Goal: Task Accomplishment & Management: Complete application form

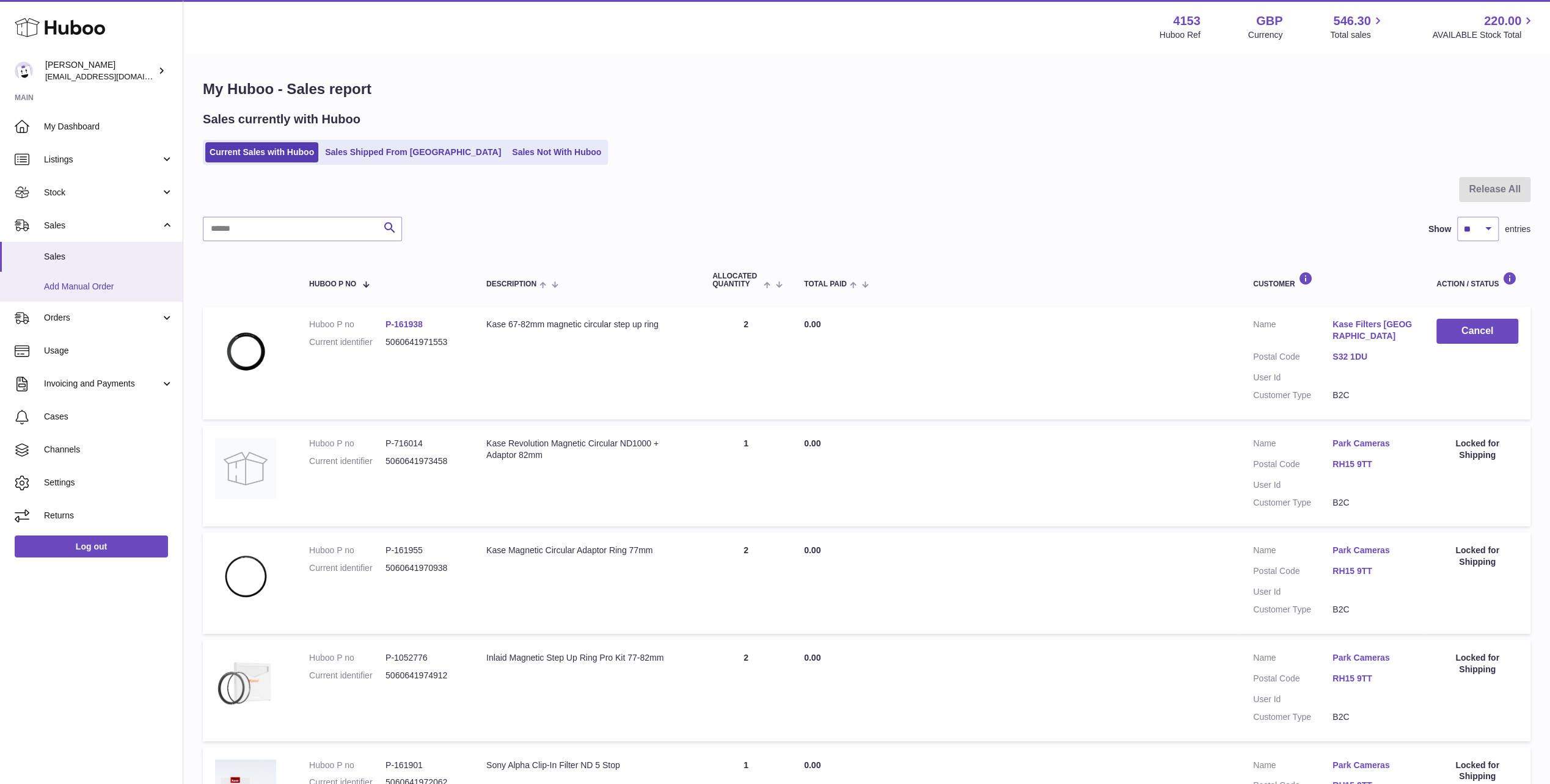
click at [75, 289] on span "Add Manual Order" at bounding box center [108, 286] width 129 height 12
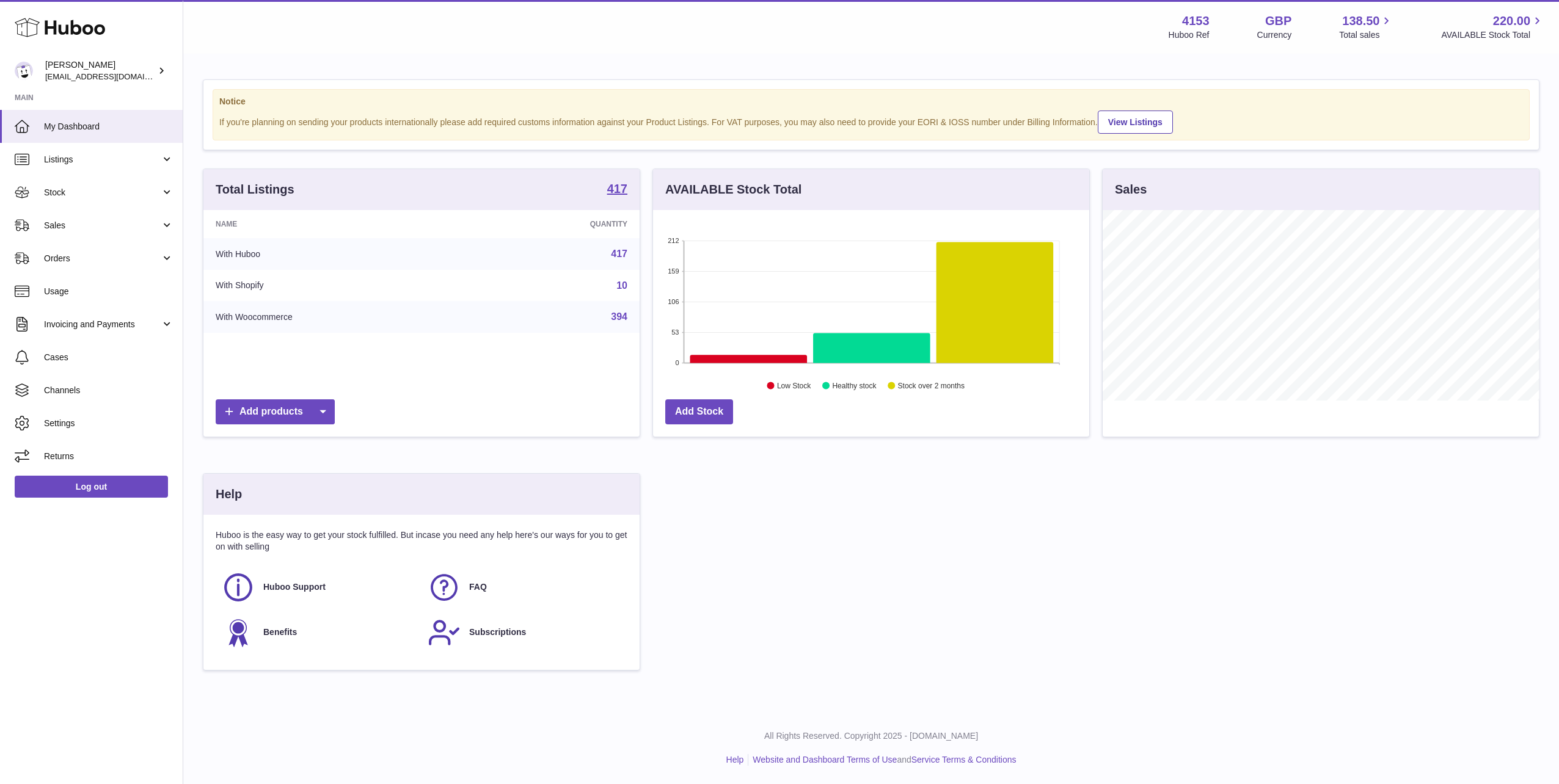
scroll to position [190, 437]
click at [77, 37] on icon at bounding box center [60, 27] width 90 height 25
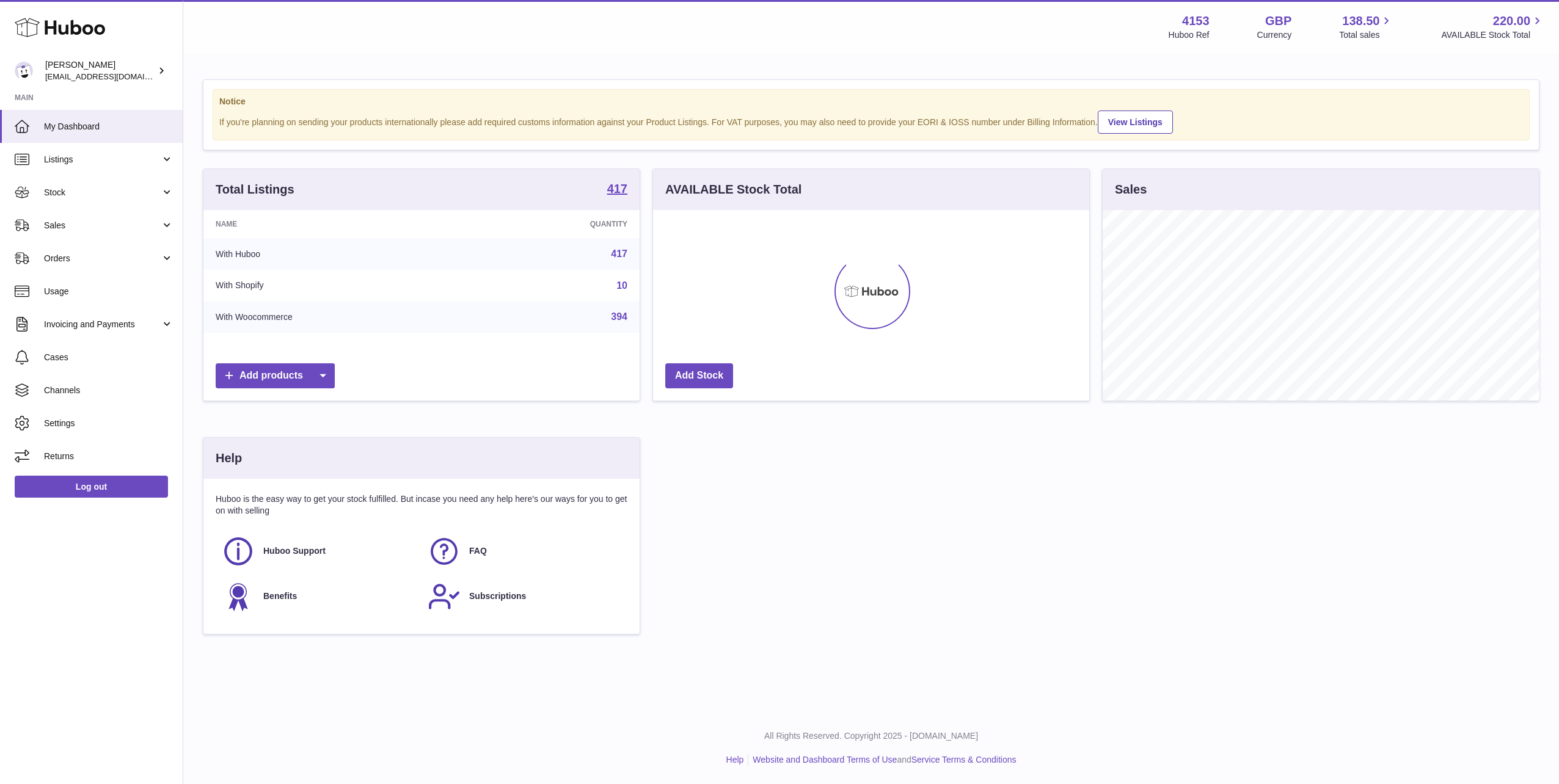
scroll to position [190, 437]
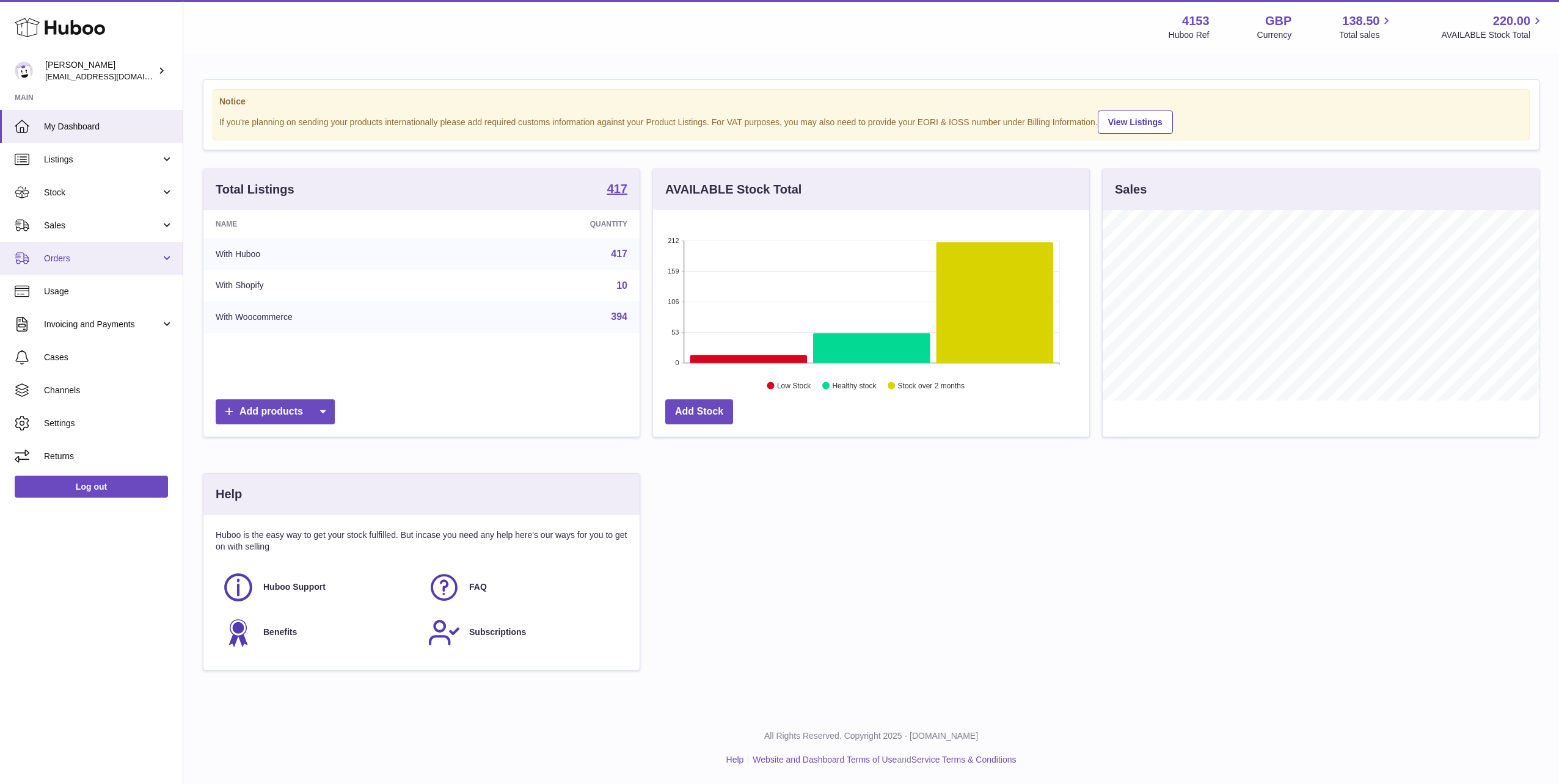
click at [61, 256] on span "Orders" at bounding box center [102, 259] width 117 height 12
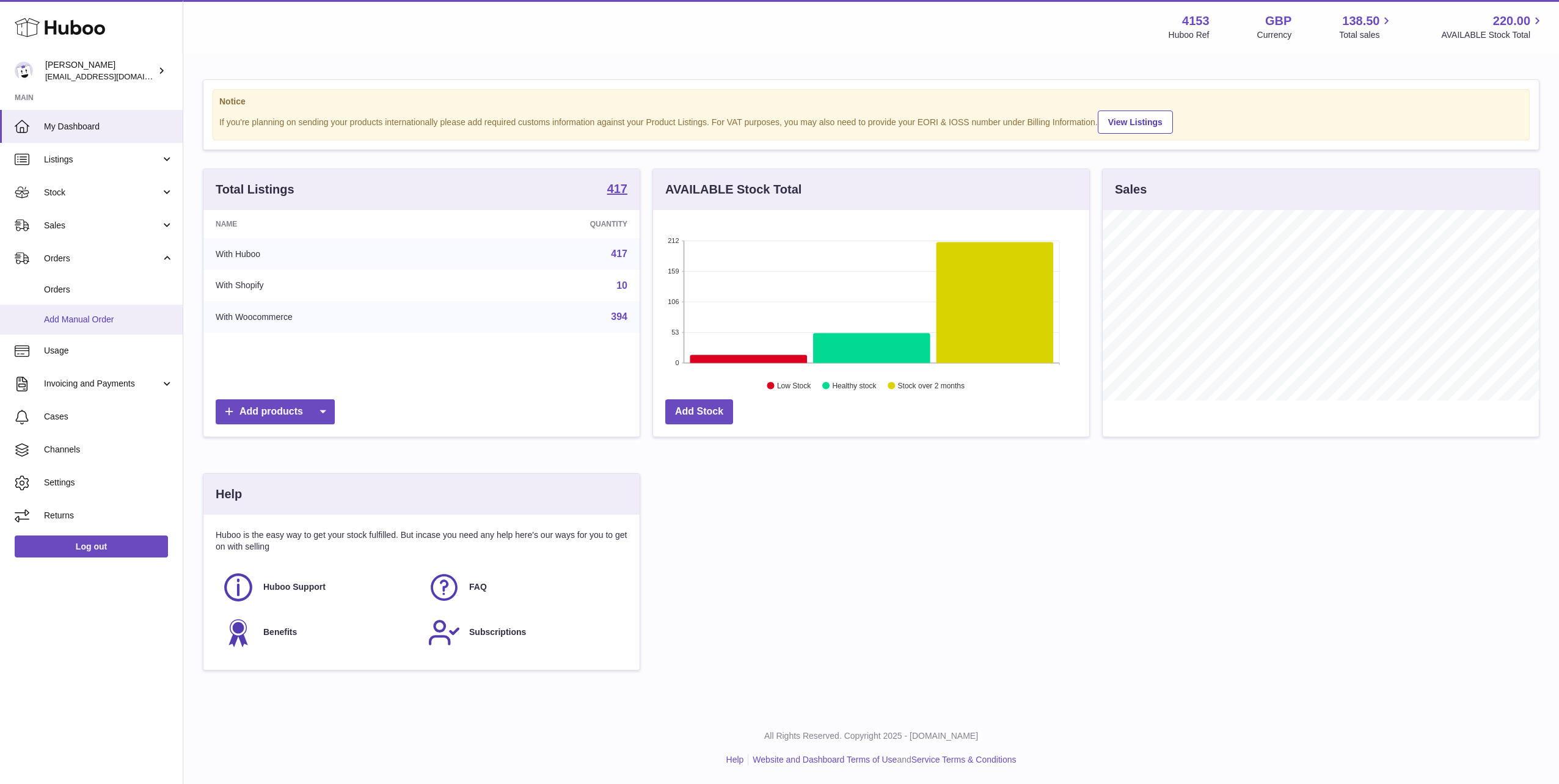
click at [82, 317] on span "Add Manual Order" at bounding box center [108, 320] width 129 height 12
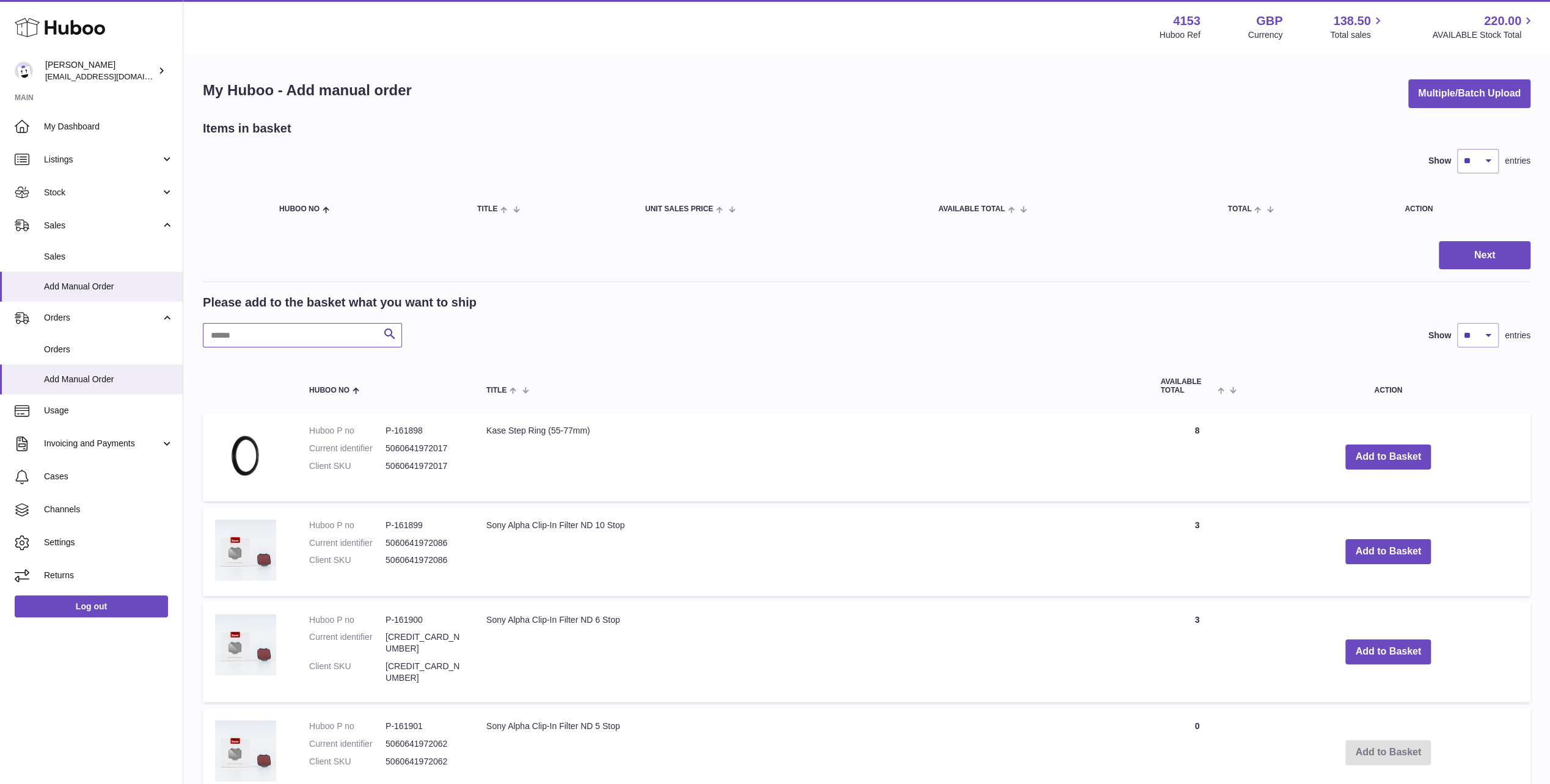
click at [243, 333] on input "text" at bounding box center [302, 335] width 199 height 25
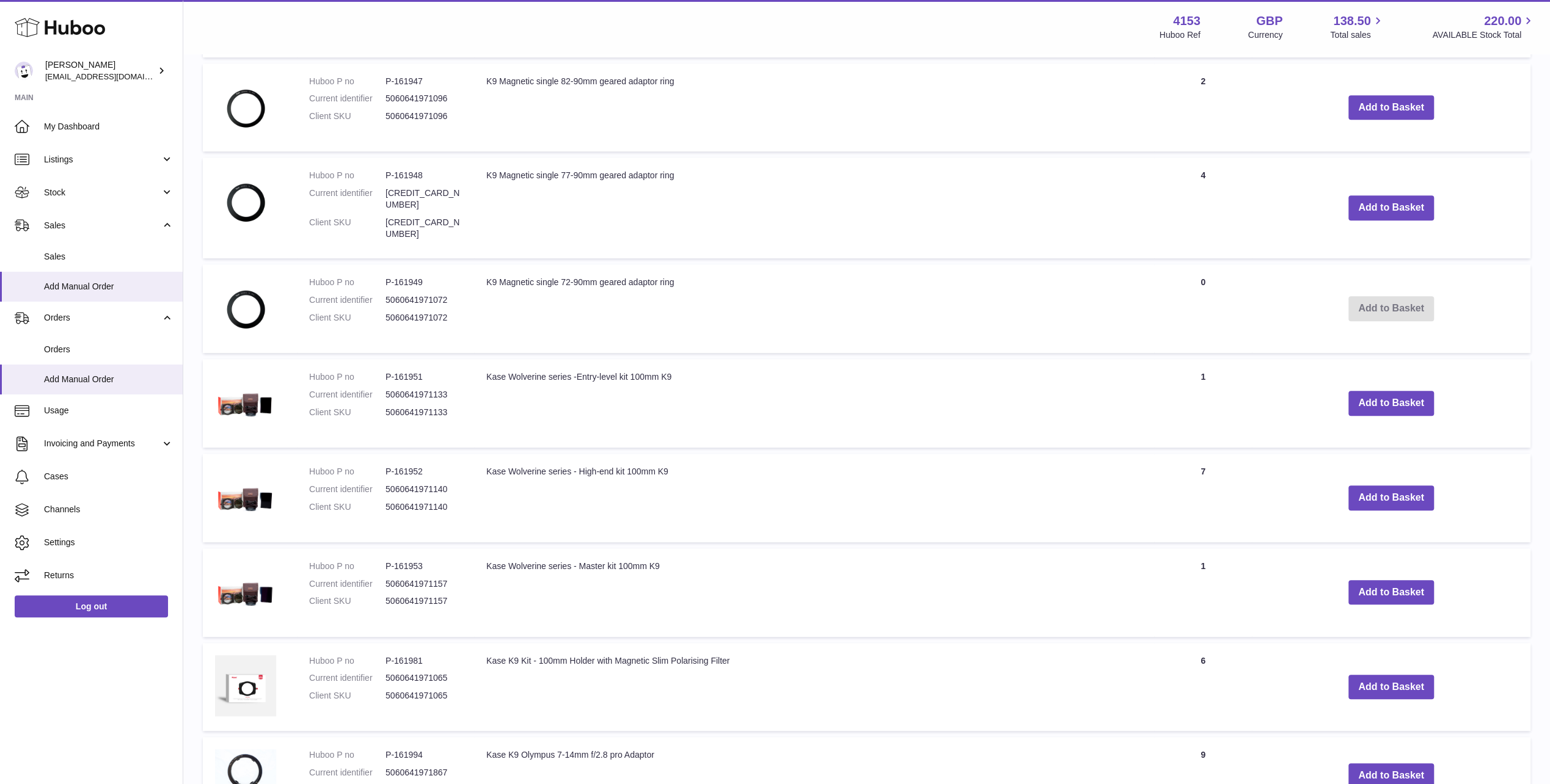
scroll to position [550, 0]
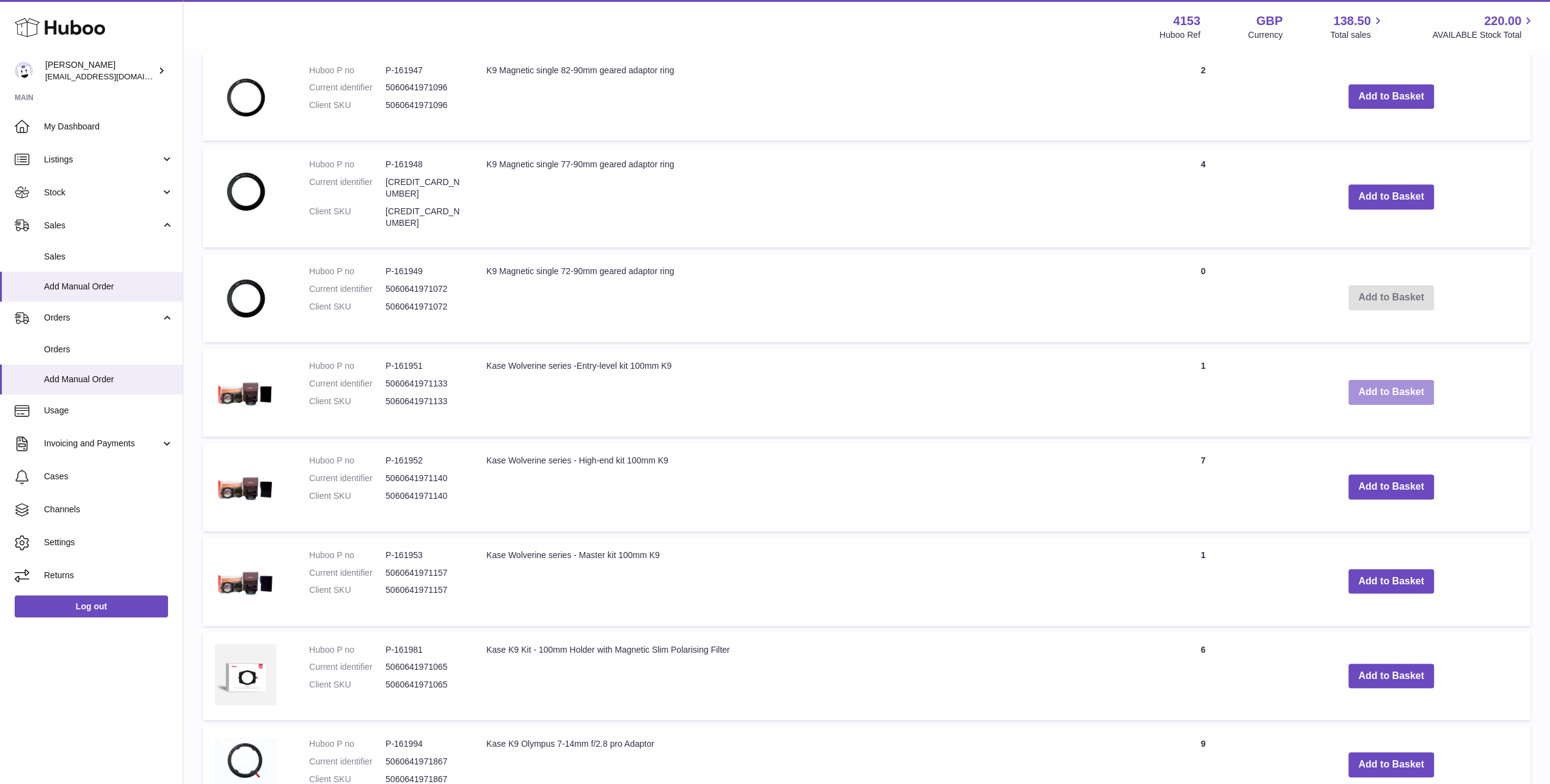
click at [1367, 380] on button "Add to Basket" at bounding box center [1391, 393] width 86 height 25
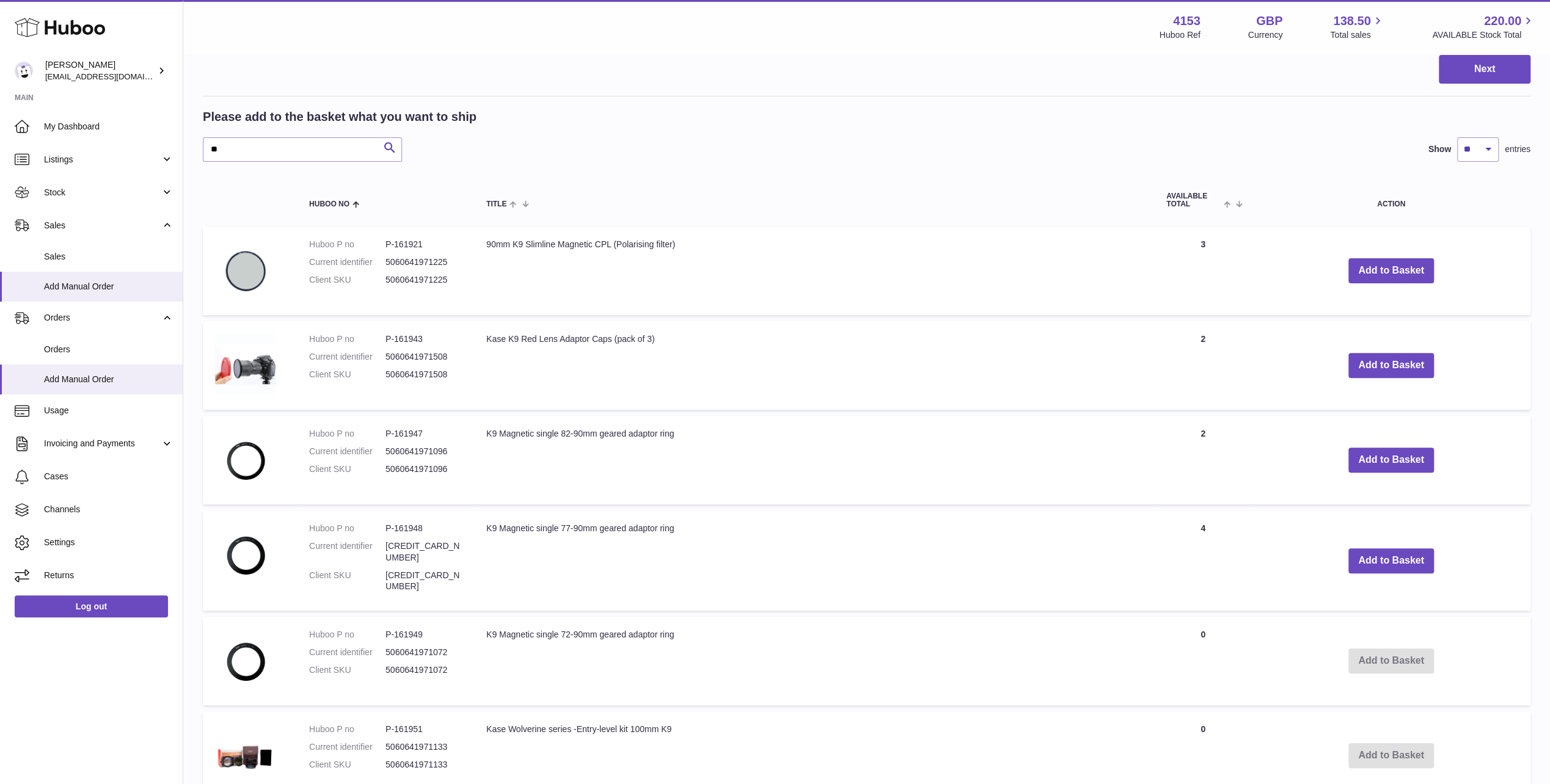
scroll to position [284, 0]
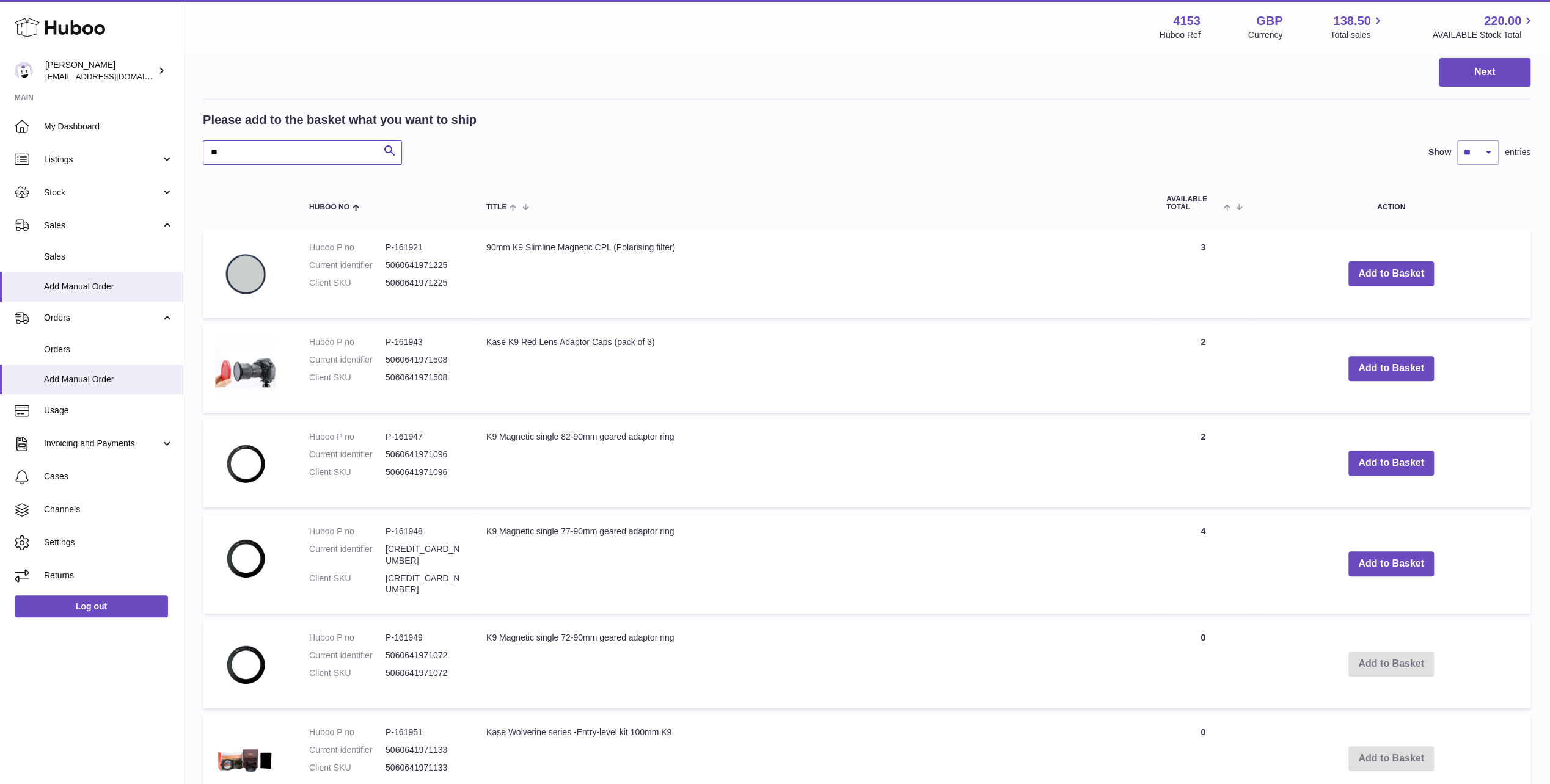
drag, startPoint x: 224, startPoint y: 150, endPoint x: 184, endPoint y: 147, distance: 40.1
click at [184, 147] on div "My Huboo - Add manual order Multiple/Batch Upload Items in basket Show ** ** **…" at bounding box center [867, 515] width 1367 height 1489
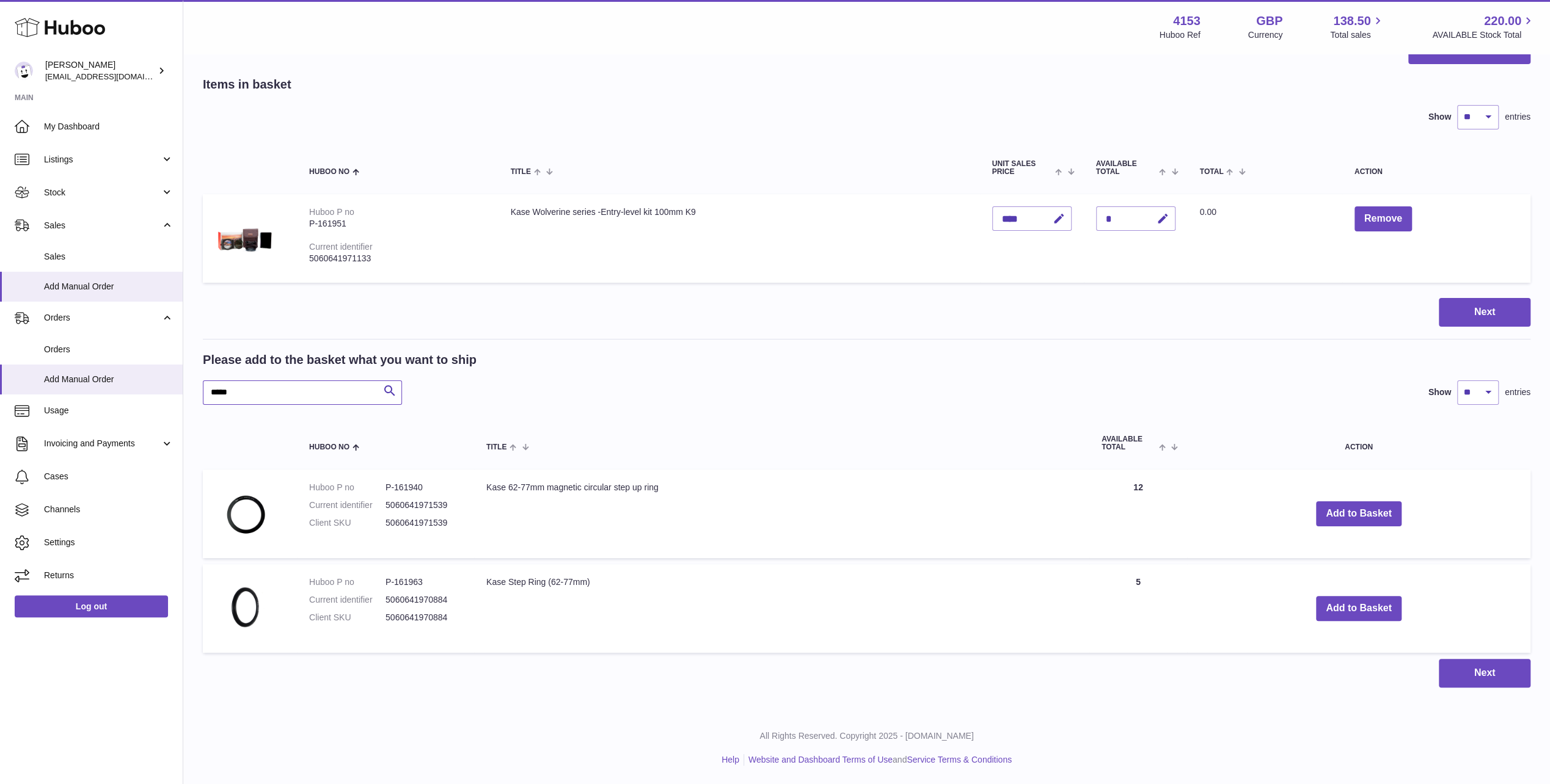
scroll to position [44, 0]
click at [1336, 519] on button "Add to Basket" at bounding box center [1359, 515] width 86 height 25
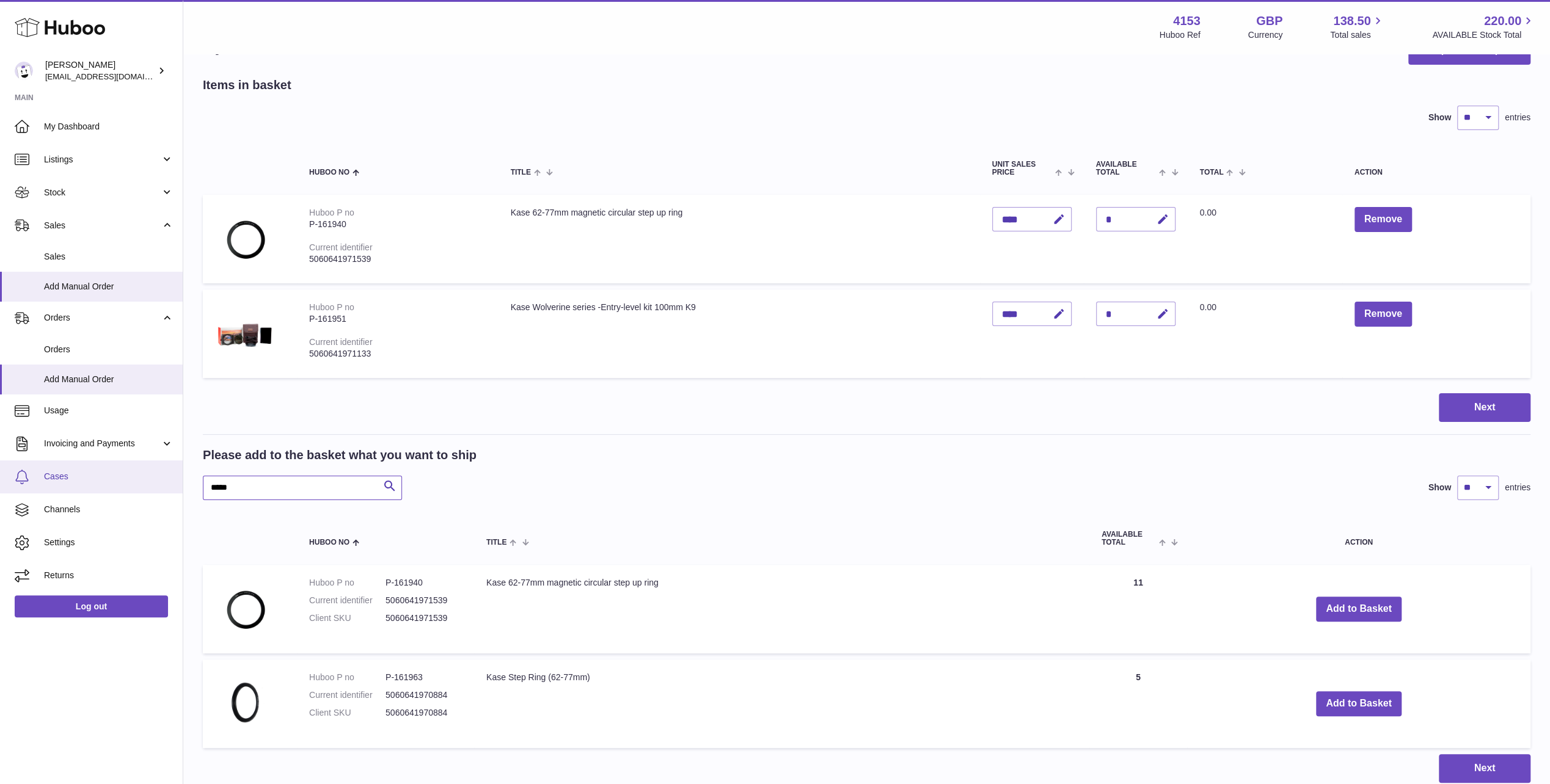
drag, startPoint x: 247, startPoint y: 491, endPoint x: 131, endPoint y: 471, distance: 117.7
click at [131, 471] on div "Huboo Andi Campbell sales@kasefilters.com Main My Dashboard Listings Not with H…" at bounding box center [775, 417] width 1550 height 922
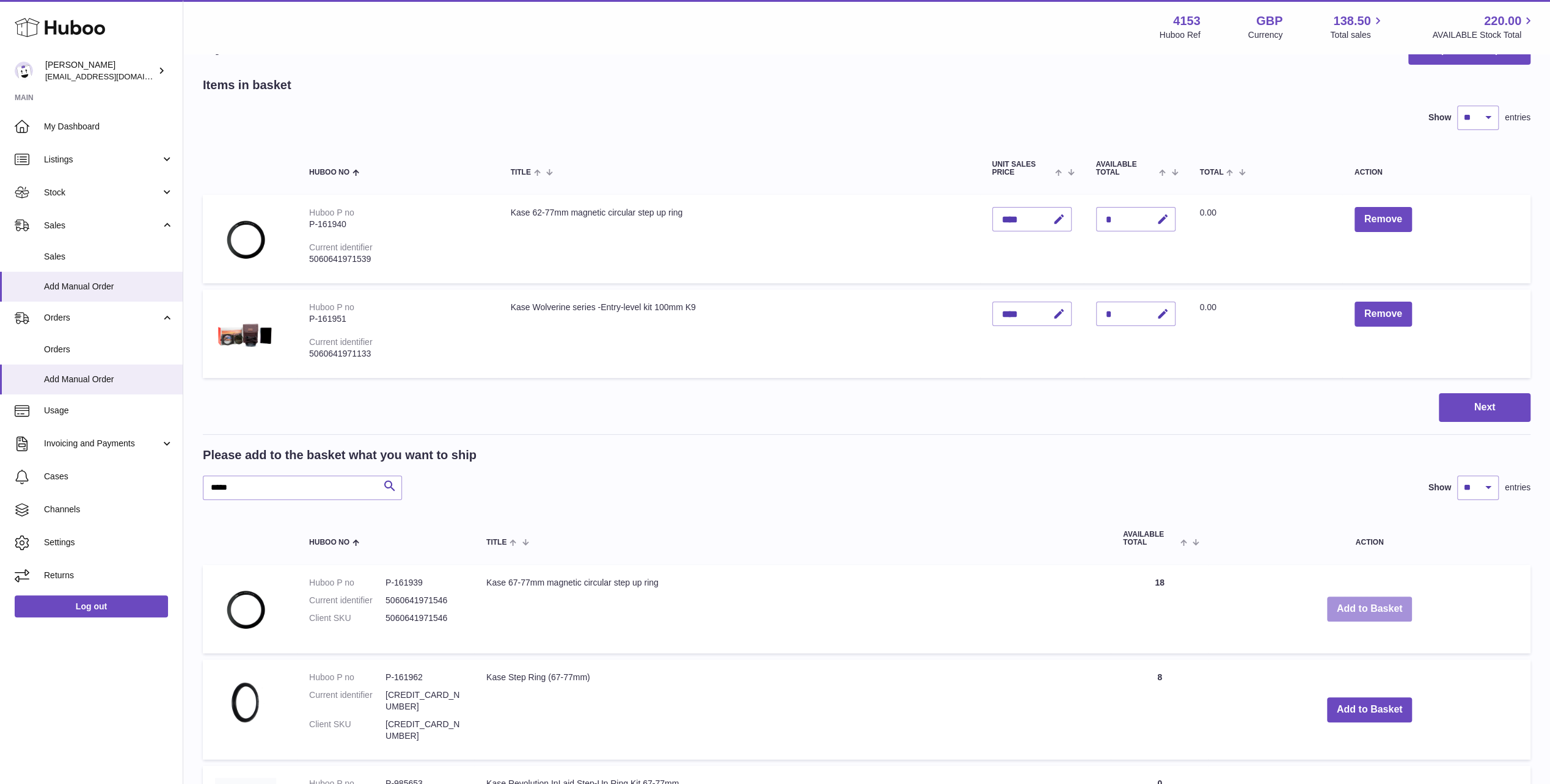
click at [1386, 602] on button "Add to Basket" at bounding box center [1370, 609] width 86 height 25
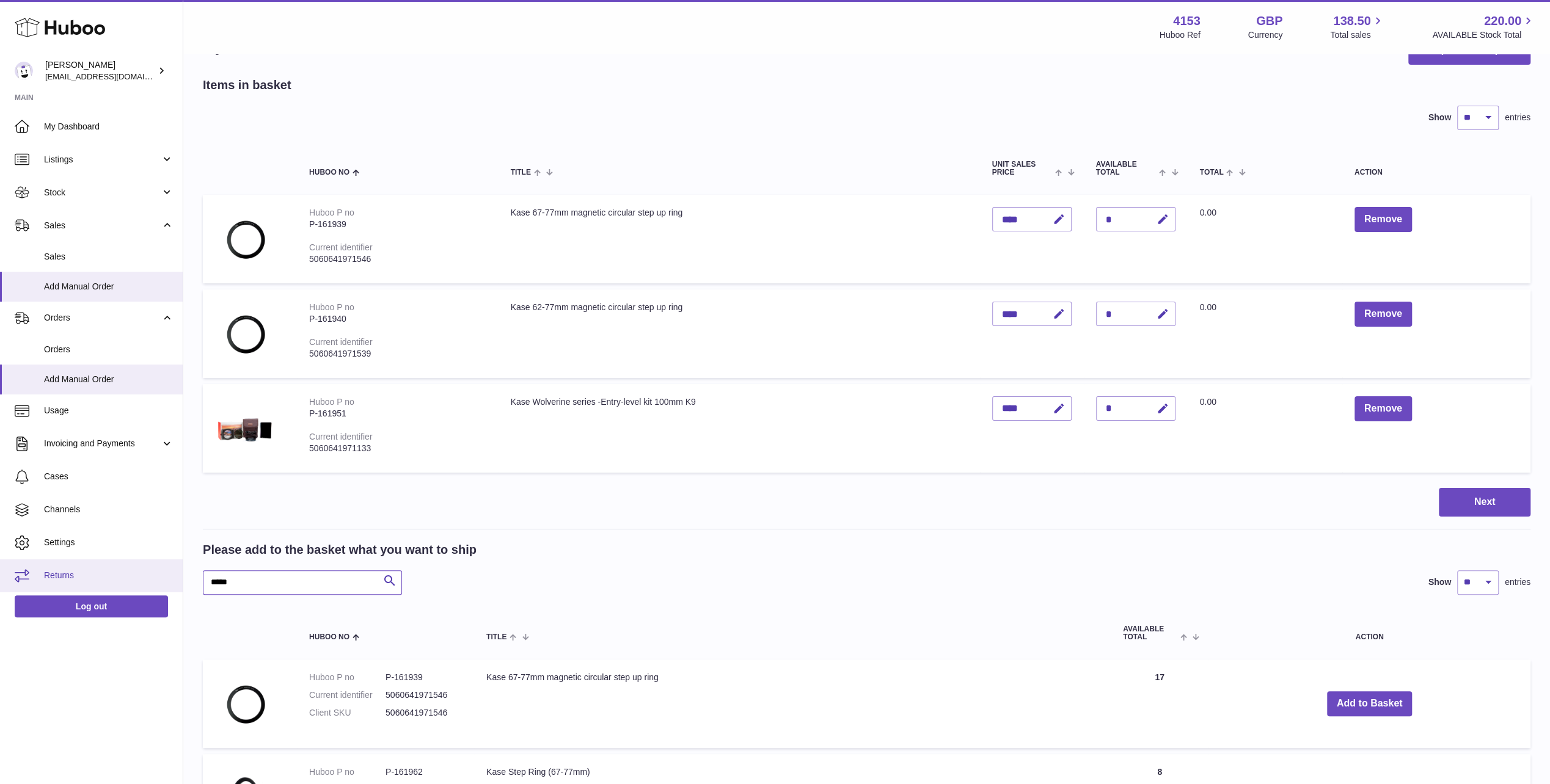
drag, startPoint x: 244, startPoint y: 580, endPoint x: 97, endPoint y: 572, distance: 147.2
click at [97, 572] on div "Huboo Andi Campbell sales@kasefilters.com Main My Dashboard Listings Not with H…" at bounding box center [775, 566] width 1550 height 1219
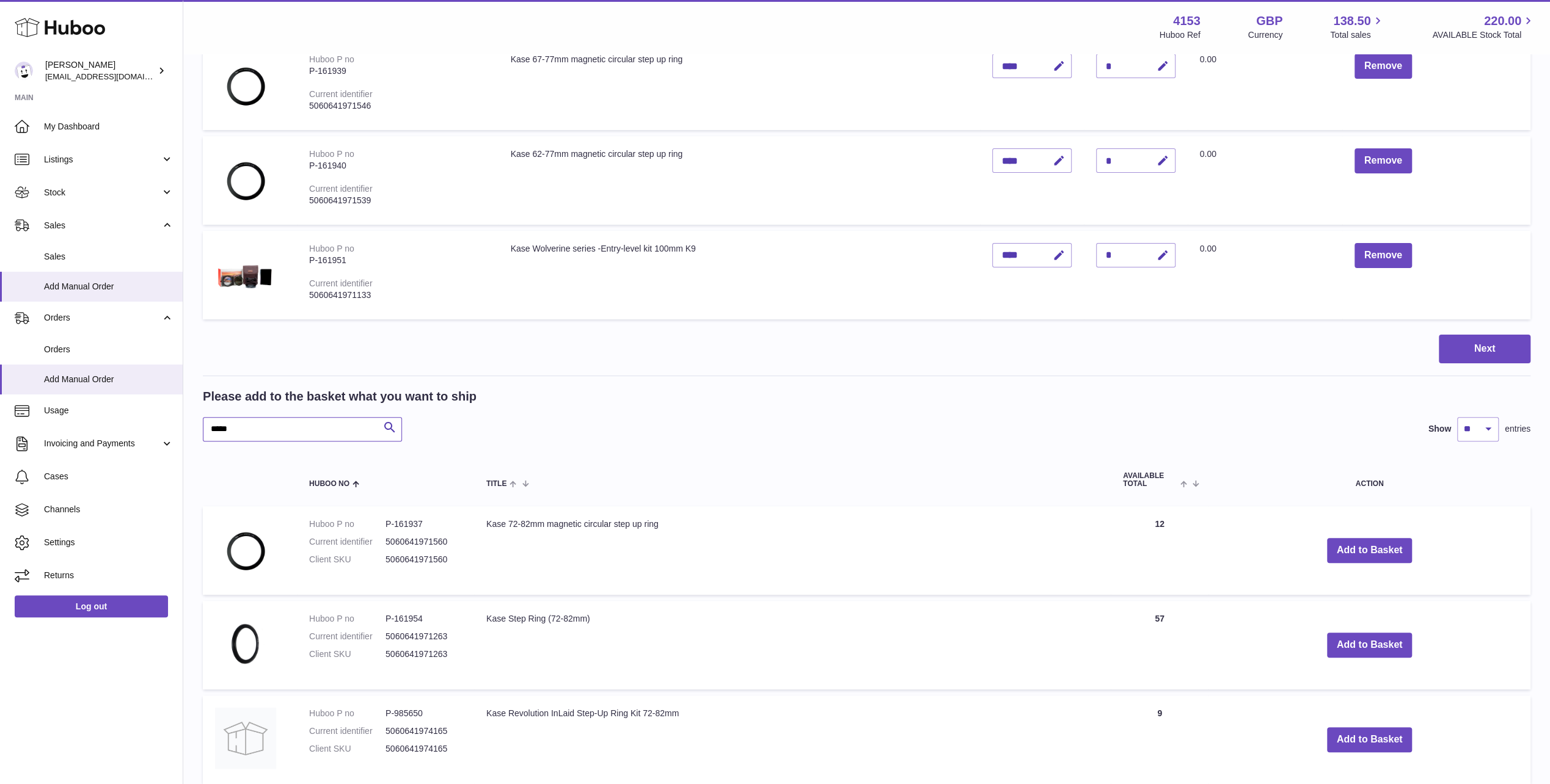
scroll to position [227, 0]
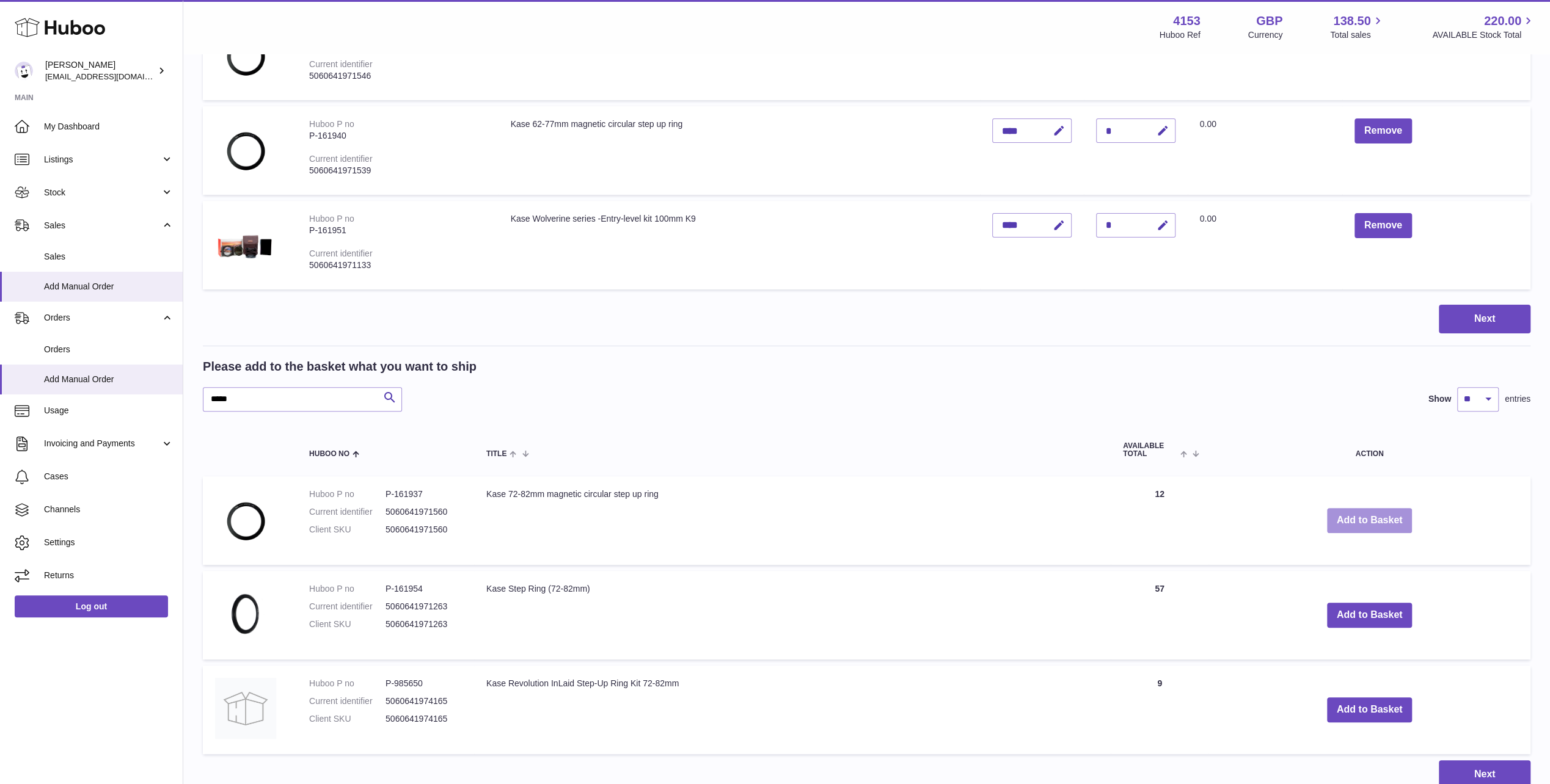
click at [1367, 525] on button "Add to Basket" at bounding box center [1370, 521] width 86 height 25
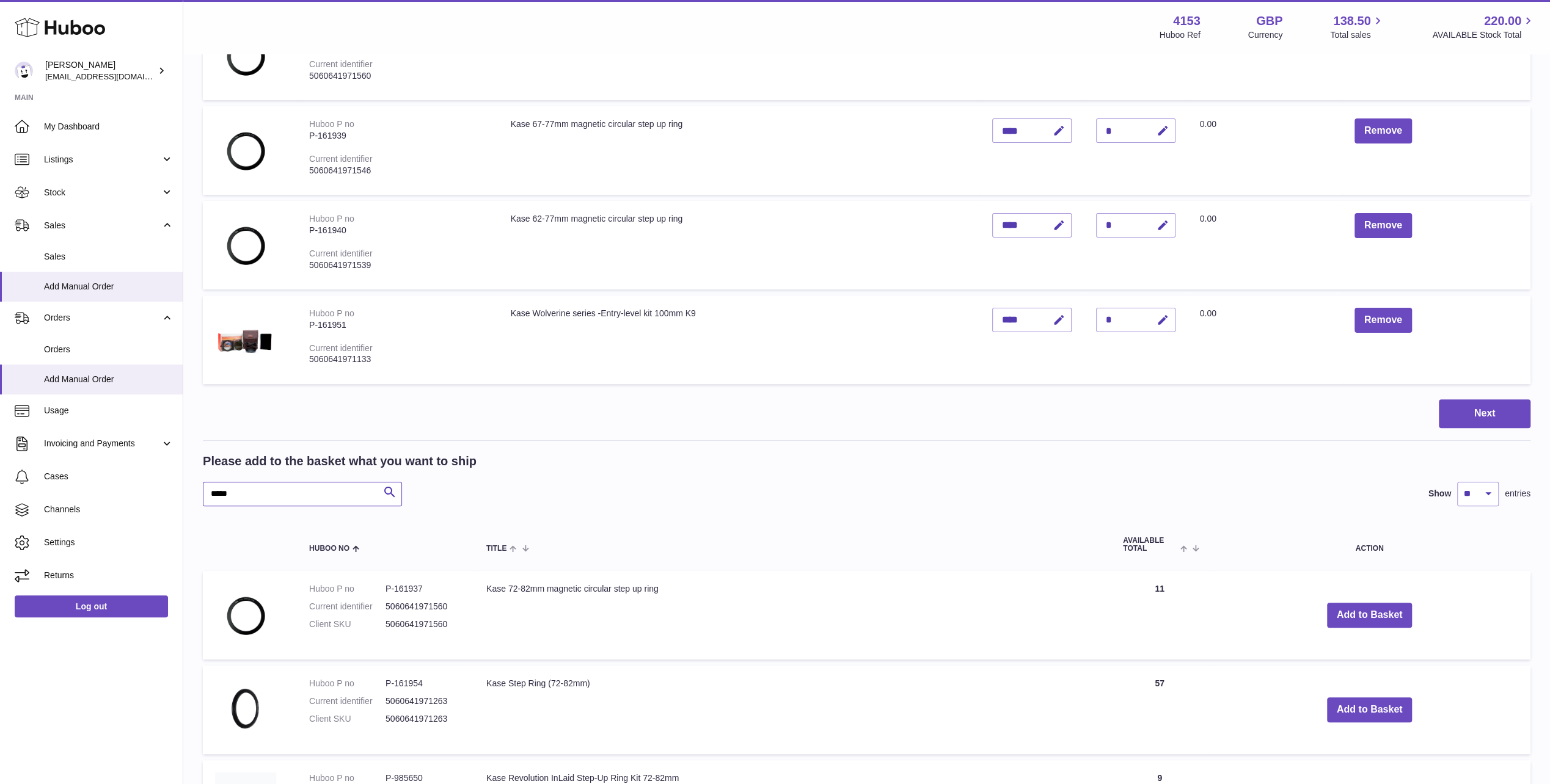
click at [219, 492] on input "*****" at bounding box center [302, 494] width 199 height 25
type input "*****"
click at [1362, 617] on button "Add to Basket" at bounding box center [1370, 616] width 86 height 25
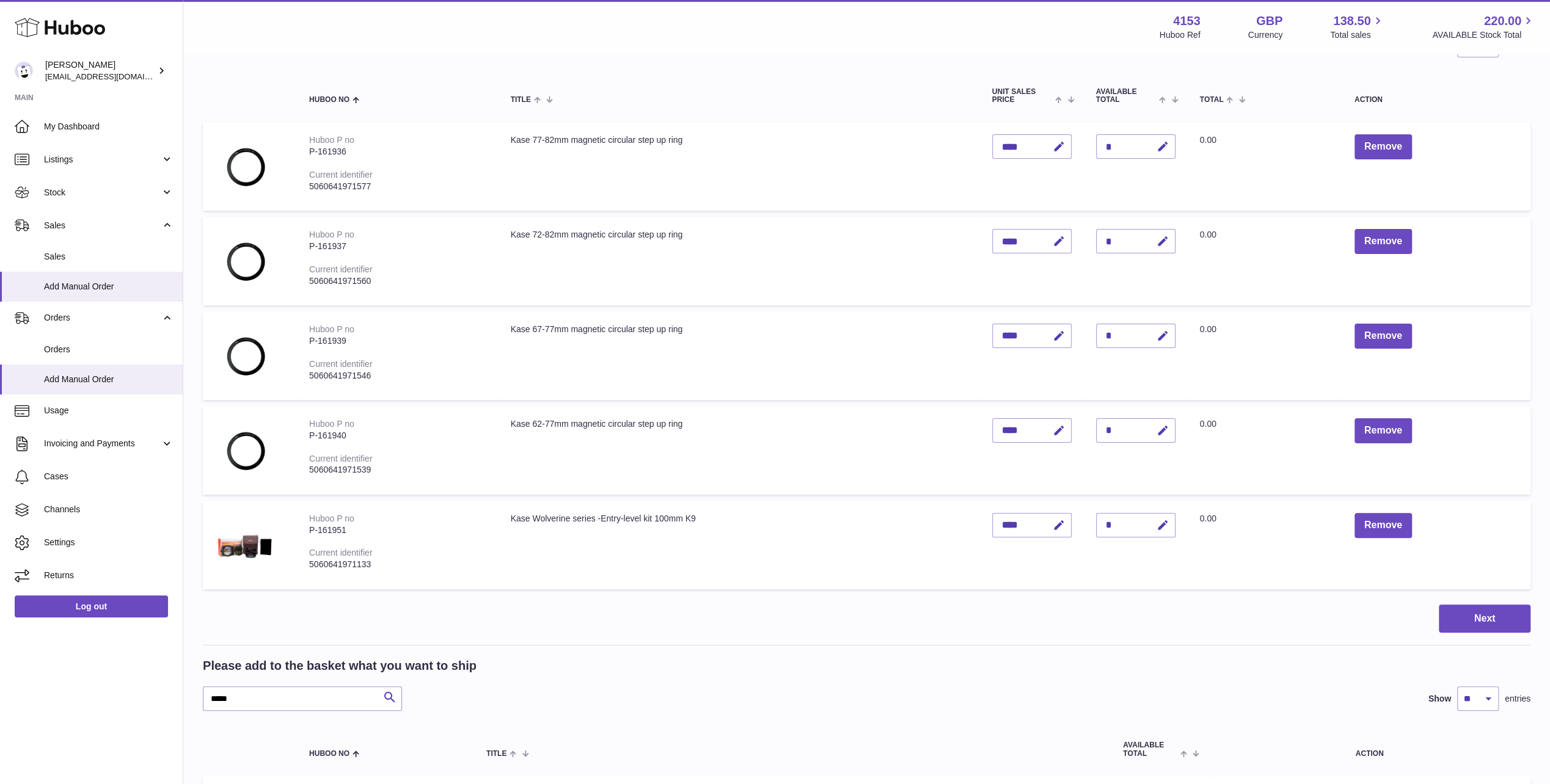
scroll to position [105, 0]
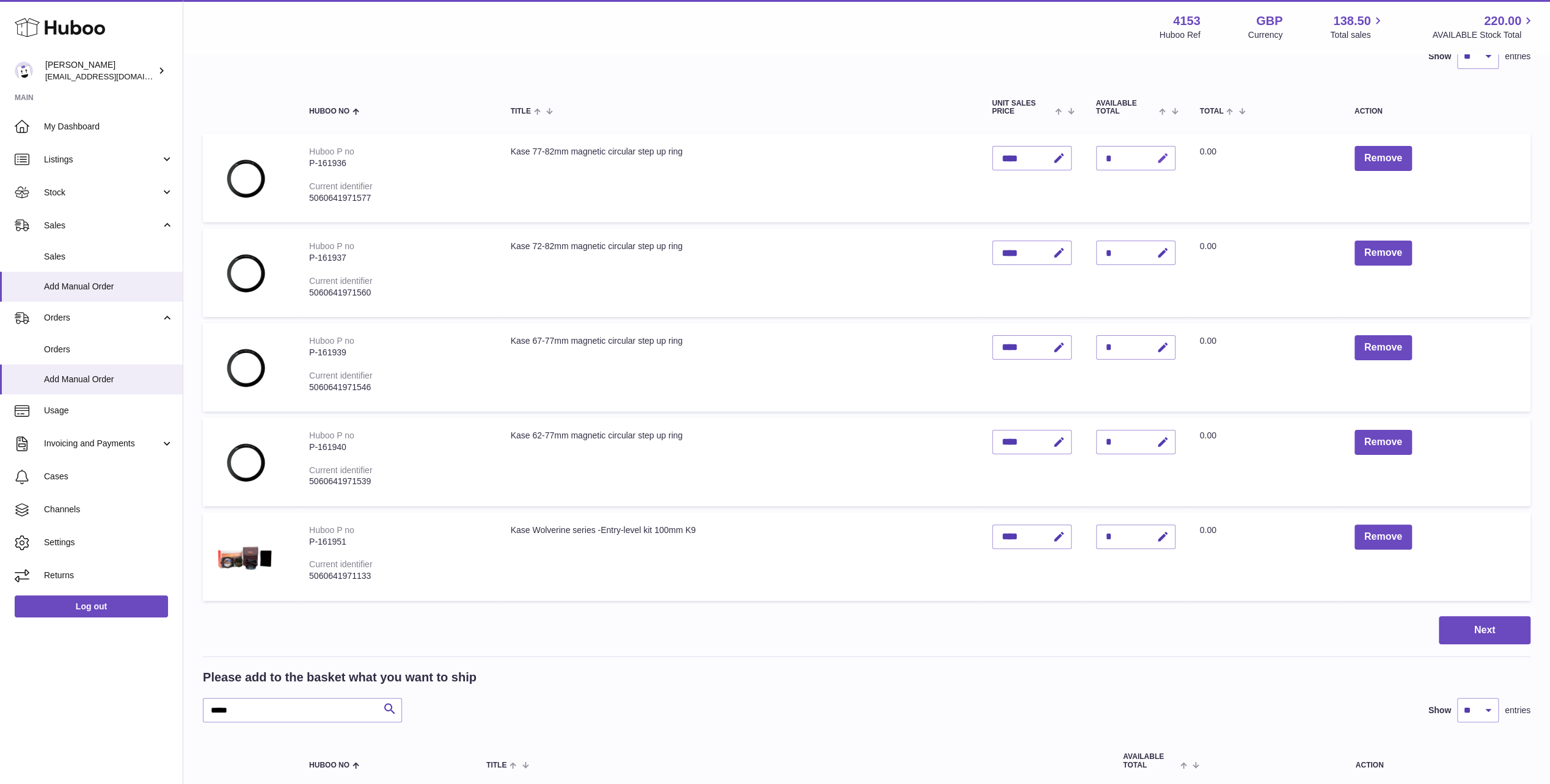
click at [1163, 156] on icon "button" at bounding box center [1163, 159] width 13 height 13
click at [1112, 156] on input "*" at bounding box center [1136, 158] width 79 height 25
type input "*"
click at [1150, 148] on button "submit" at bounding box center [1161, 158] width 23 height 20
drag, startPoint x: 246, startPoint y: 709, endPoint x: 152, endPoint y: 697, distance: 94.8
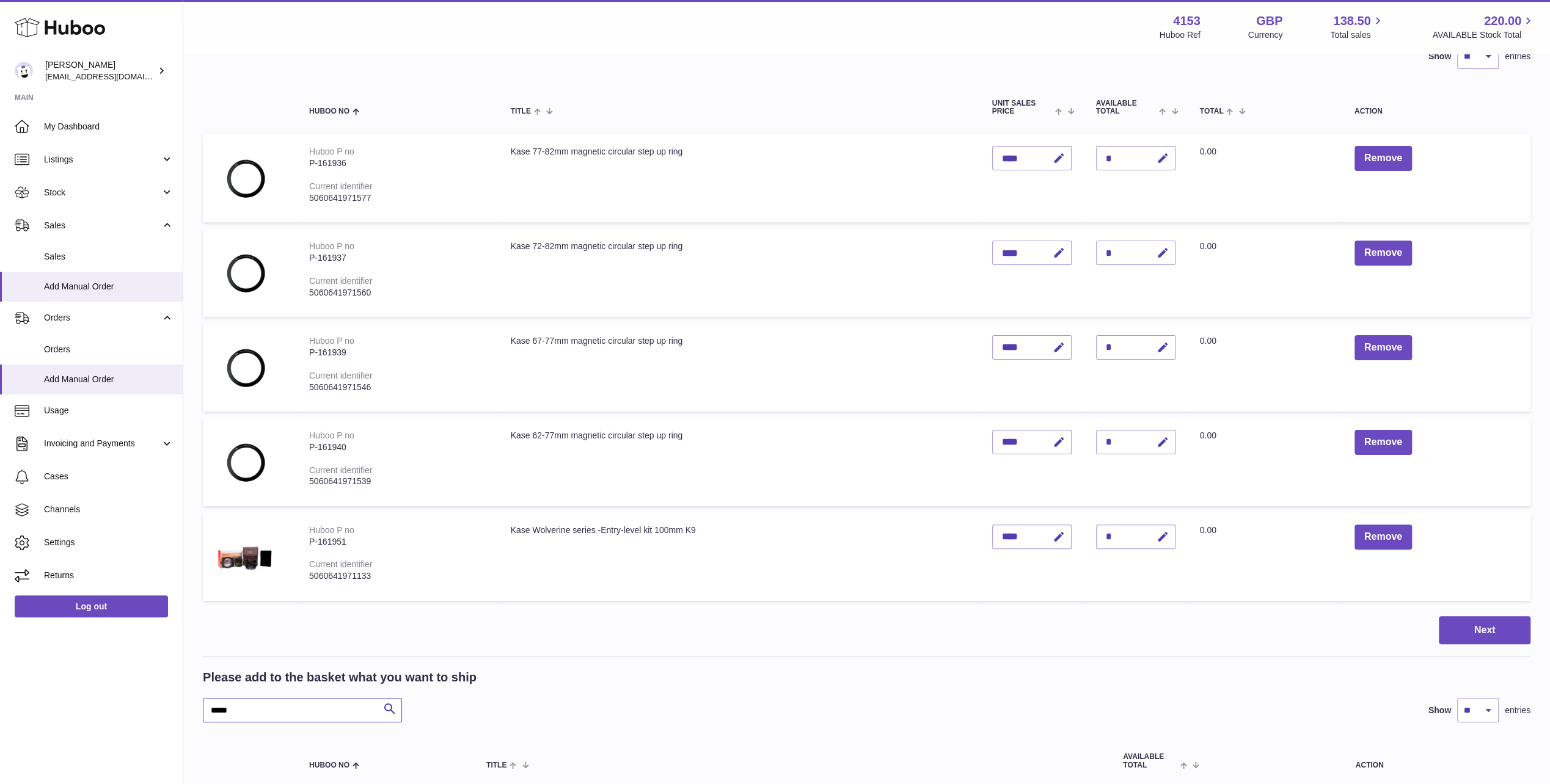
click at [152, 697] on div "Huboo Andi Campbell sales@kasefilters.com Main My Dashboard Listings Not with H…" at bounding box center [775, 593] width 1550 height 1396
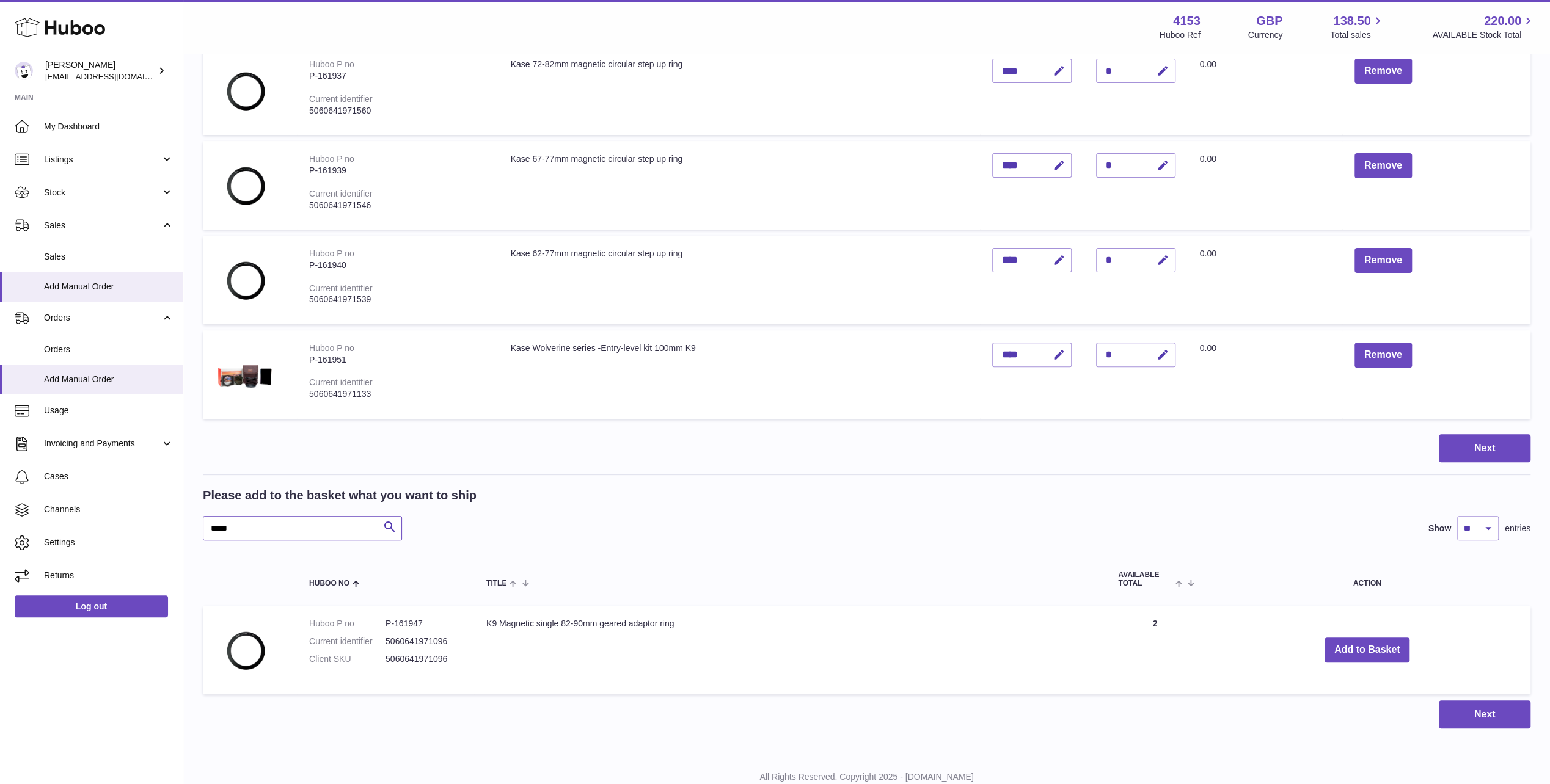
scroll to position [288, 0]
type input "*****"
click at [1351, 644] on button "Add to Basket" at bounding box center [1367, 649] width 86 height 25
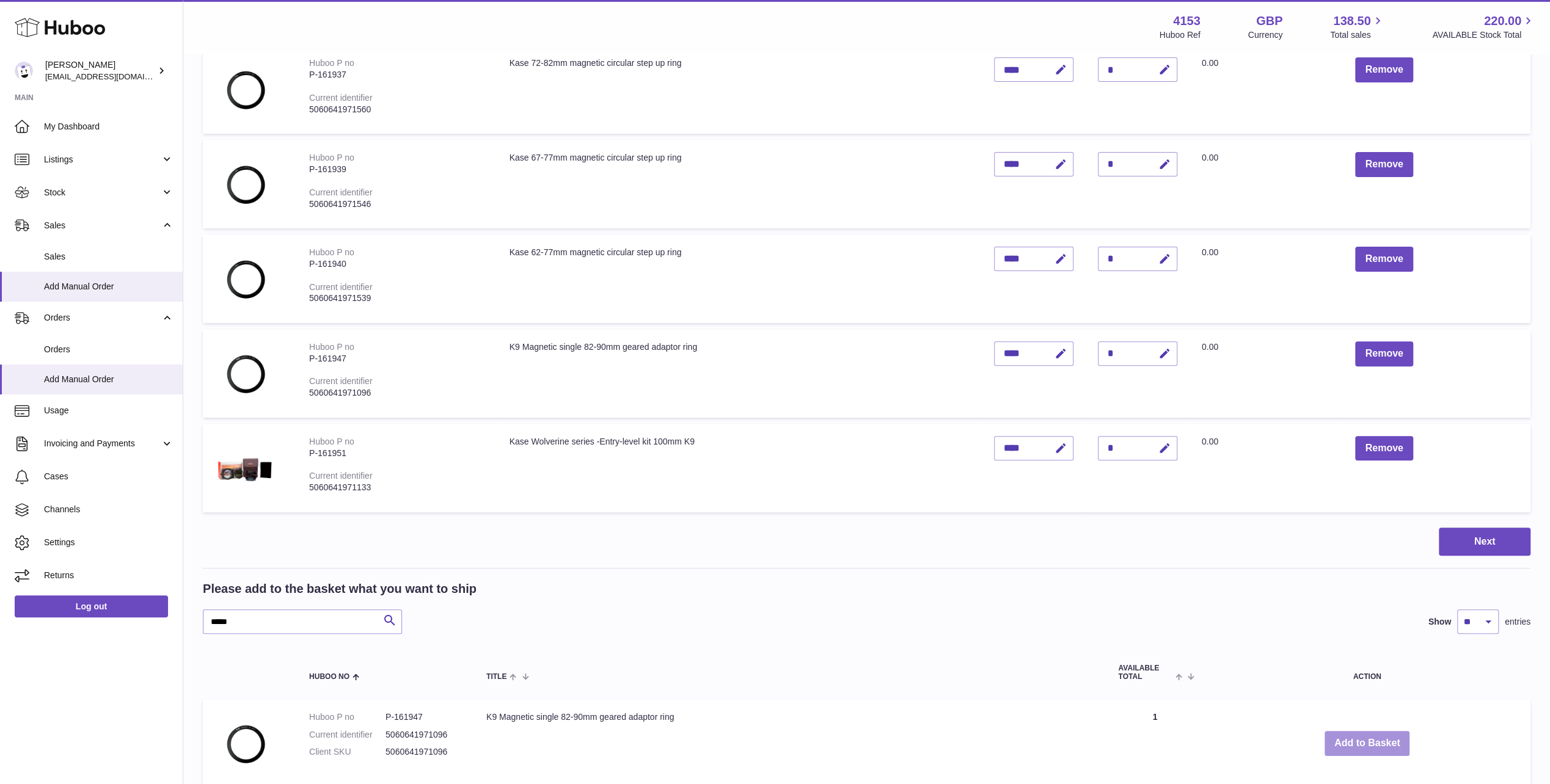
click at [1352, 744] on button "Add to Basket" at bounding box center [1367, 744] width 86 height 25
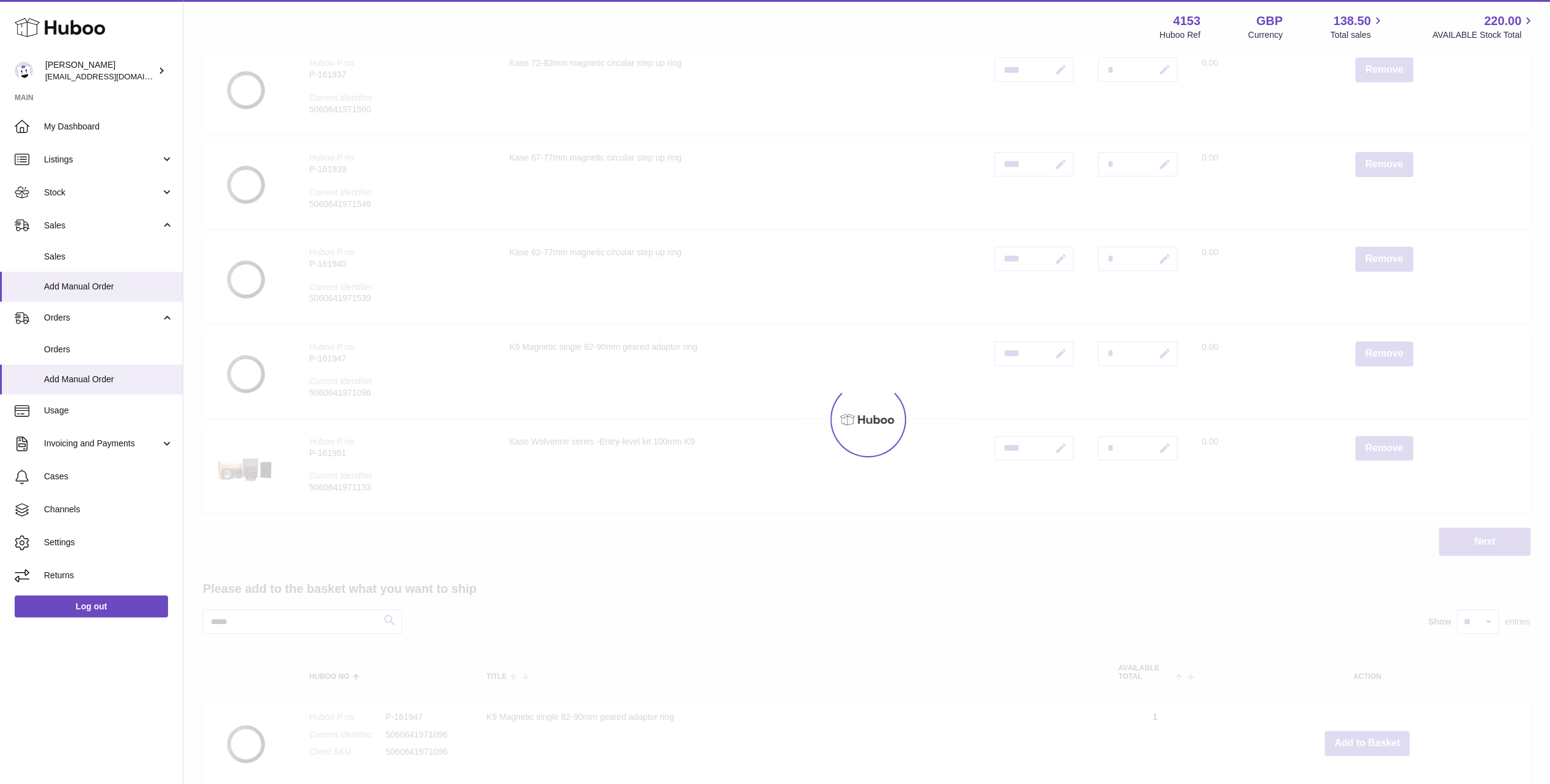
type input "*"
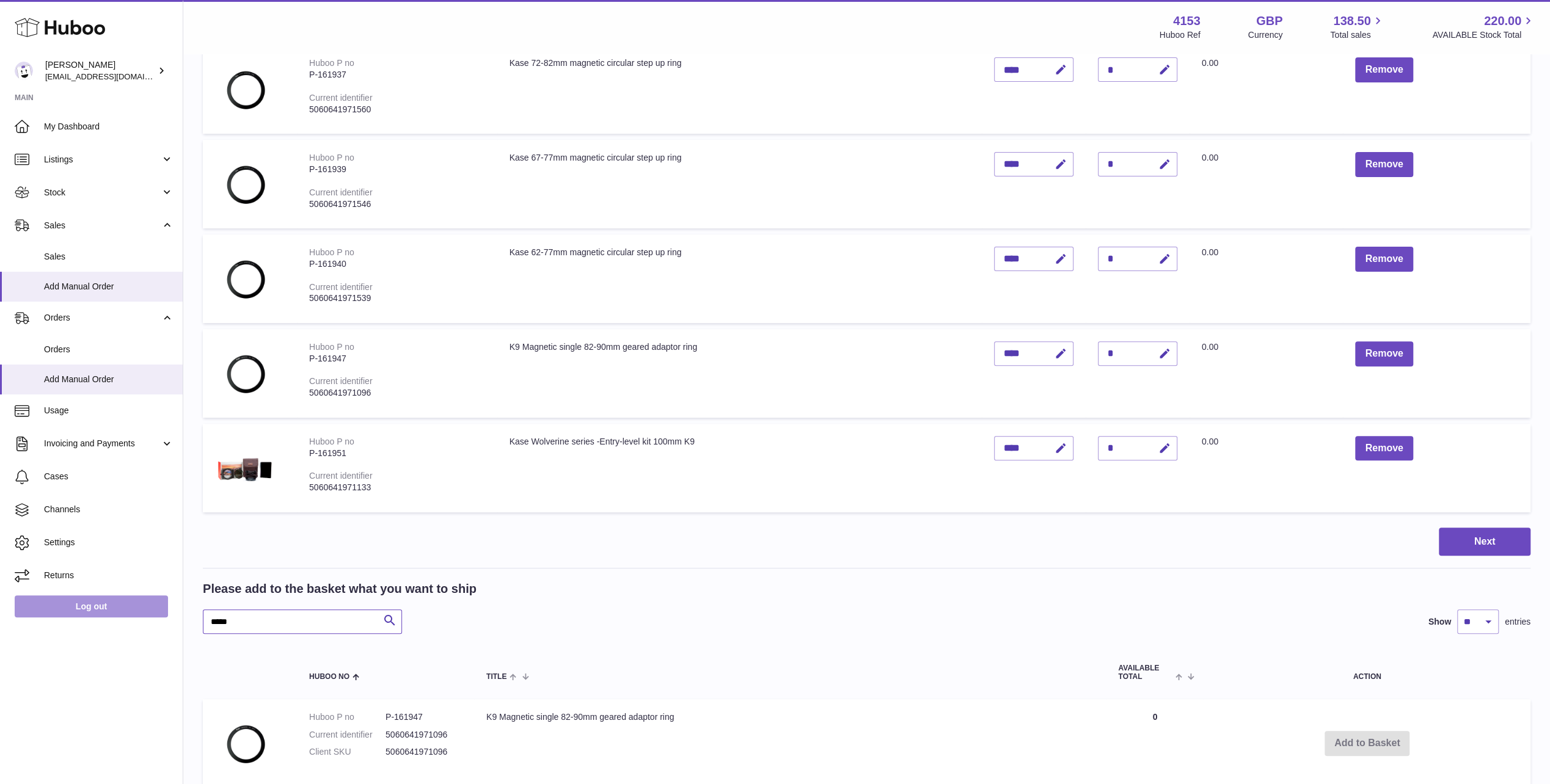
drag, startPoint x: 240, startPoint y: 619, endPoint x: 129, endPoint y: 607, distance: 111.6
click at [129, 607] on div "Huboo Andi Campbell sales@kasefilters.com Main My Dashboard Listings Not with H…" at bounding box center [775, 315] width 1550 height 1206
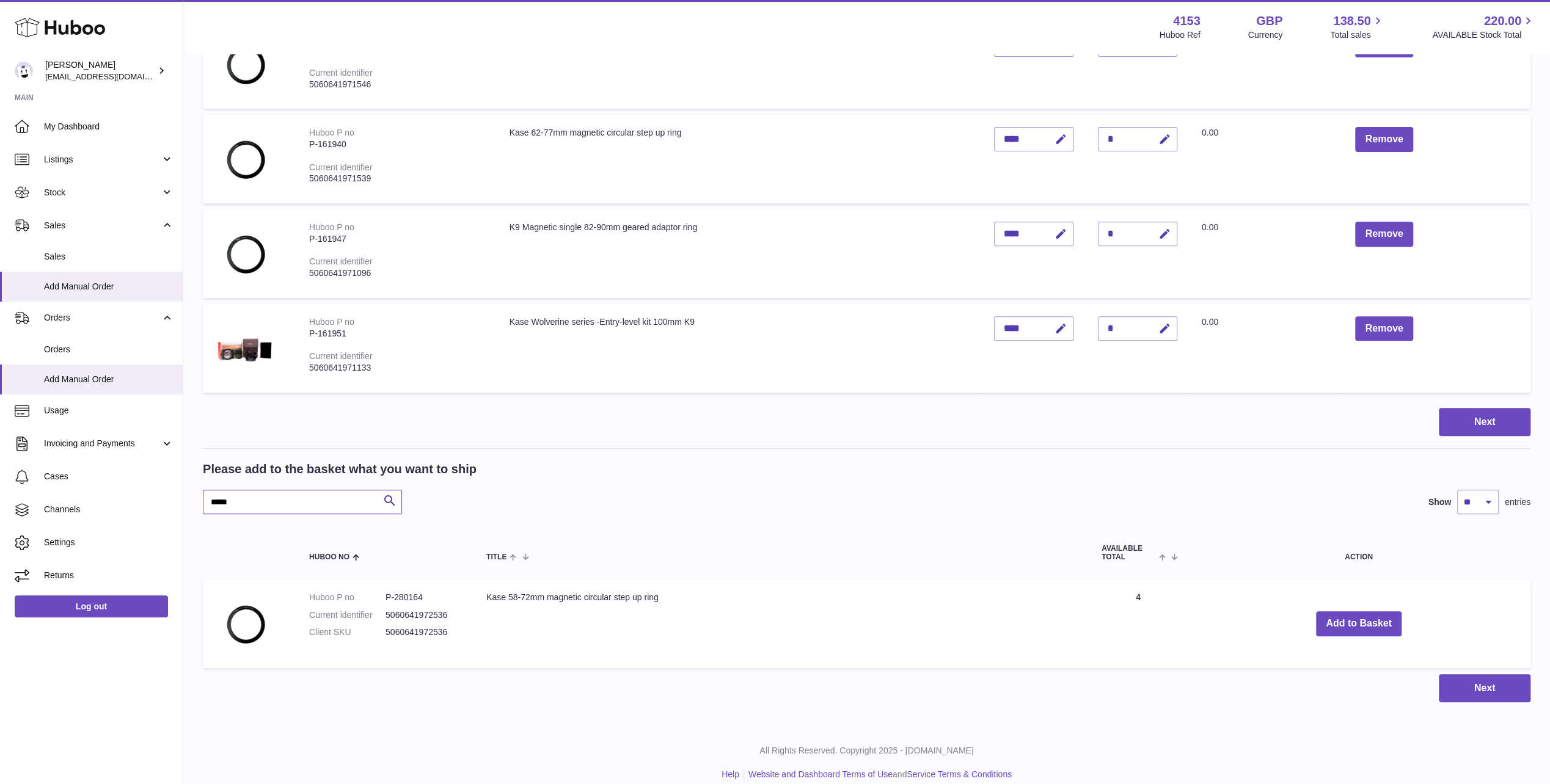
scroll to position [421, 0]
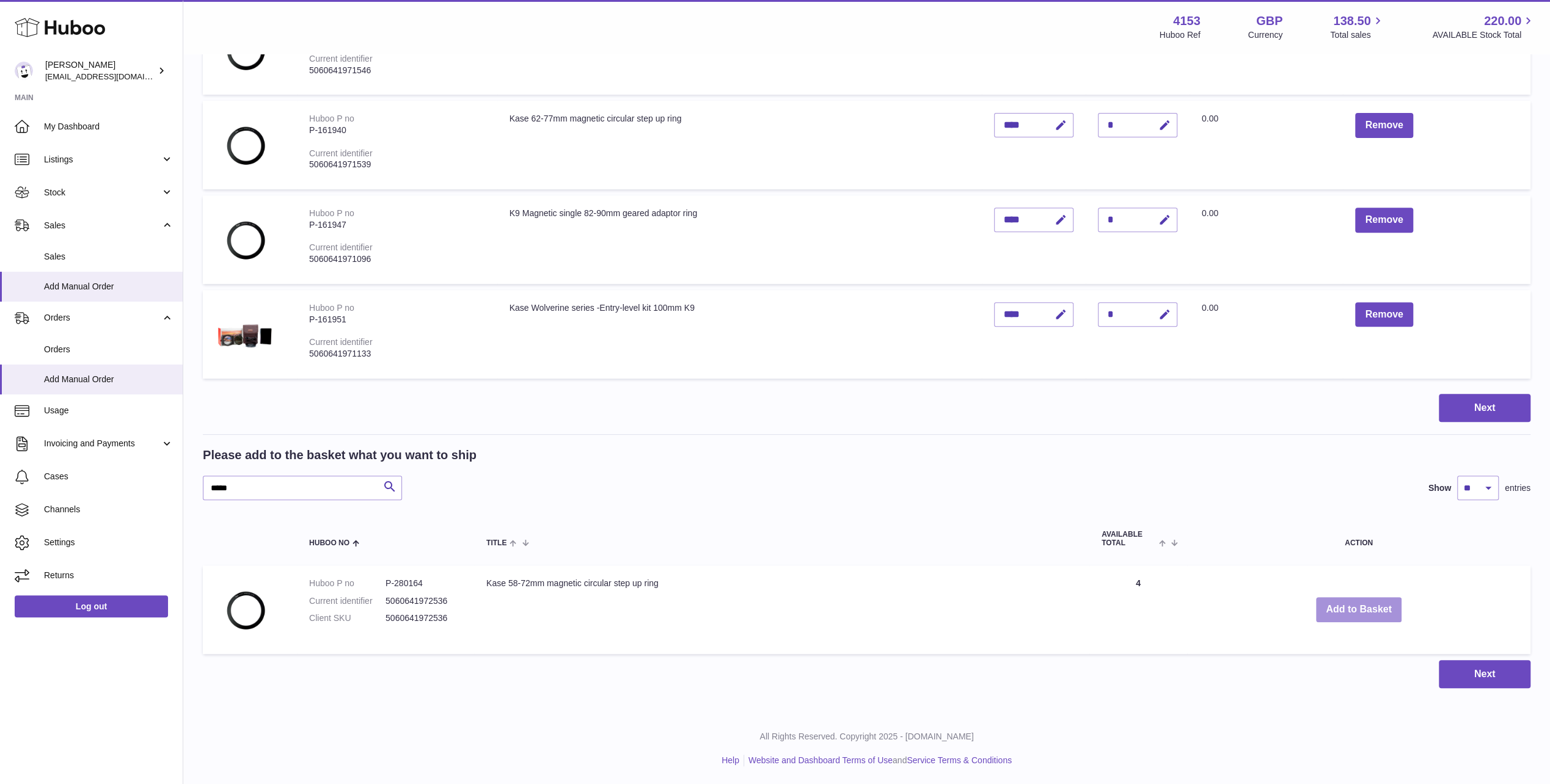
click at [1355, 607] on button "Add to Basket" at bounding box center [1359, 610] width 86 height 25
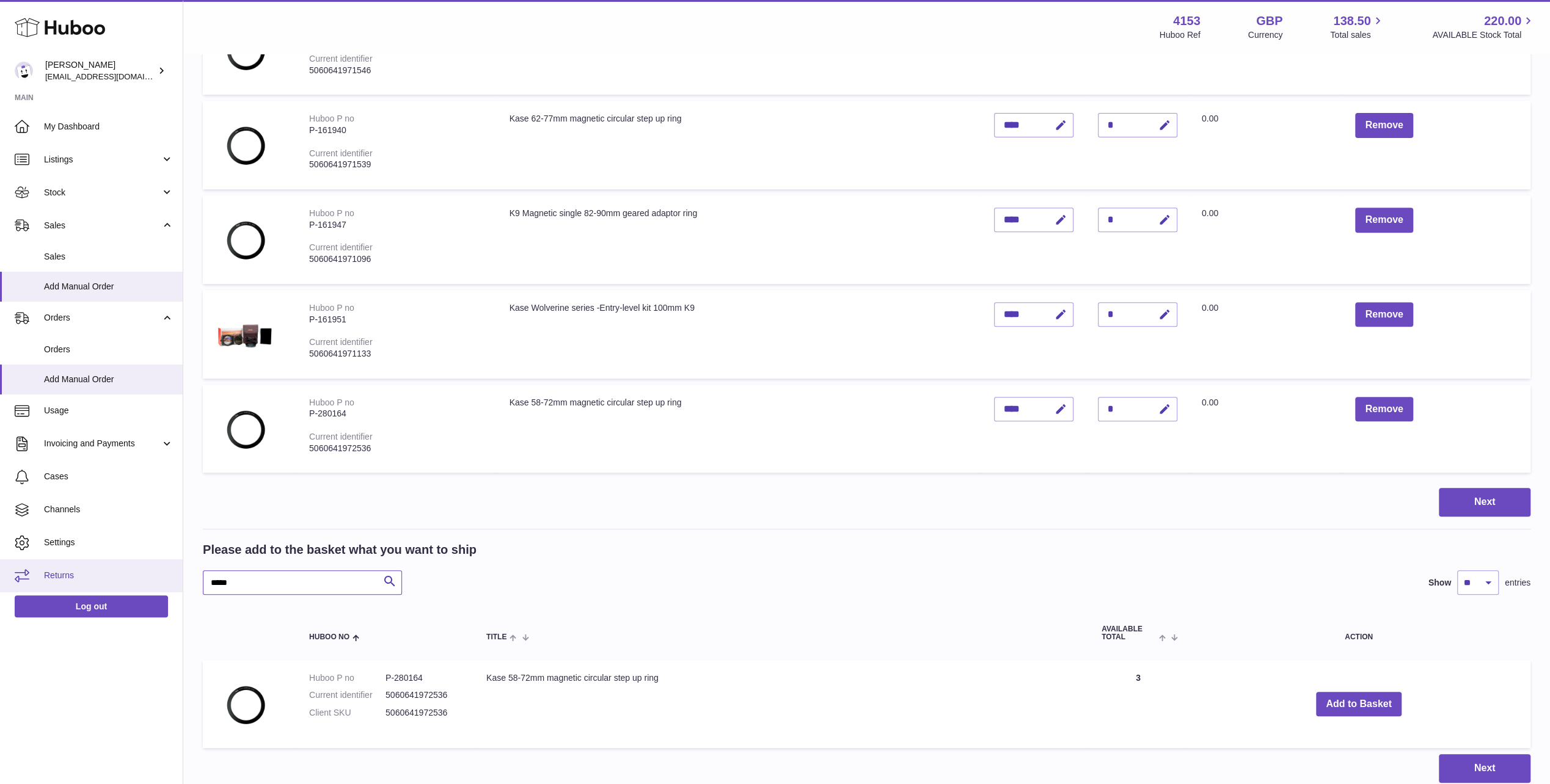
drag, startPoint x: 220, startPoint y: 580, endPoint x: 174, endPoint y: 582, distance: 46.0
click at [175, 582] on div "Huboo Andi Campbell sales@kasefilters.com Main My Dashboard Listings Not with H…" at bounding box center [775, 229] width 1550 height 1301
click at [1322, 709] on button "Add to Basket" at bounding box center [1359, 705] width 86 height 25
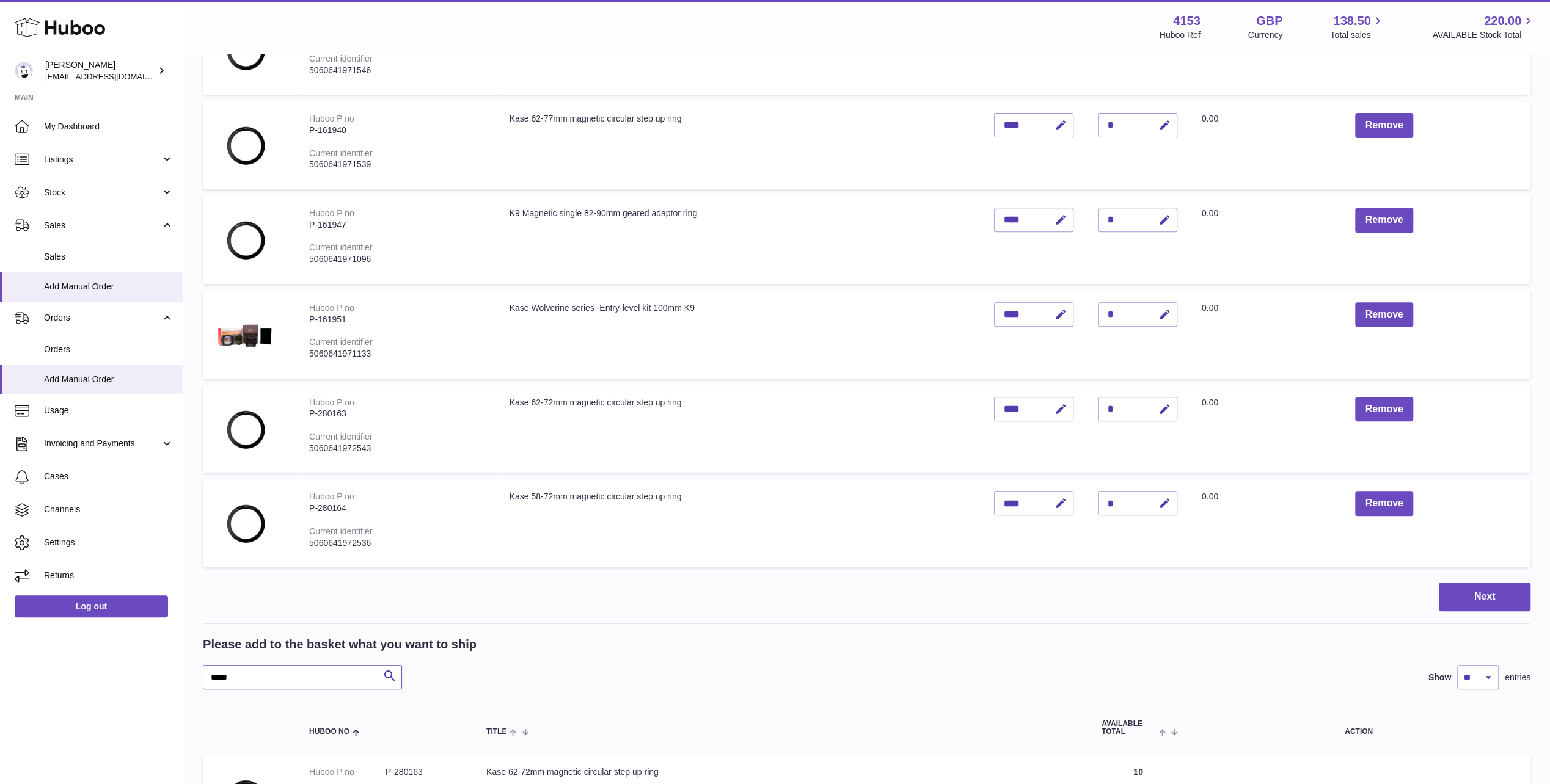
drag, startPoint x: 243, startPoint y: 675, endPoint x: 123, endPoint y: 657, distance: 121.3
click at [123, 657] on div "Huboo Andi Campbell sales@kasefilters.com Main My Dashboard Listings Not with H…" at bounding box center [775, 276] width 1550 height 1396
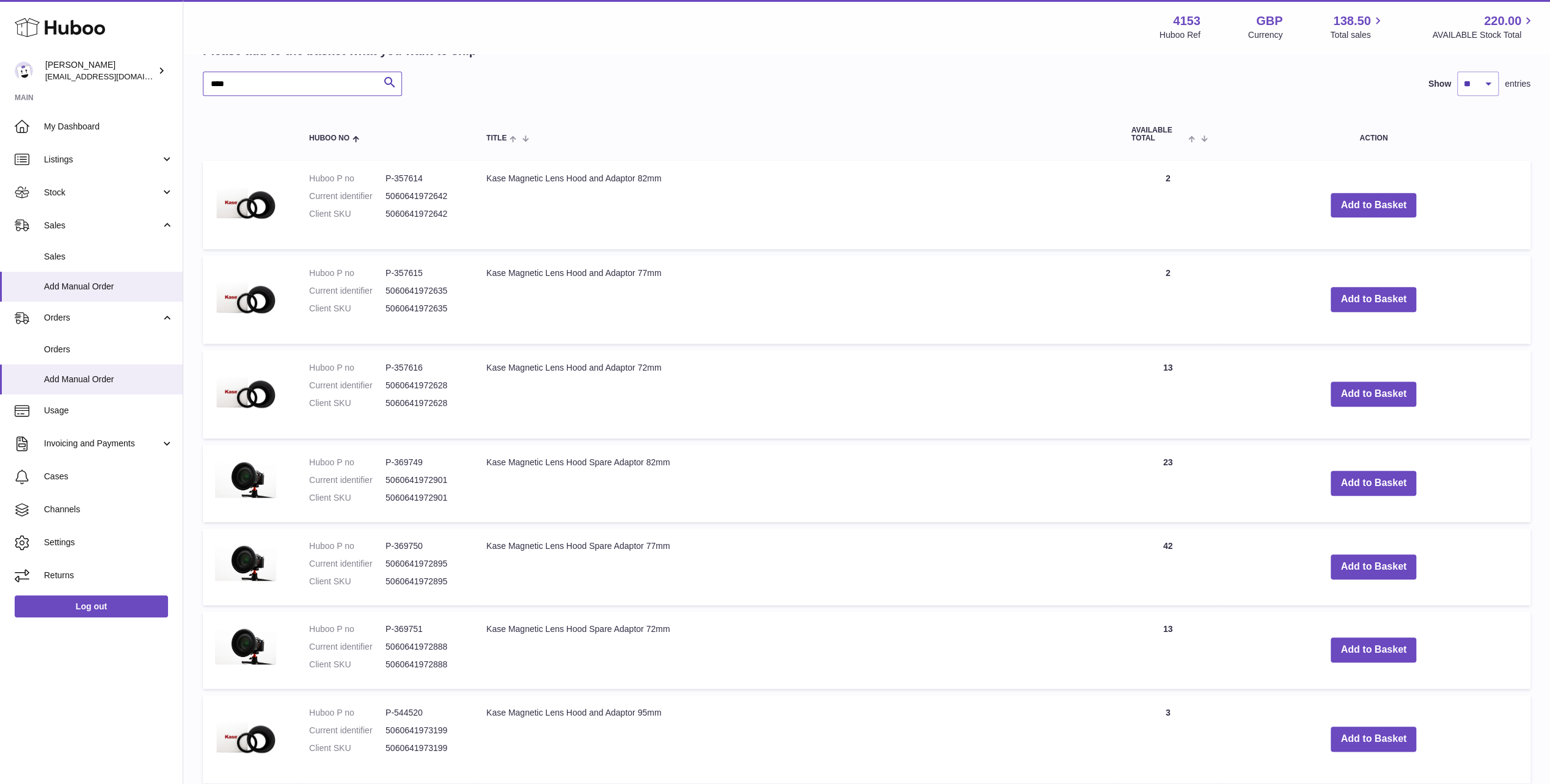
scroll to position [1032, 0]
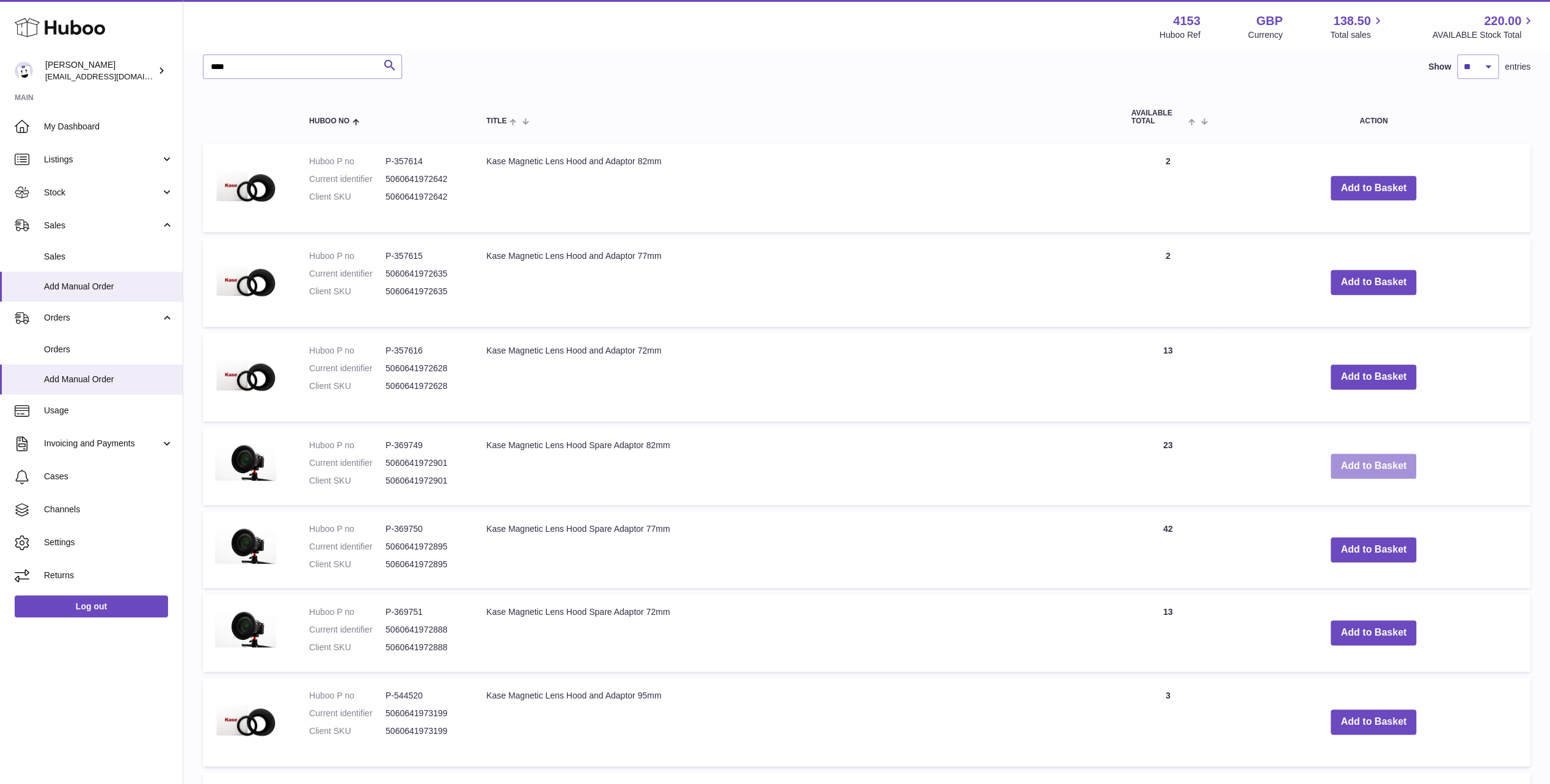
click at [1364, 464] on button "Add to Basket" at bounding box center [1373, 467] width 86 height 25
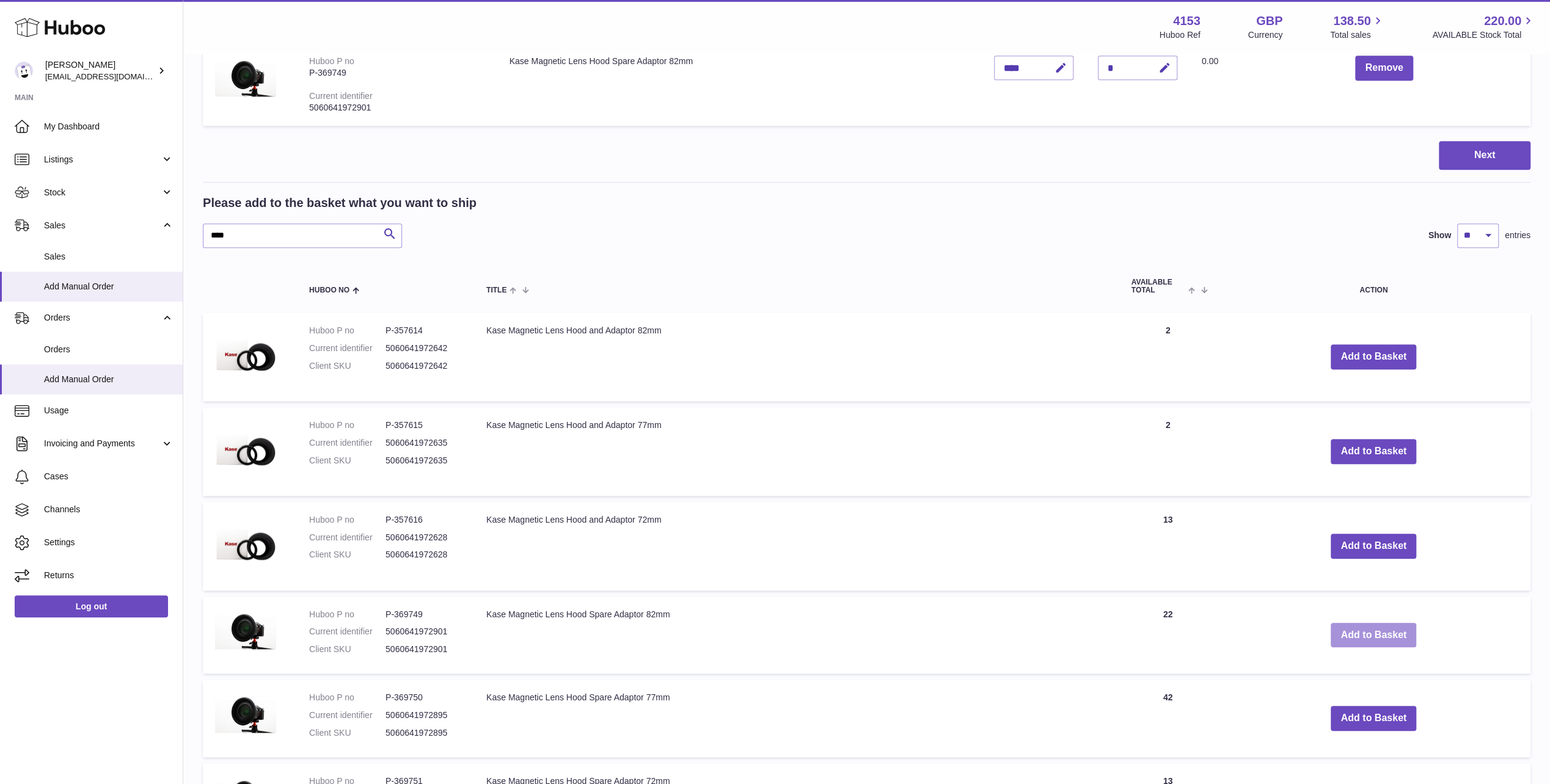
scroll to position [815, 0]
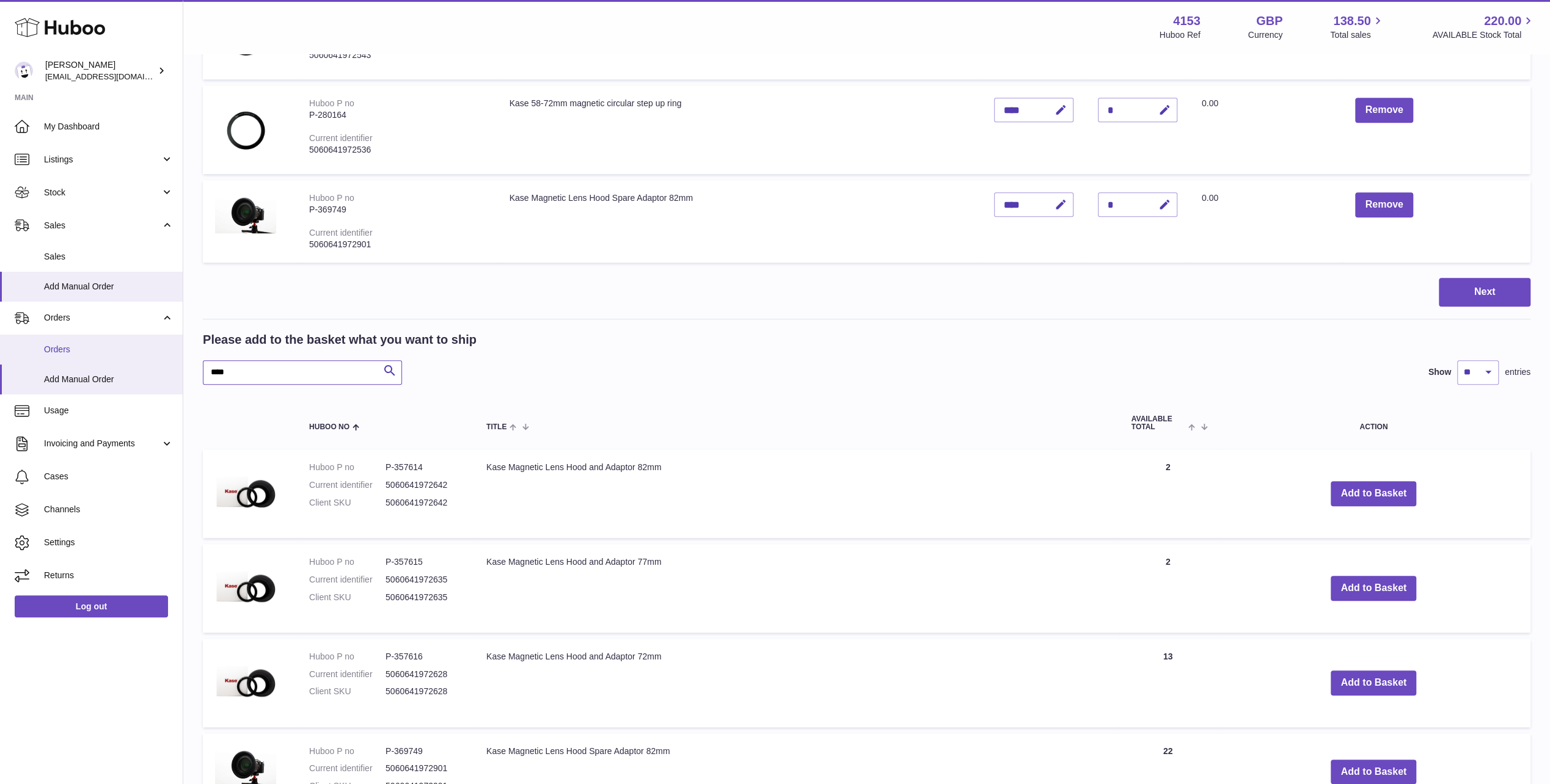
drag, startPoint x: 241, startPoint y: 370, endPoint x: 85, endPoint y: 343, distance: 158.3
click at [85, 343] on div "Huboo Andi Campbell sales@kasefilters.com Main My Dashboard Listings Not with H…" at bounding box center [775, 241] width 1550 height 2112
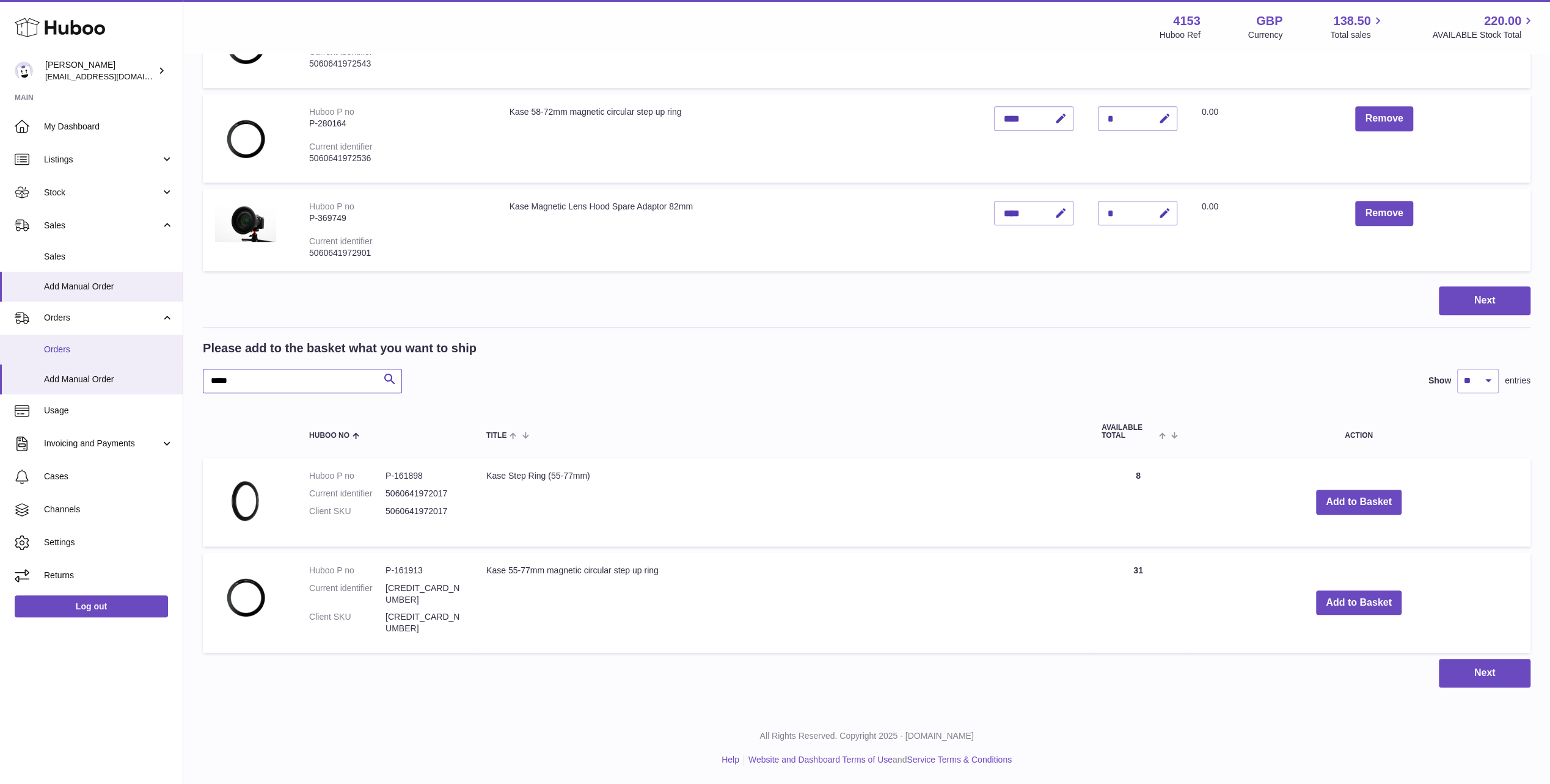
scroll to position [794, 0]
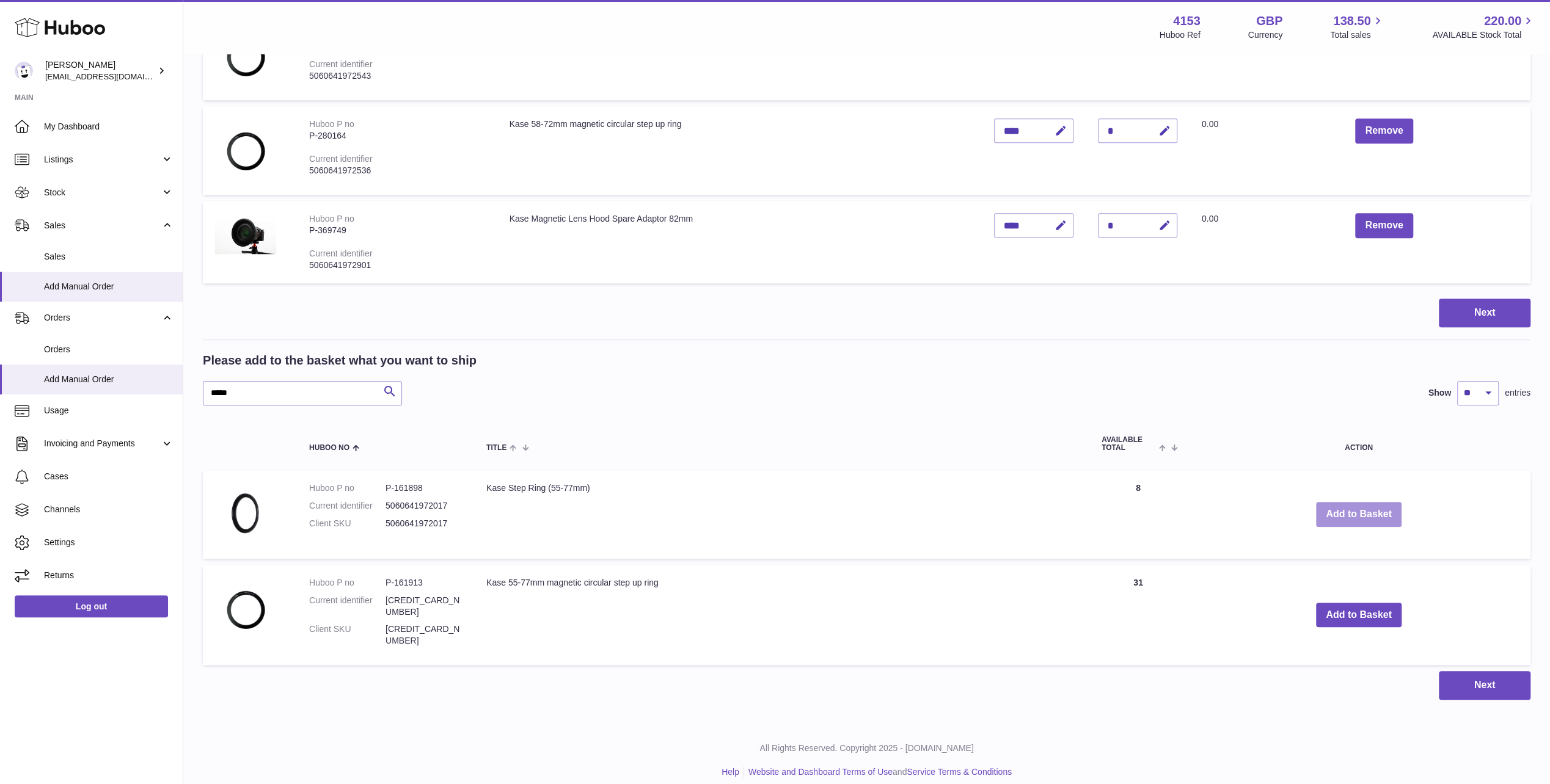
click at [1352, 518] on button "Add to Basket" at bounding box center [1359, 515] width 86 height 25
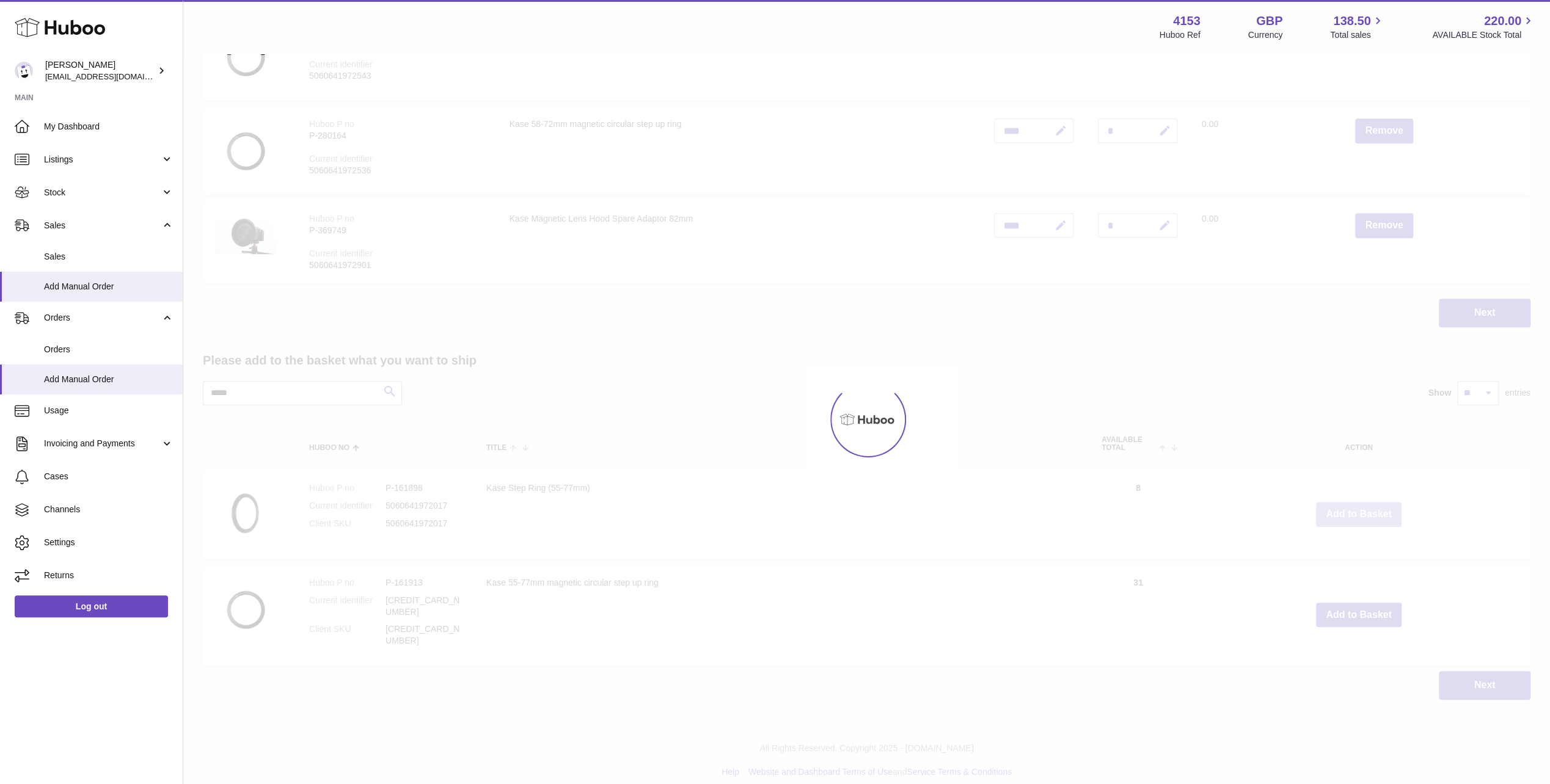
scroll to position [888, 0]
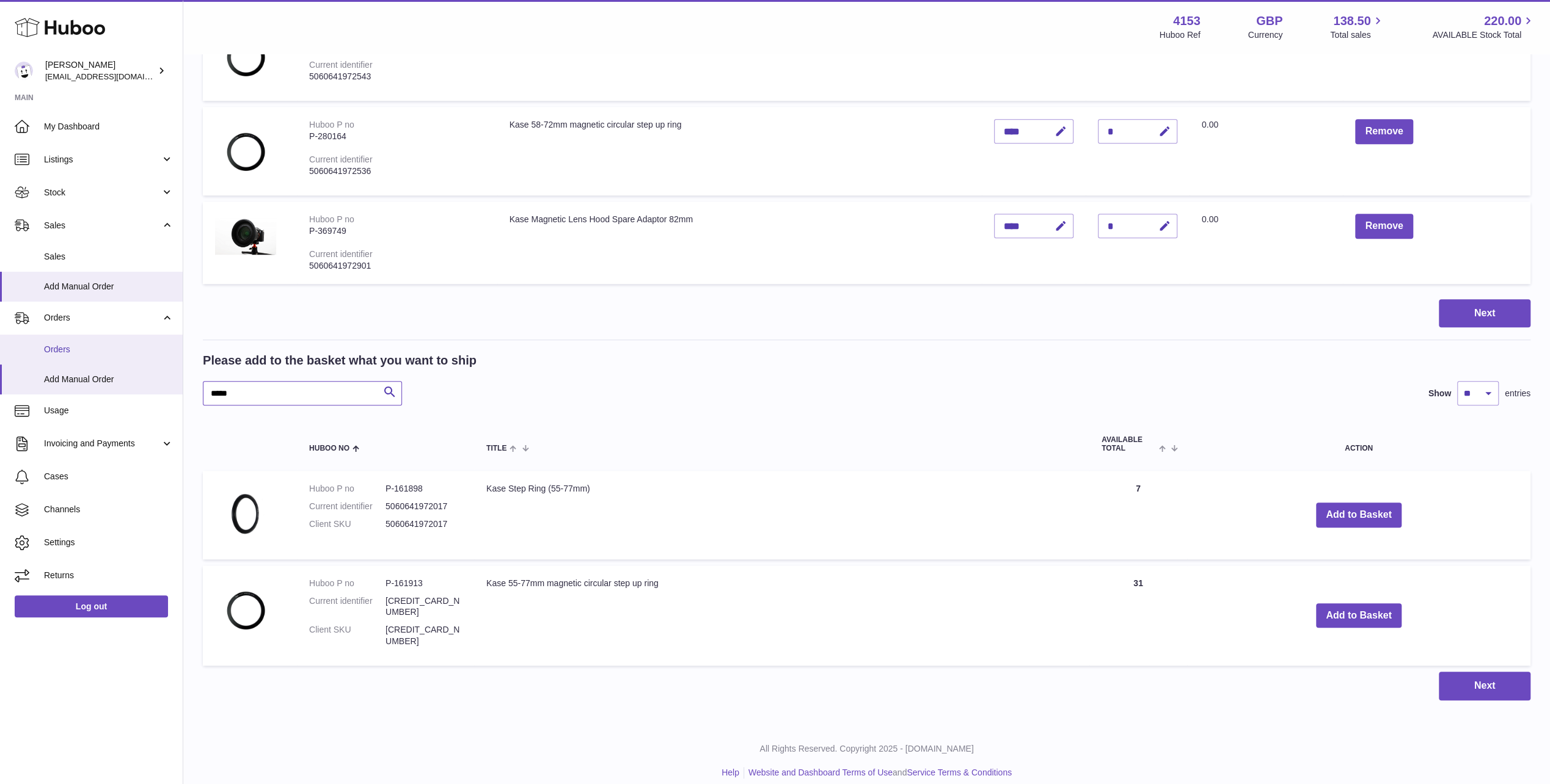
drag, startPoint x: 238, startPoint y: 391, endPoint x: 118, endPoint y: 363, distance: 123.2
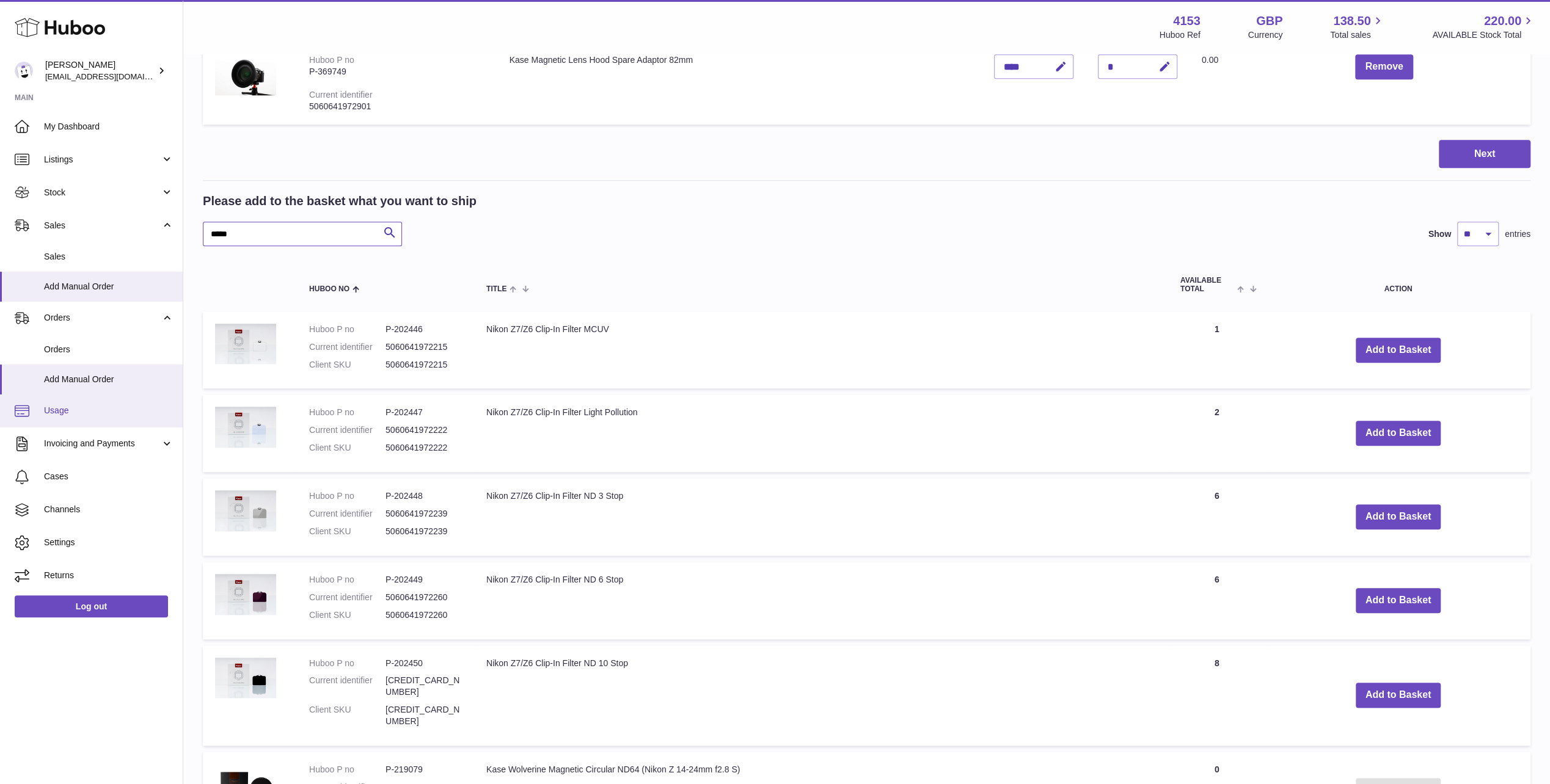
scroll to position [1071, 0]
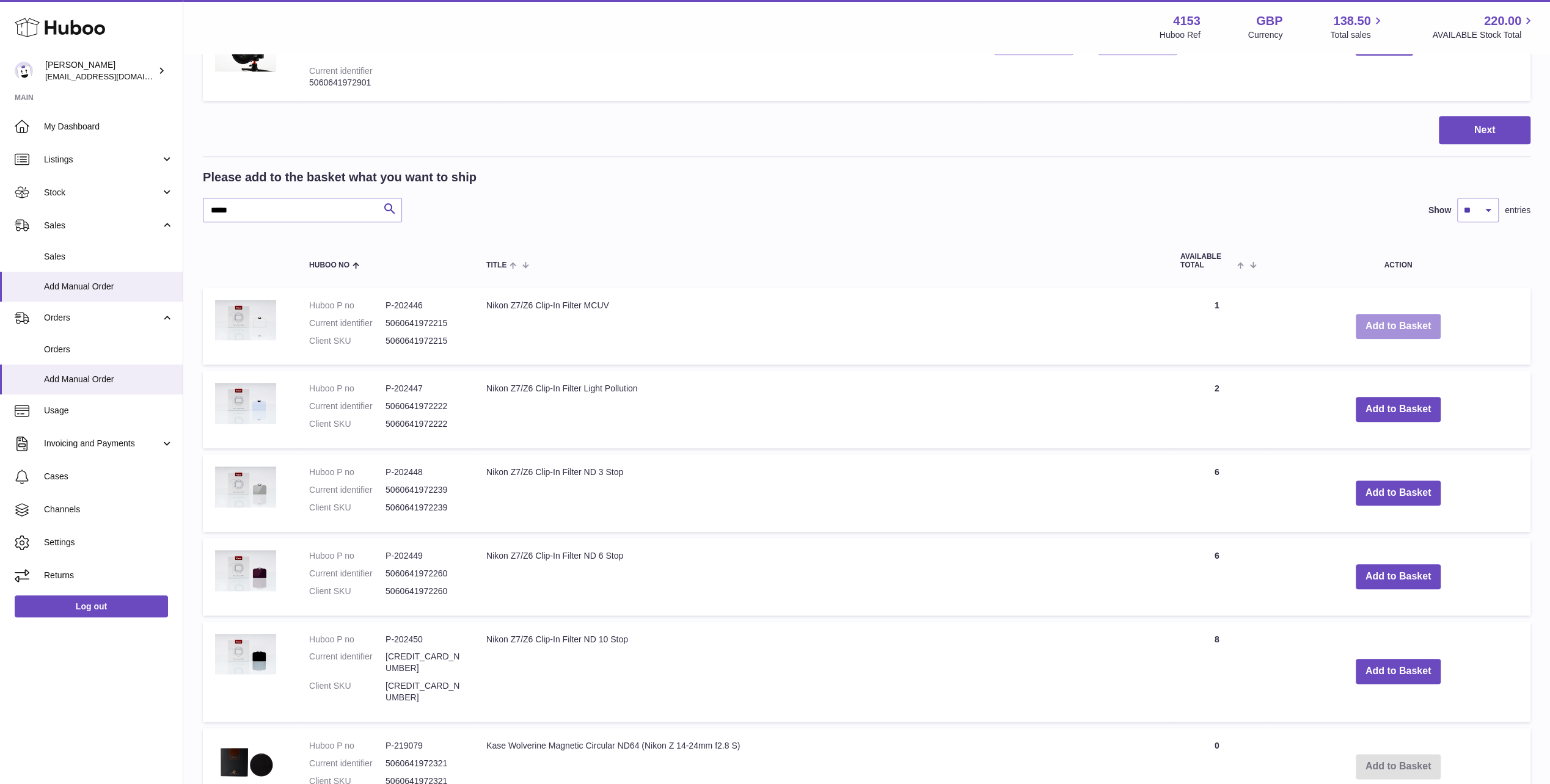
click at [1373, 329] on button "Add to Basket" at bounding box center [1398, 327] width 86 height 25
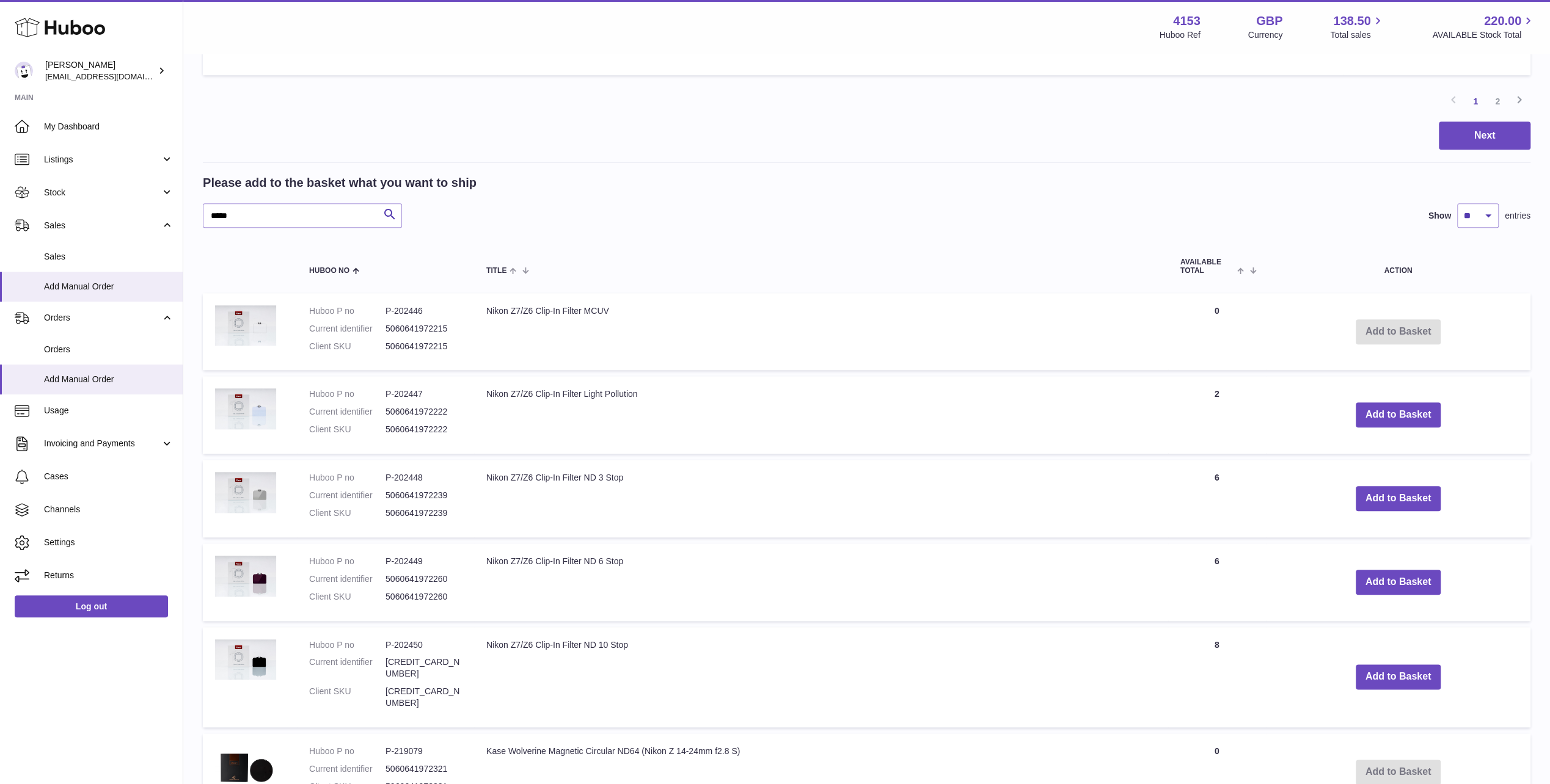
scroll to position [1038, 0]
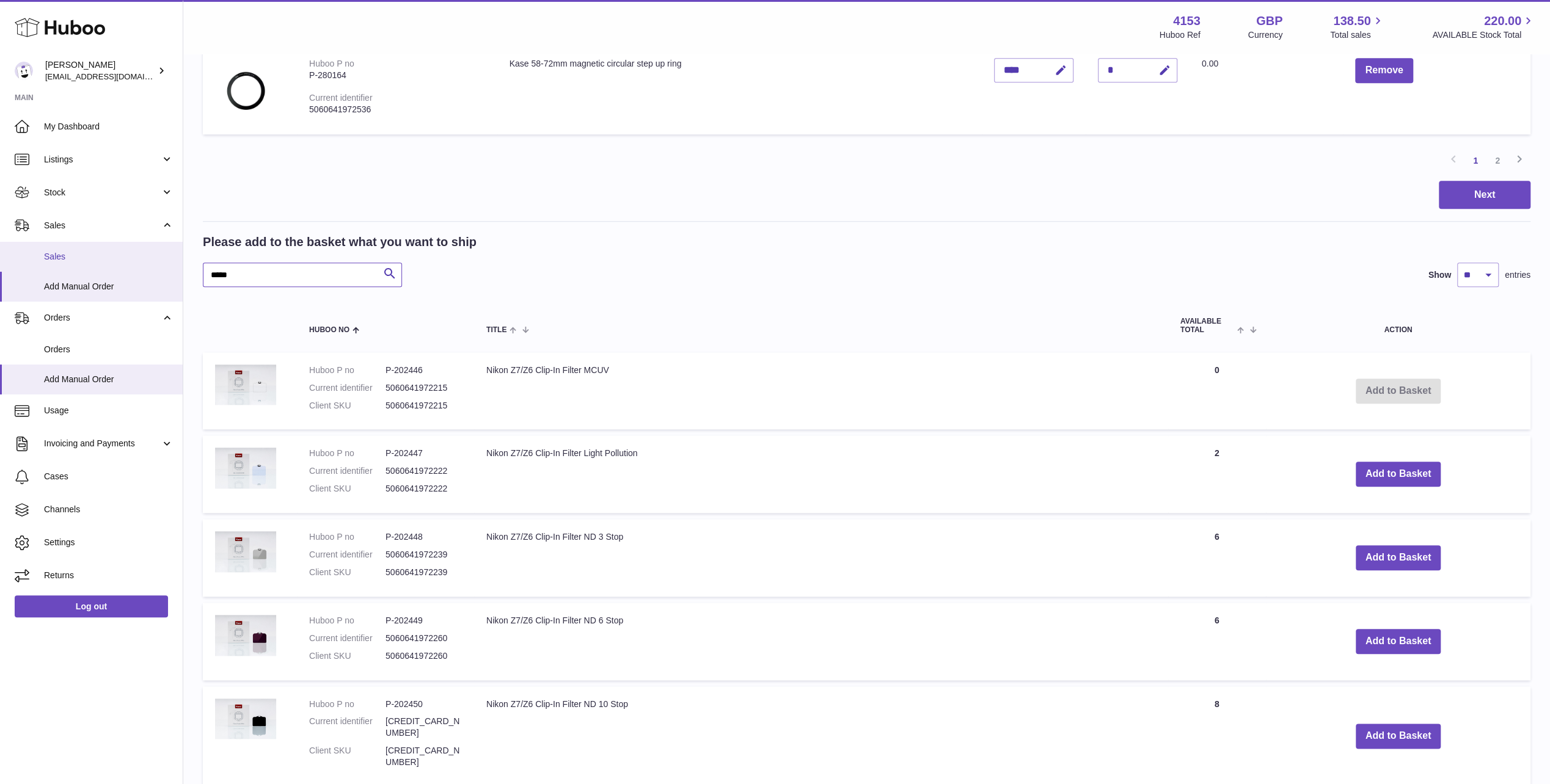
drag, startPoint x: 238, startPoint y: 275, endPoint x: 153, endPoint y: 263, distance: 85.8
click at [153, 263] on div "Huboo Andi Campbell sales@kasefilters.com Main My Dashboard Listings Not with H…" at bounding box center [775, 164] width 1550 height 2404
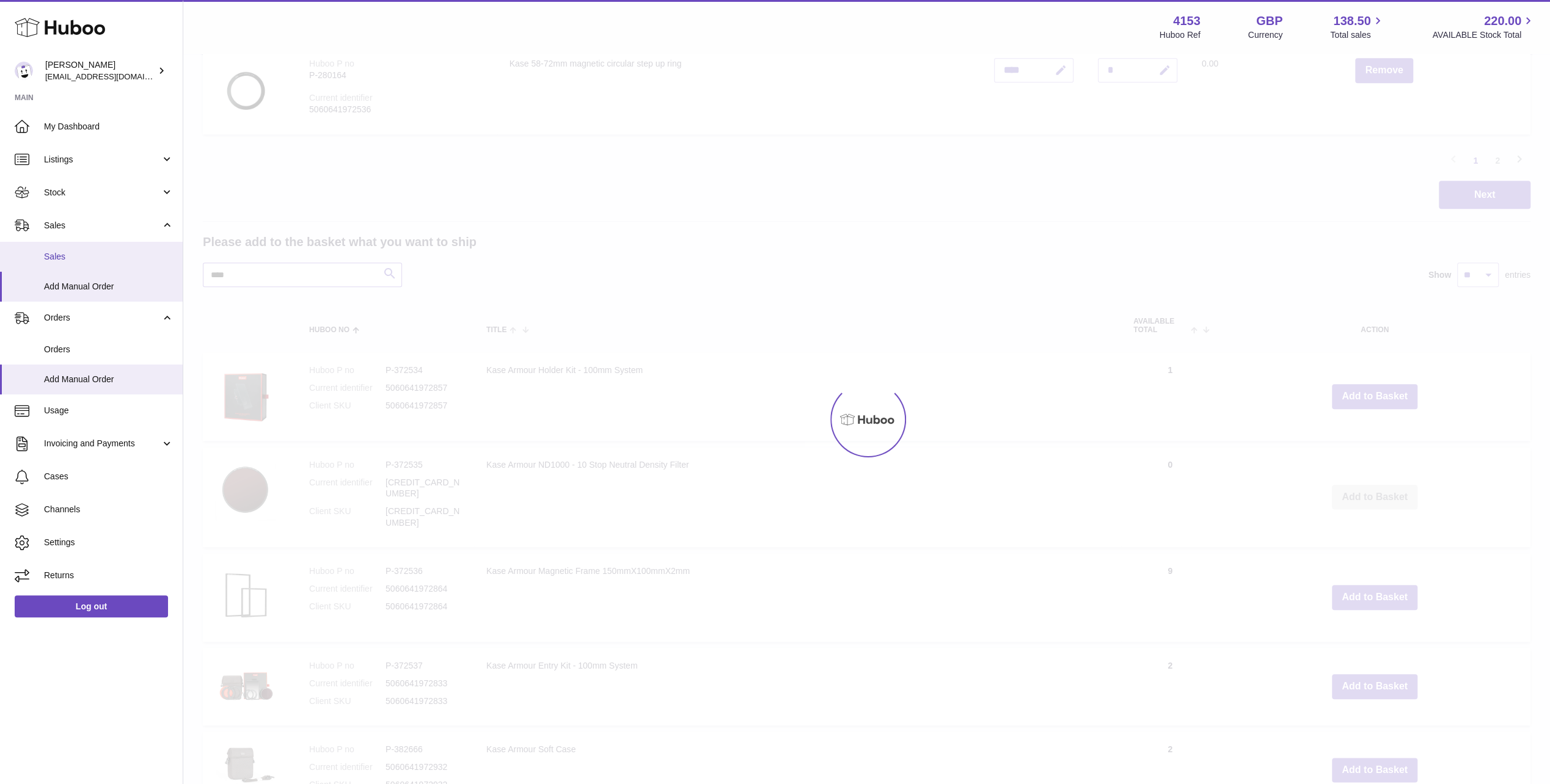
scroll to position [724, 0]
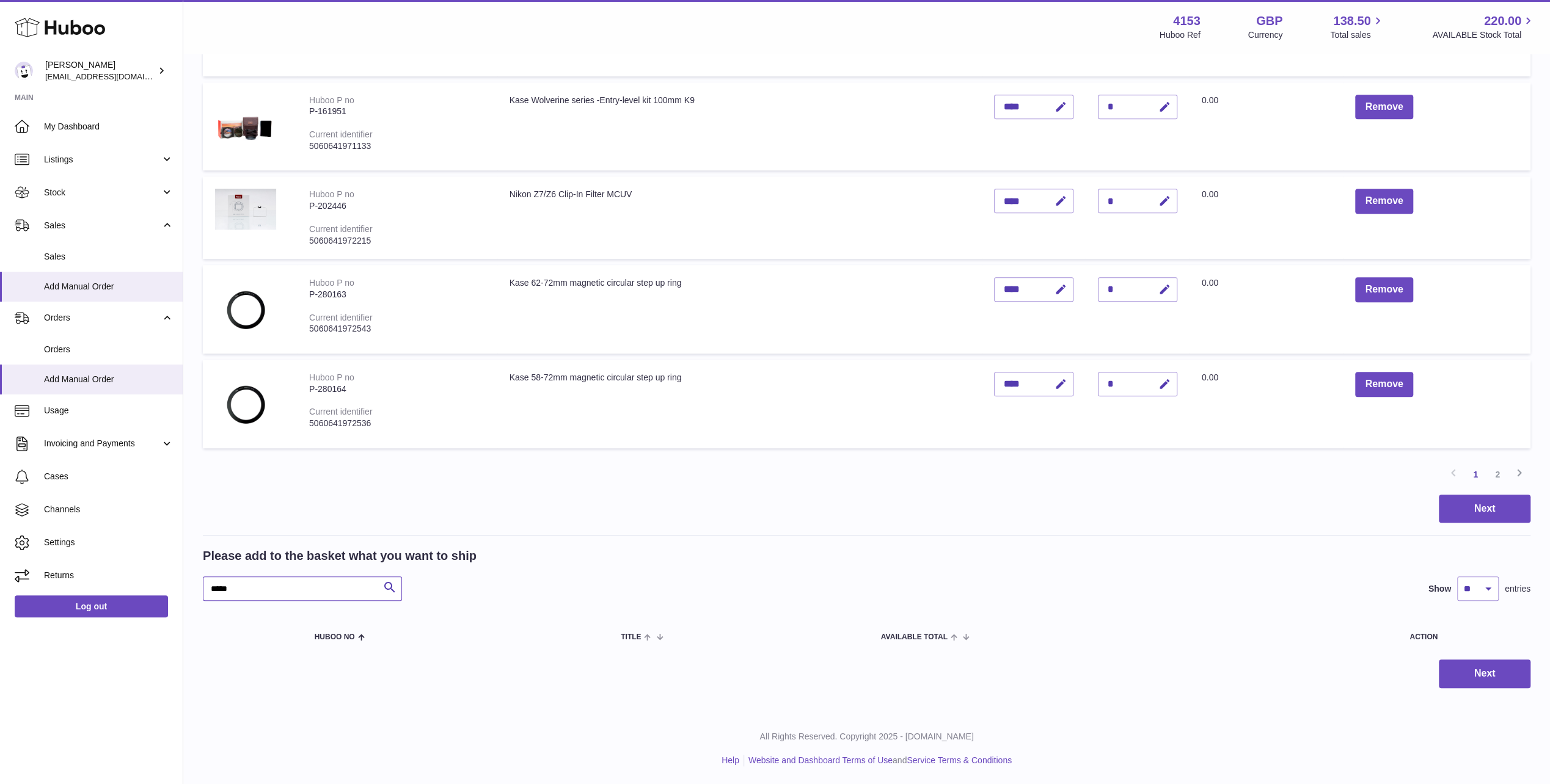
drag, startPoint x: 216, startPoint y: 588, endPoint x: 221, endPoint y: 585, distance: 5.8
click at [217, 588] on input "*****" at bounding box center [302, 589] width 199 height 25
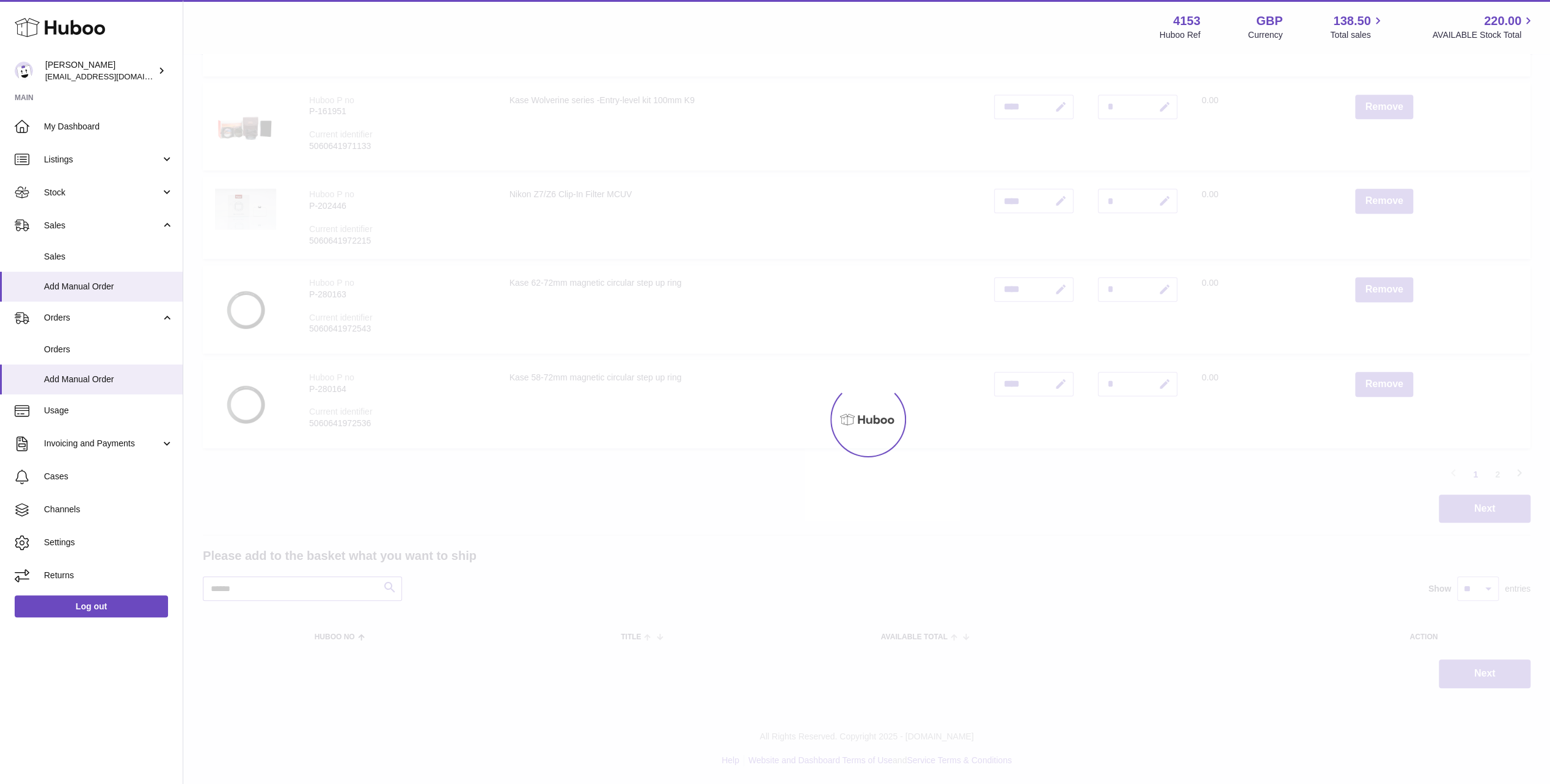
scroll to position [1038, 0]
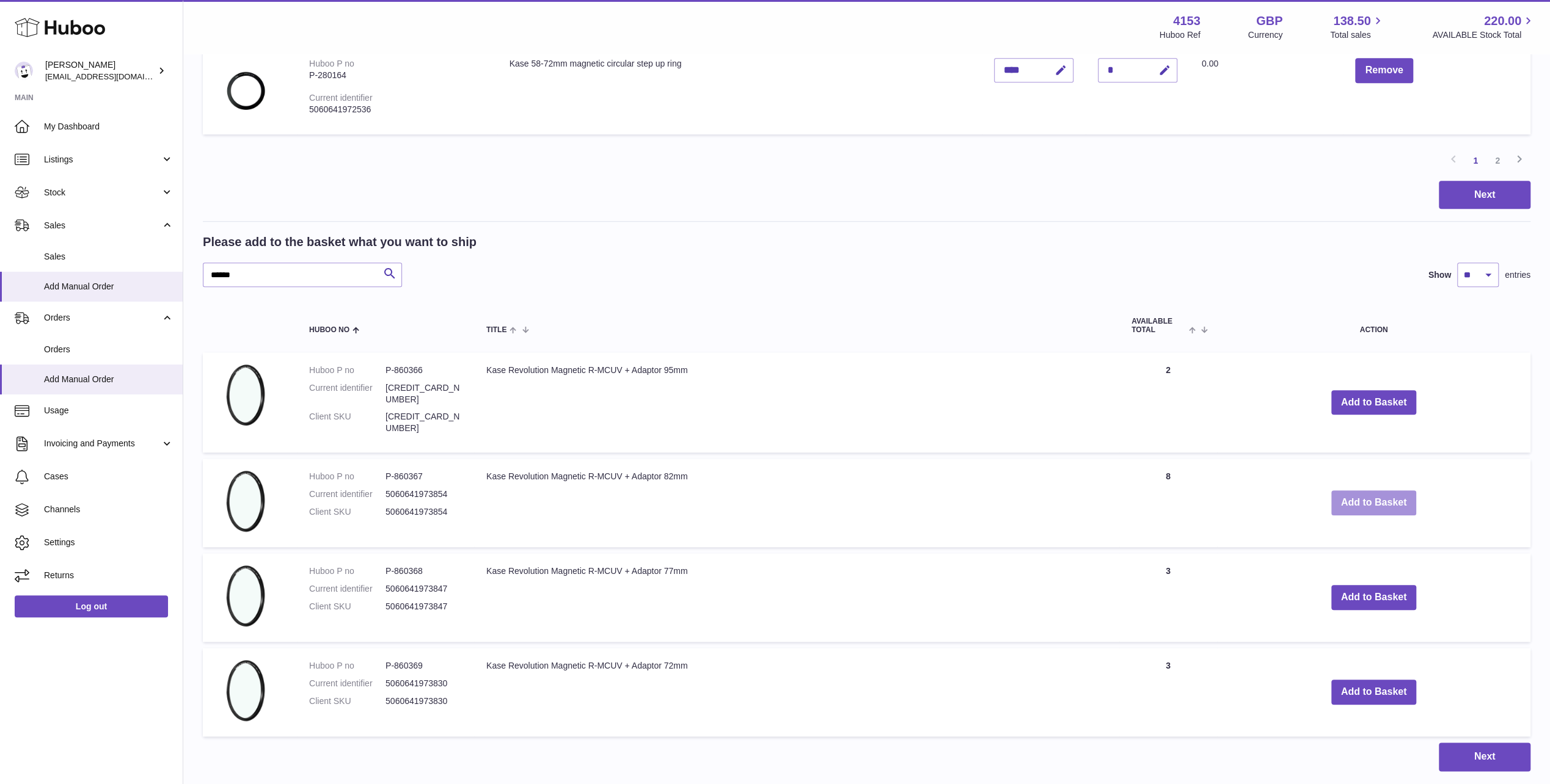
click at [1370, 490] on button "Add to Basket" at bounding box center [1374, 503] width 86 height 25
drag, startPoint x: 237, startPoint y: 270, endPoint x: 119, endPoint y: 259, distance: 118.5
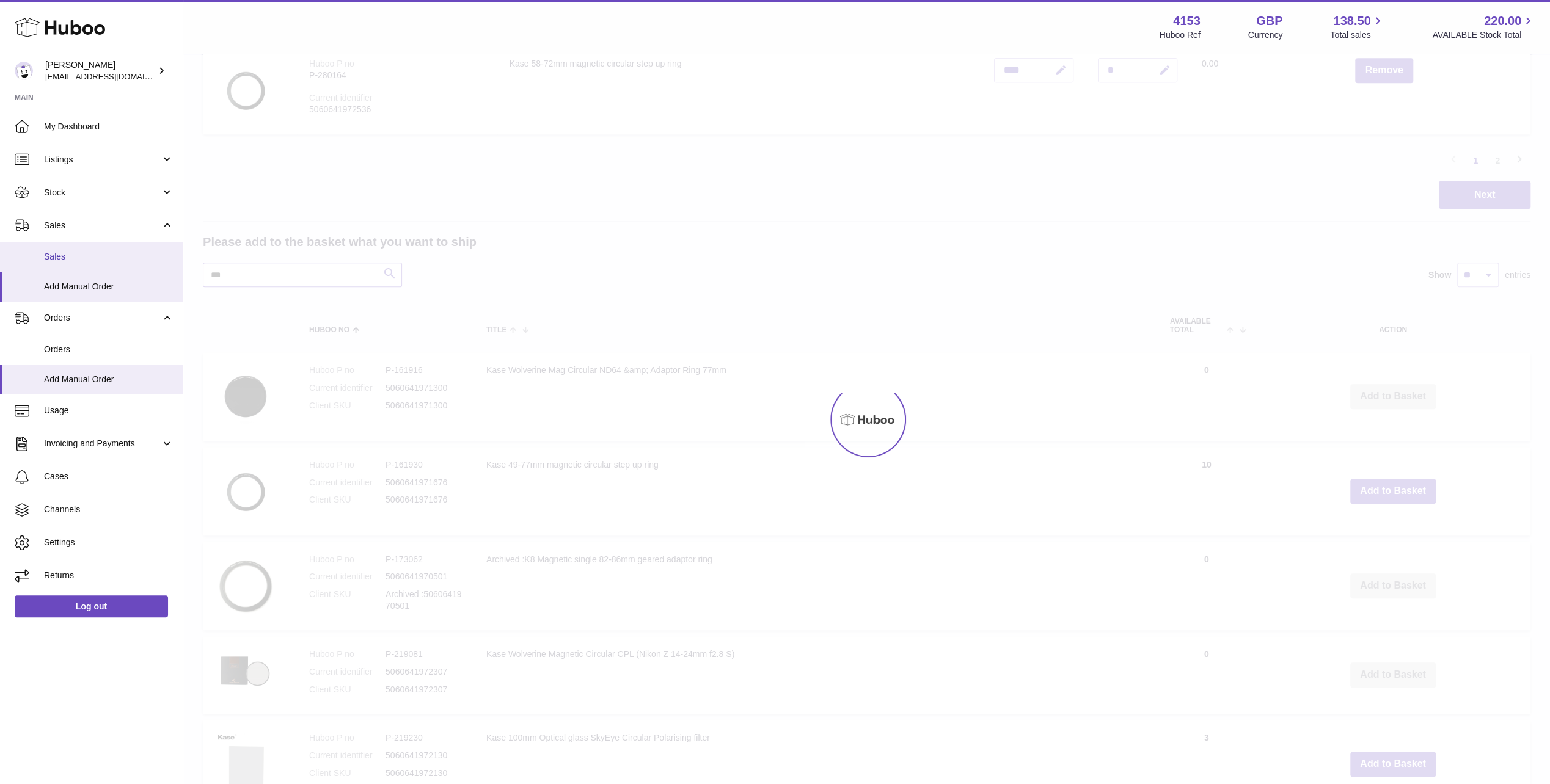
scroll to position [1014, 0]
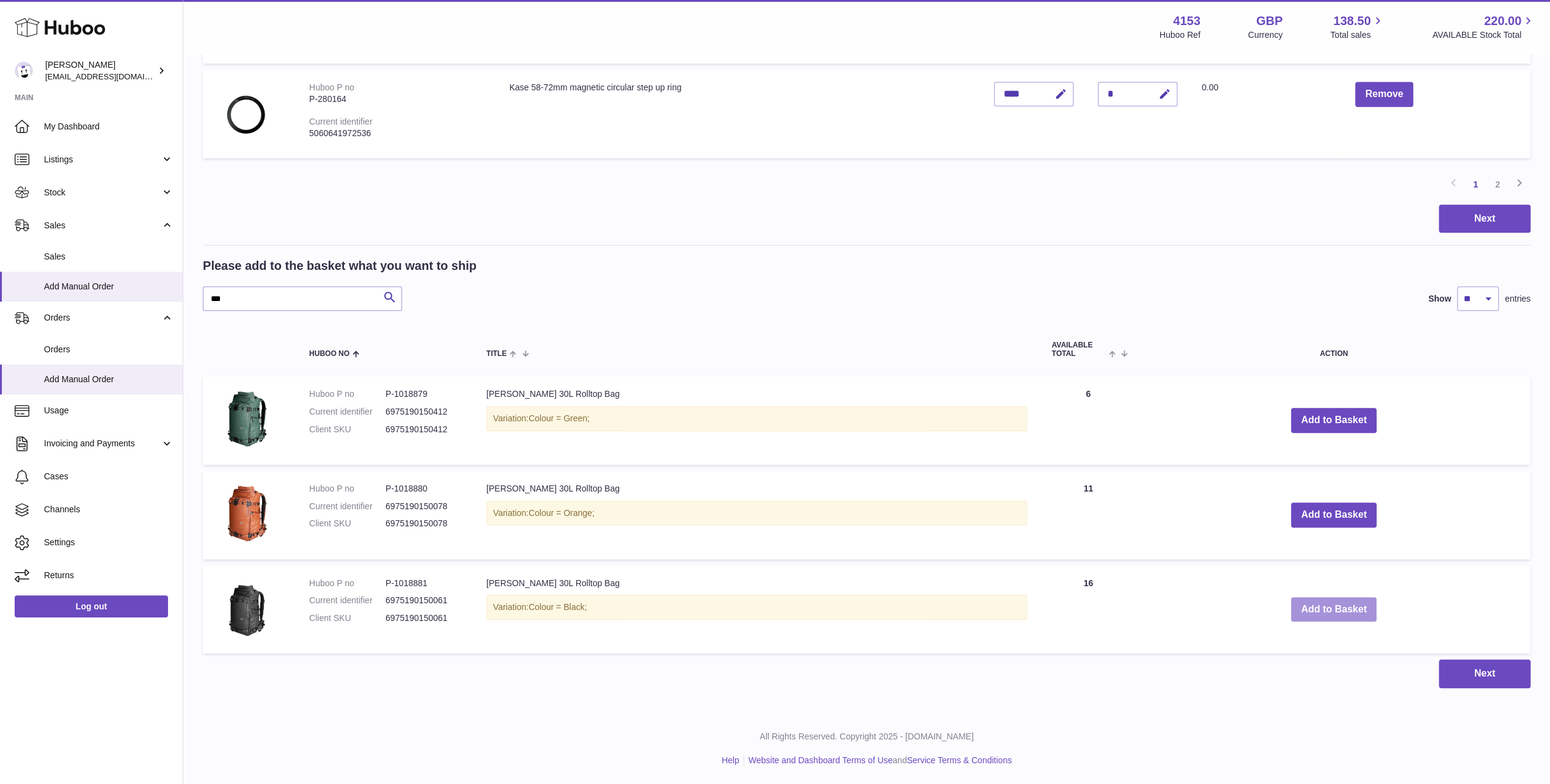
click at [1325, 602] on button "Add to Basket" at bounding box center [1333, 610] width 86 height 25
drag, startPoint x: 233, startPoint y: 294, endPoint x: 126, endPoint y: 284, distance: 107.5
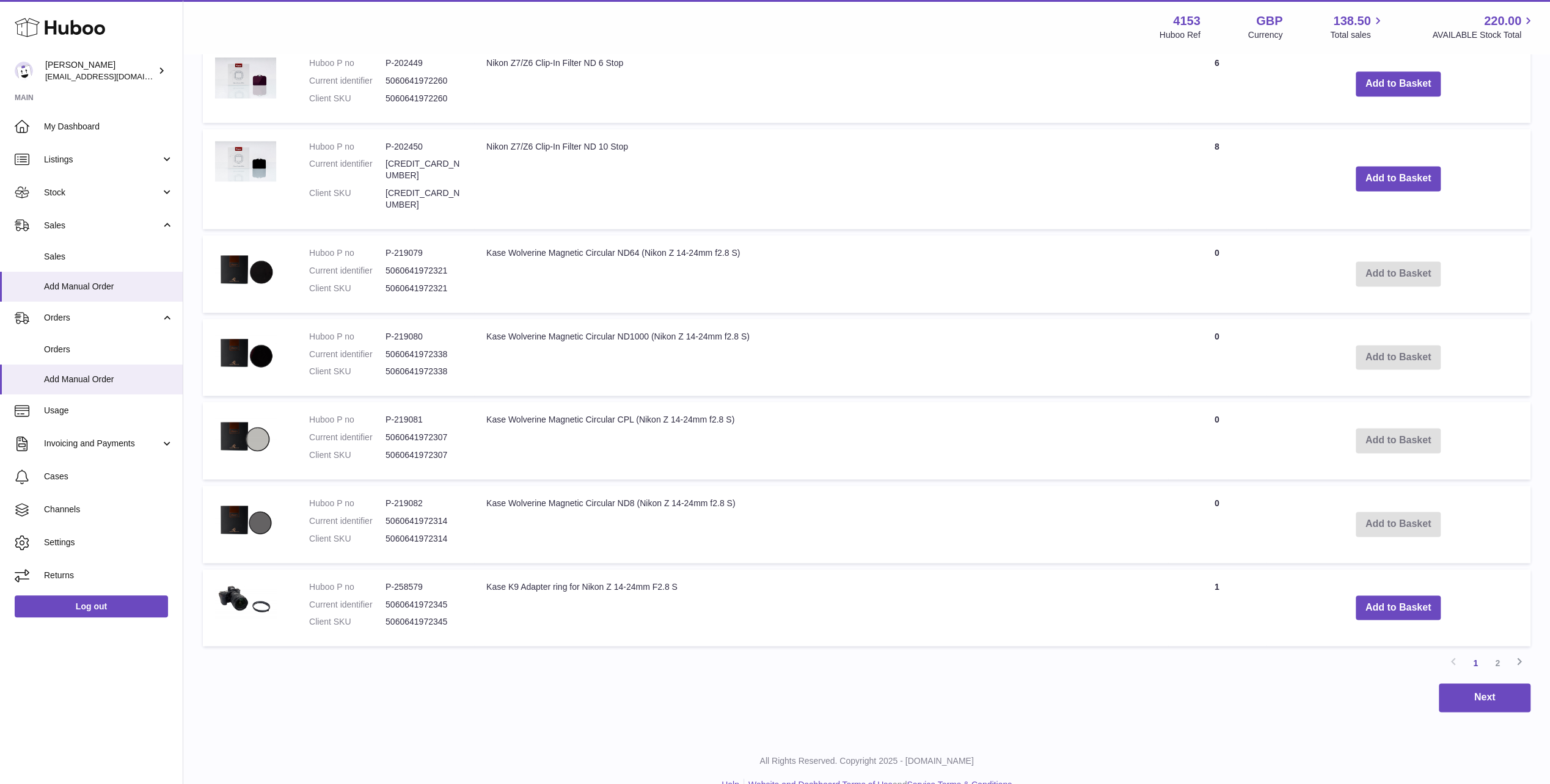
scroll to position [1597, 0]
type input "*****"
click at [1502, 651] on link "2" at bounding box center [1498, 663] width 22 height 22
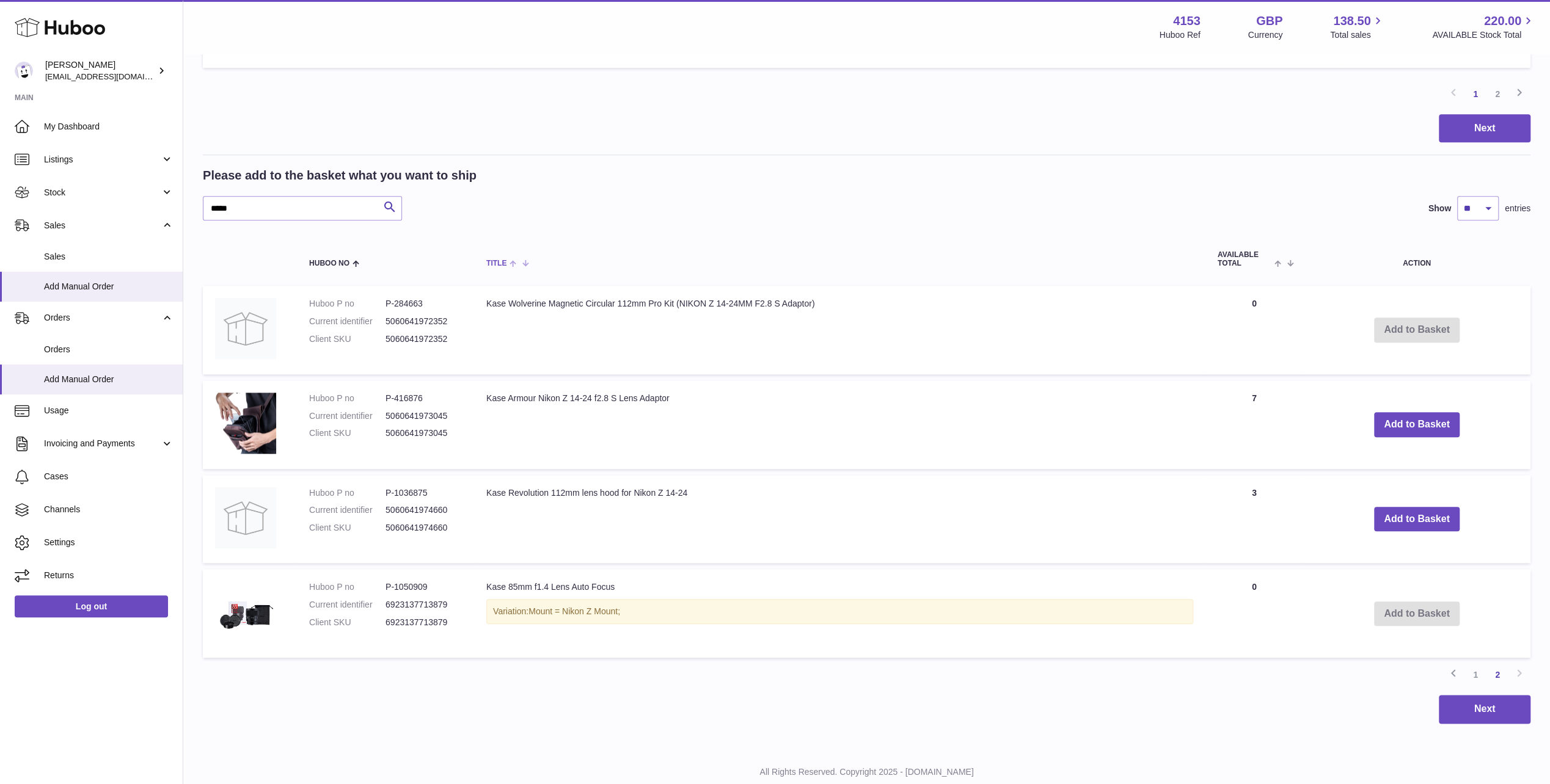
scroll to position [1139, 0]
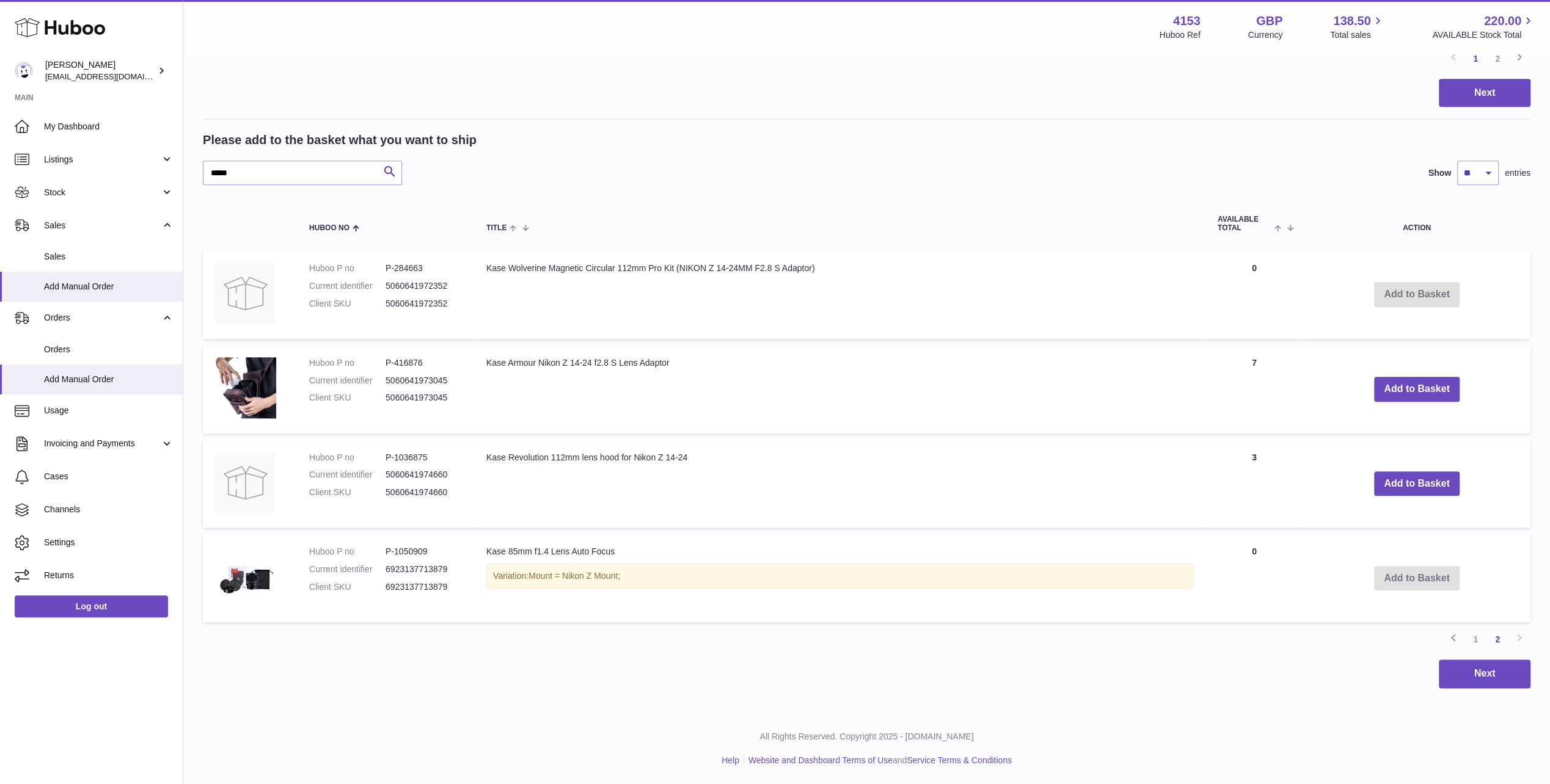
click at [63, 27] on icon at bounding box center [60, 27] width 90 height 25
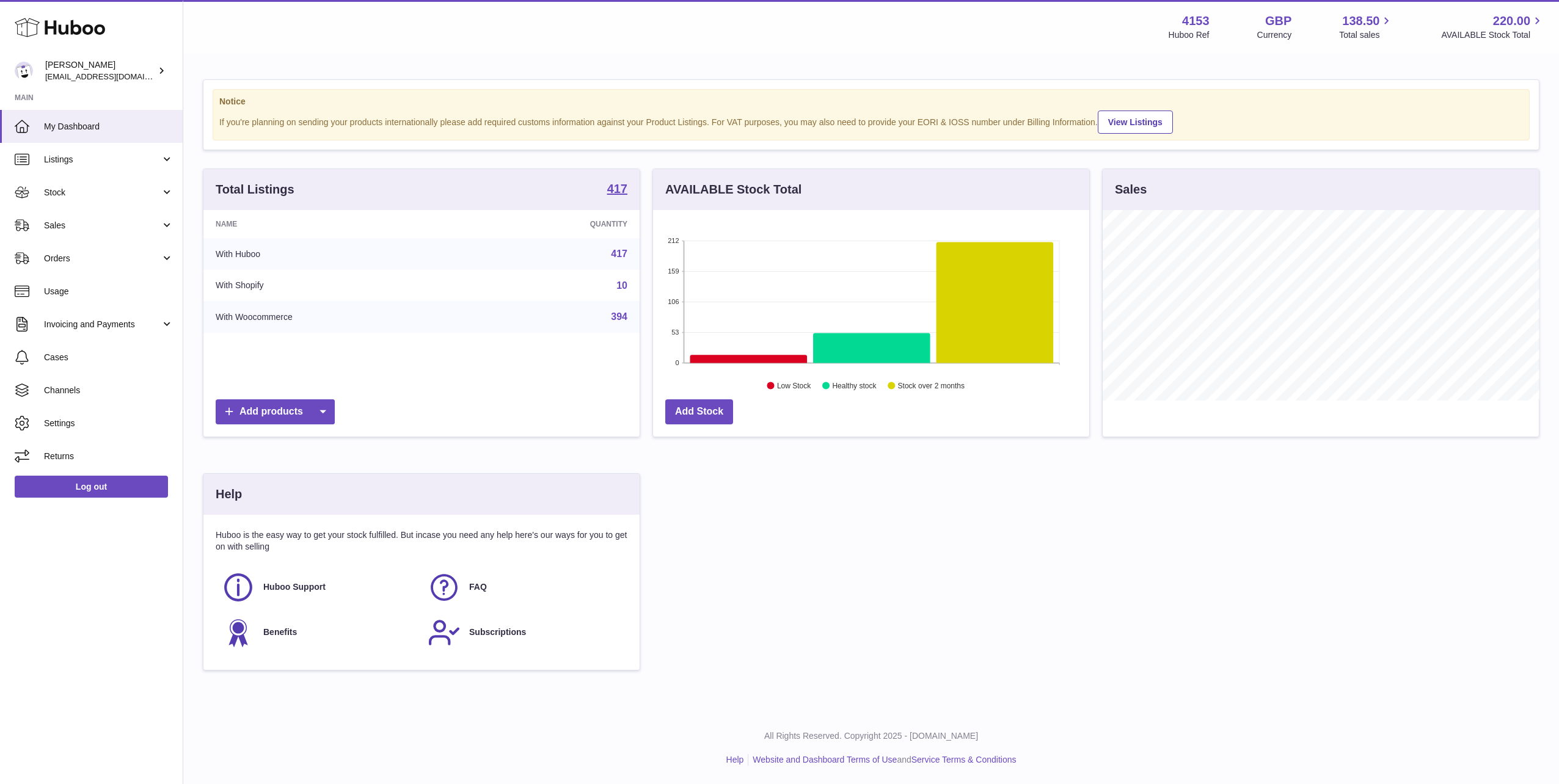
scroll to position [190, 437]
click at [1356, 23] on span "138.50" at bounding box center [1361, 21] width 37 height 17
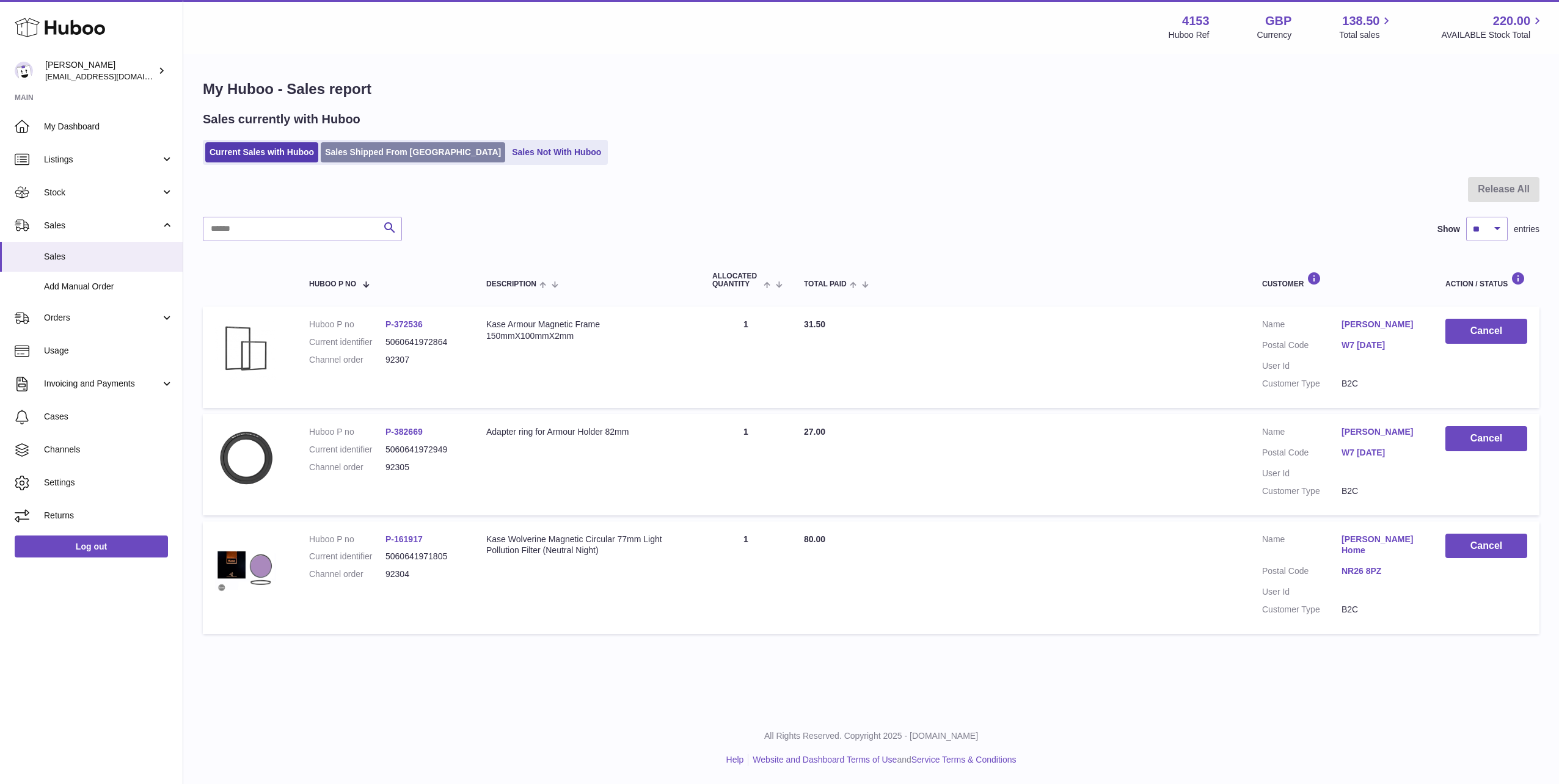
click at [357, 148] on link "Sales Shipped From Huboo" at bounding box center [413, 152] width 184 height 20
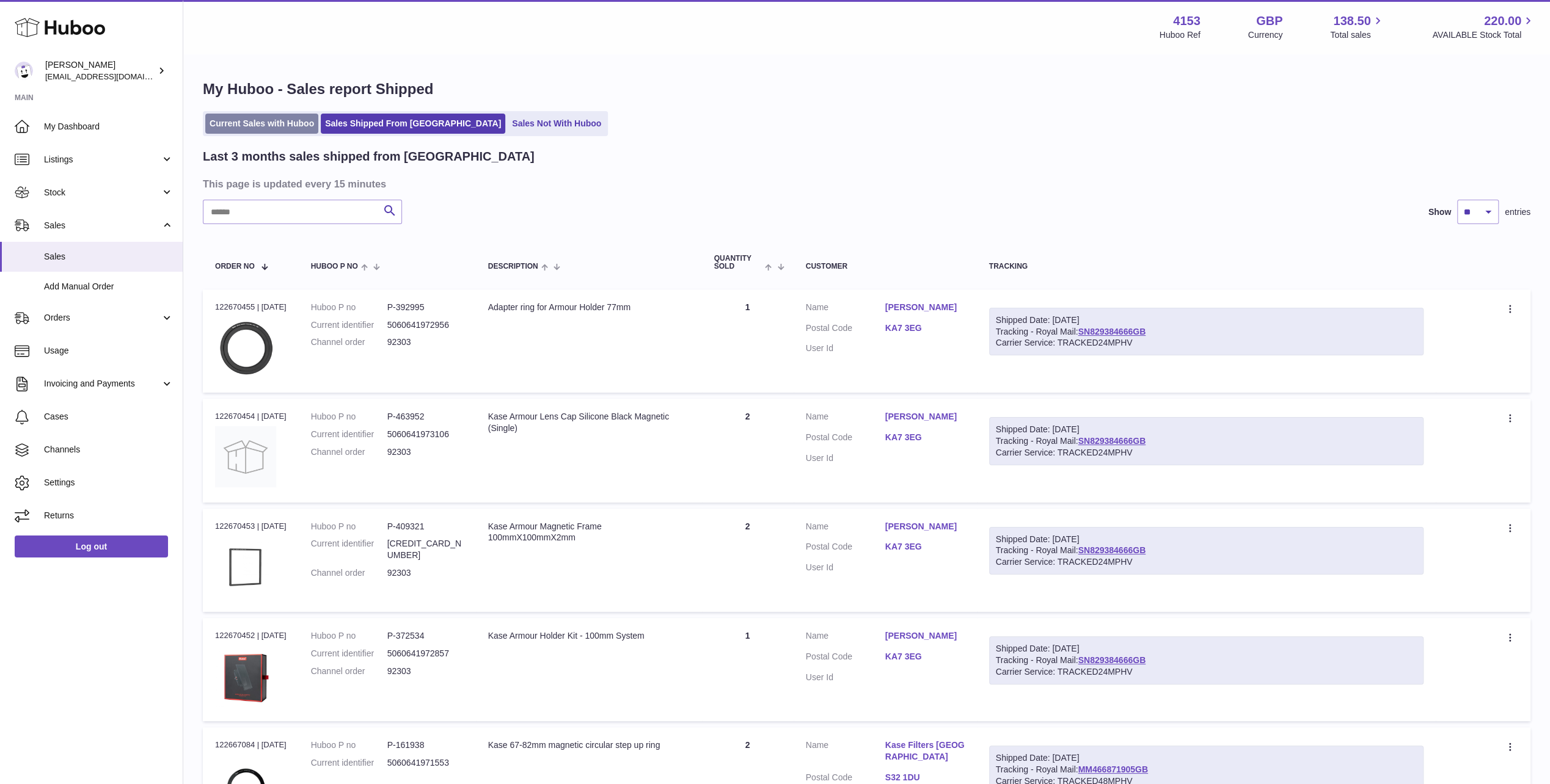
click at [248, 128] on link "Current Sales with Huboo" at bounding box center [262, 123] width 113 height 20
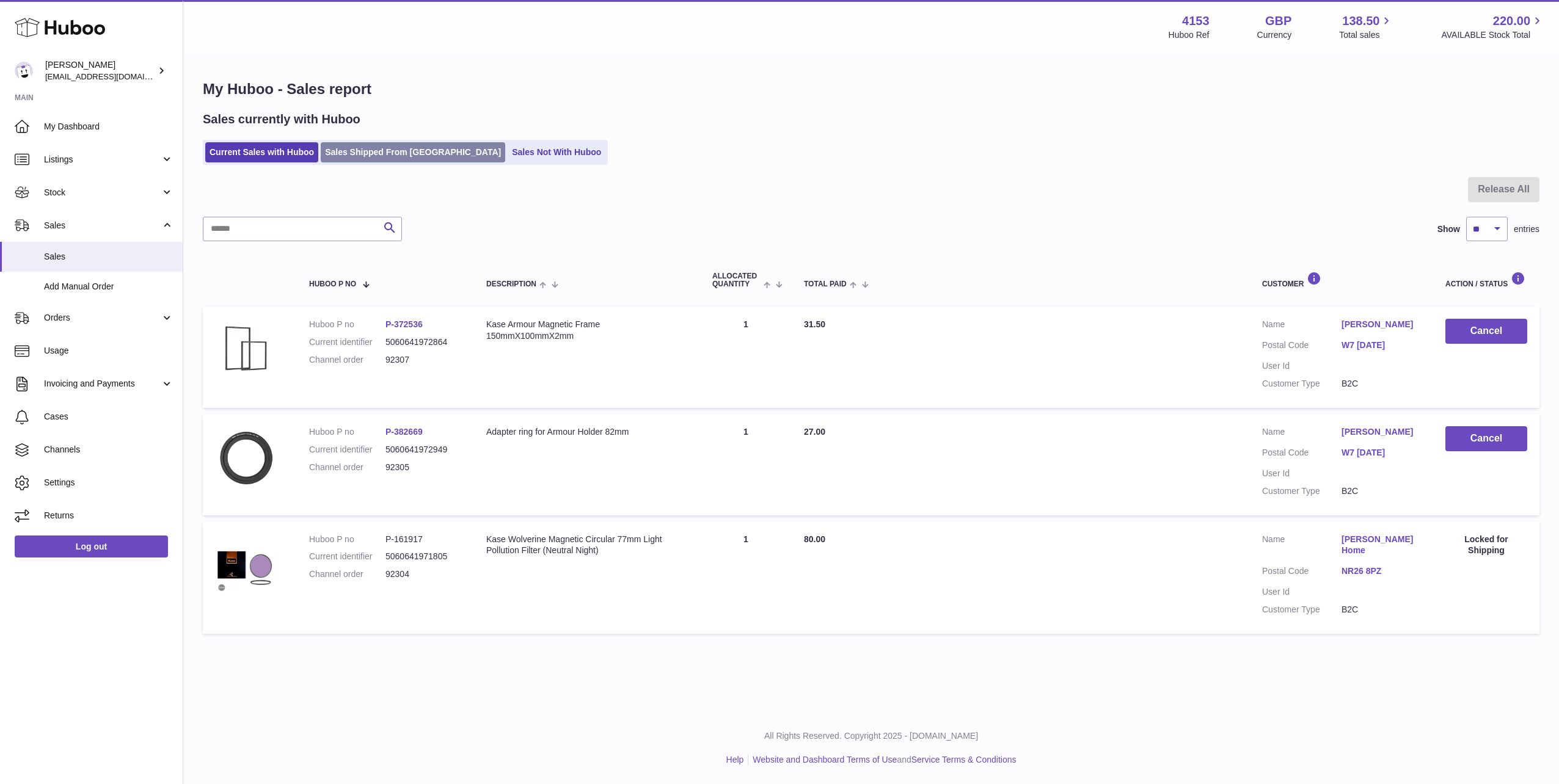
click at [357, 144] on link "Sales Shipped From [GEOGRAPHIC_DATA]" at bounding box center [413, 152] width 184 height 20
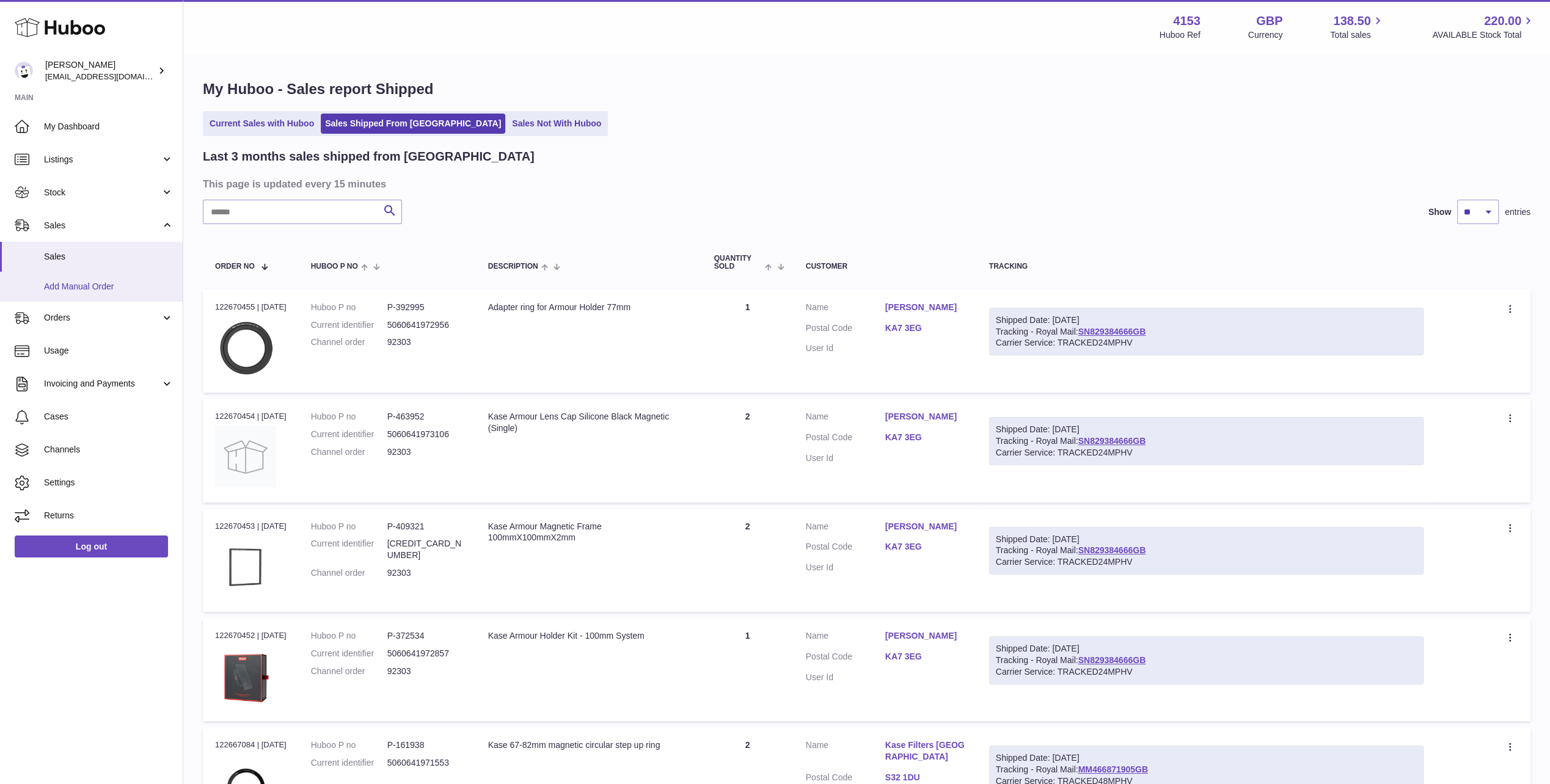
click at [79, 283] on span "Add Manual Order" at bounding box center [108, 286] width 129 height 12
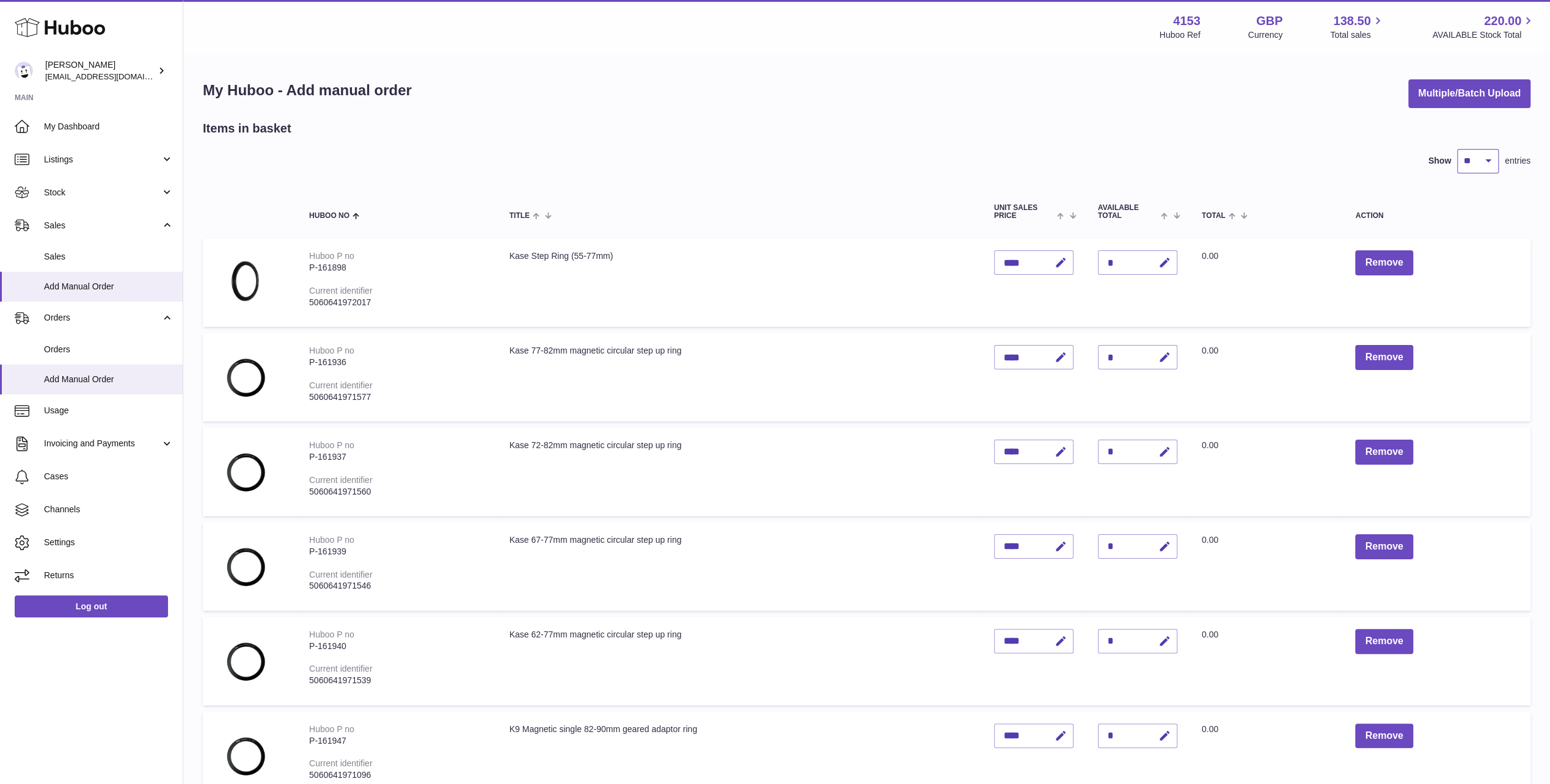
click at [1476, 165] on select "** ** ** ***" at bounding box center [1478, 161] width 41 height 25
select select "**"
click at [1457, 149] on select "** ** ** ***" at bounding box center [1478, 161] width 41 height 25
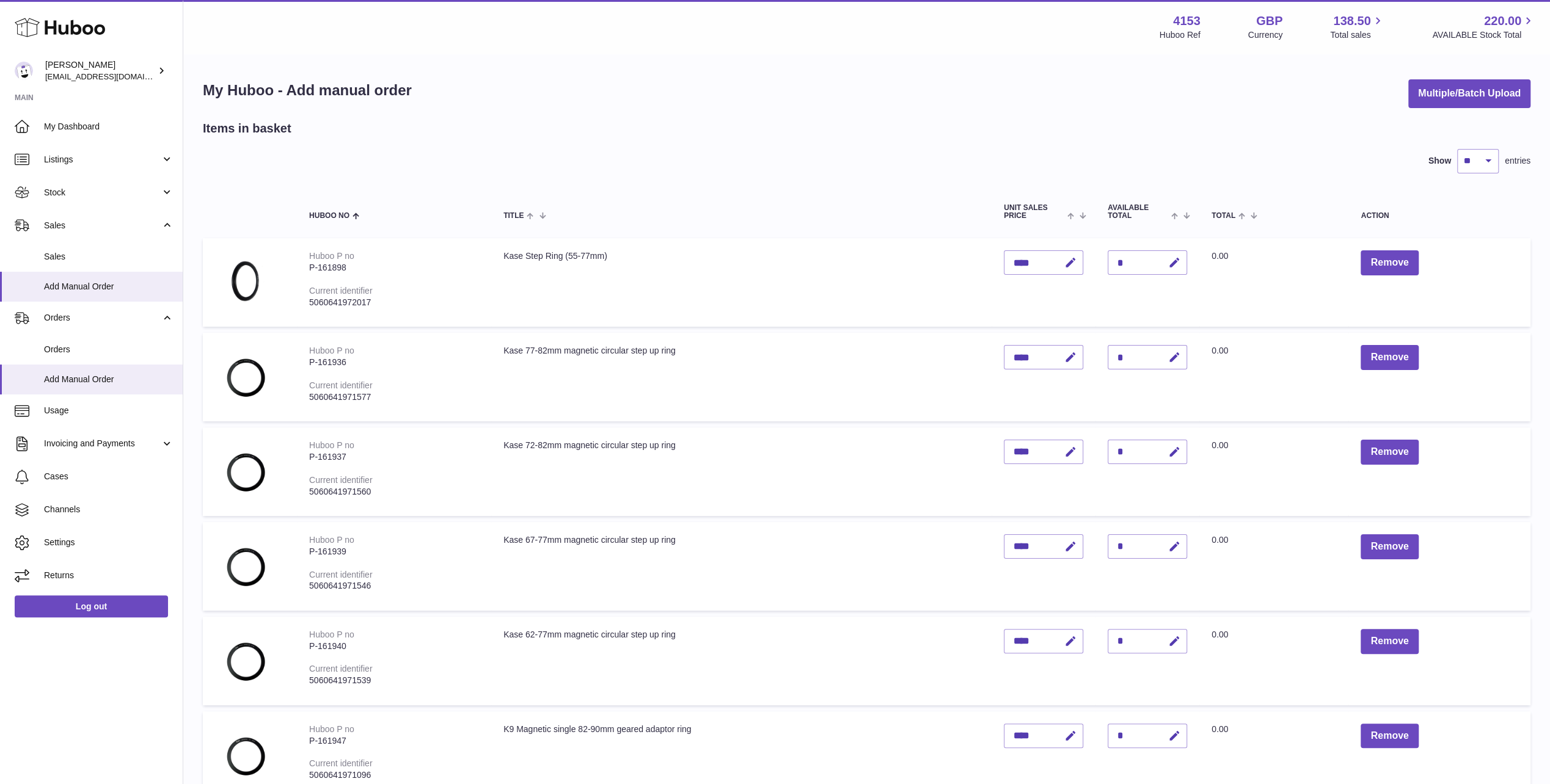
click at [842, 557] on td "Kase 67-77mm magnetic circular step up ring" at bounding box center [741, 567] width 500 height 89
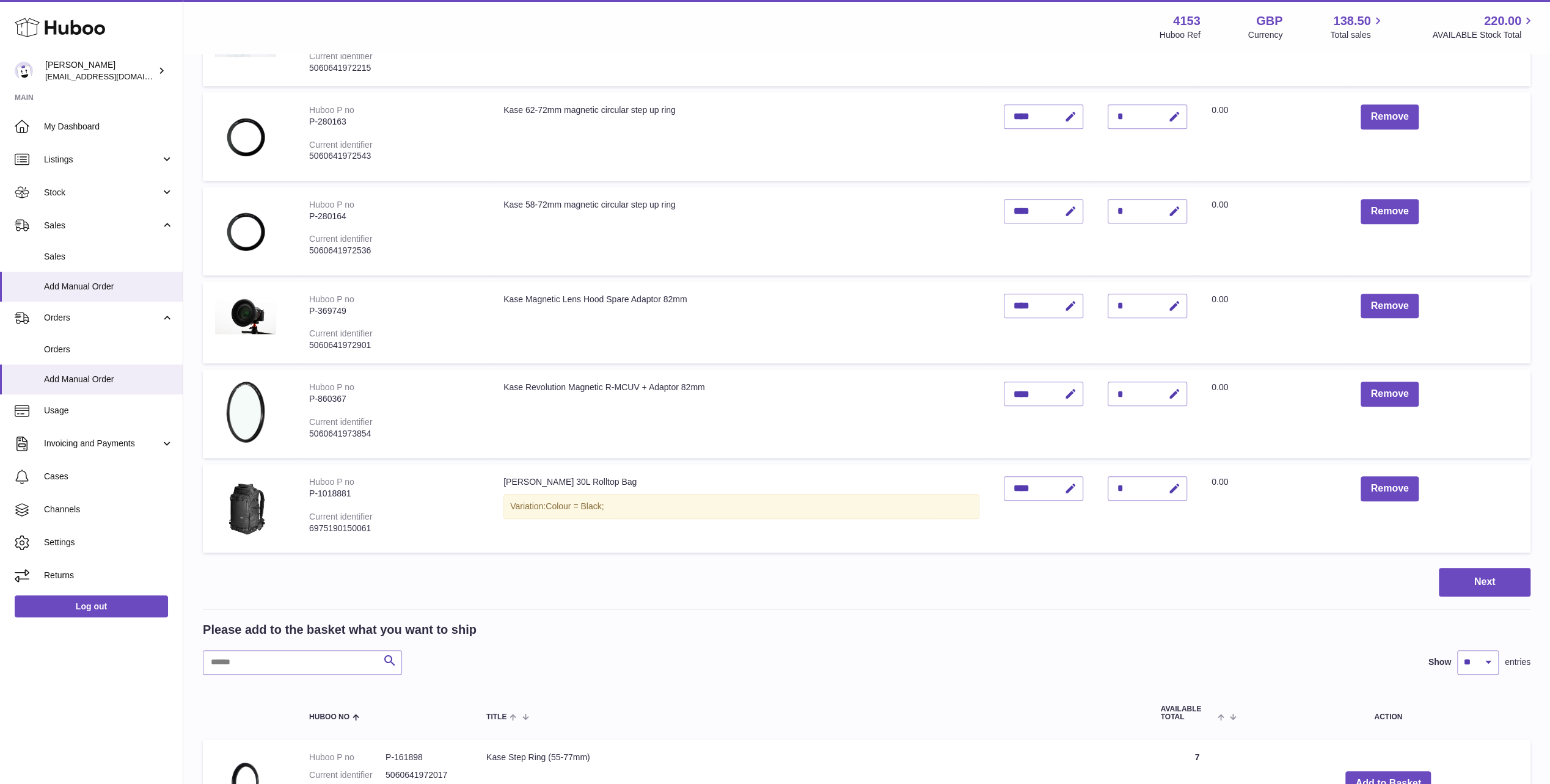
scroll to position [917, 0]
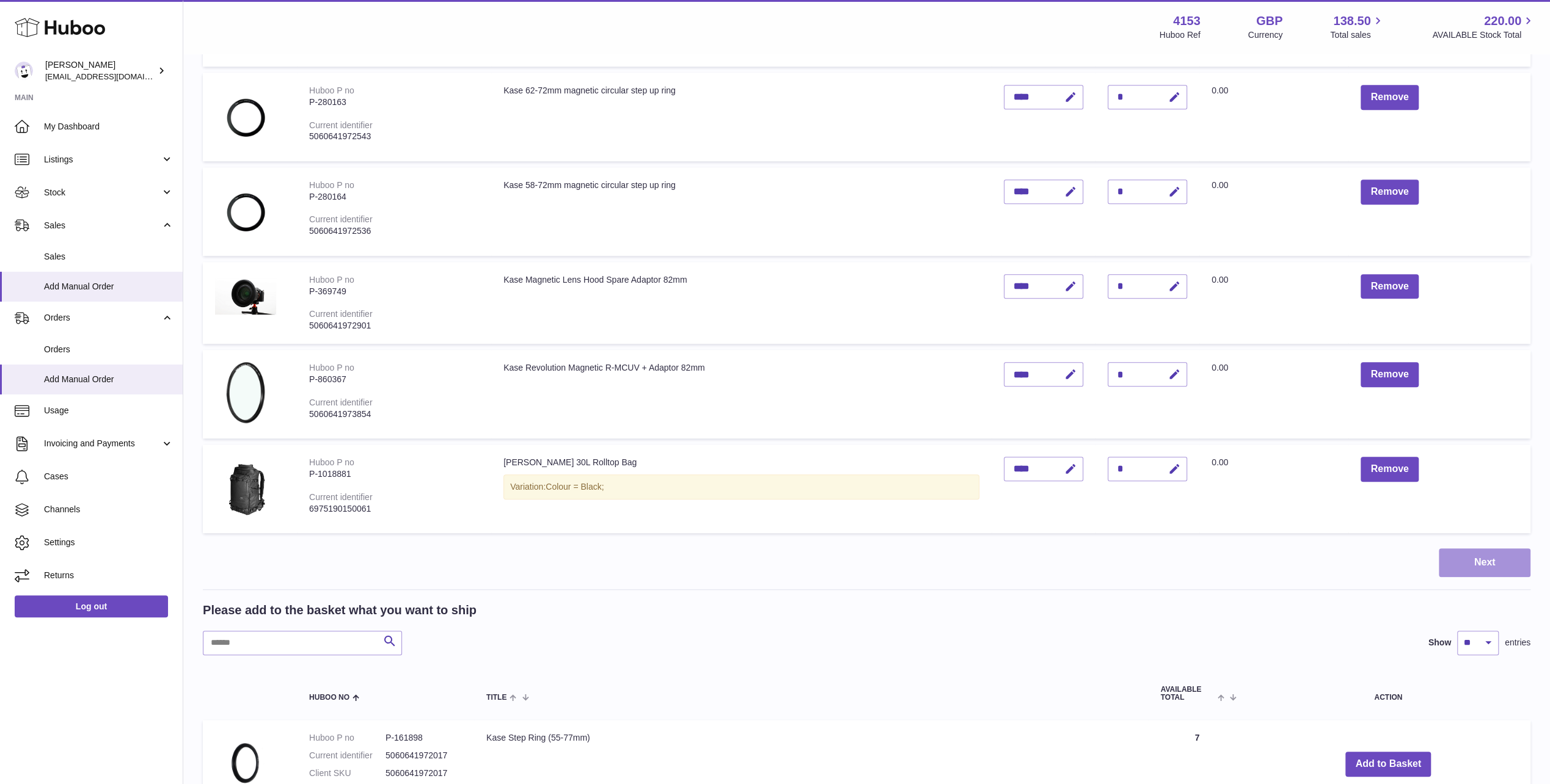
click at [1483, 563] on button "Next" at bounding box center [1484, 563] width 91 height 29
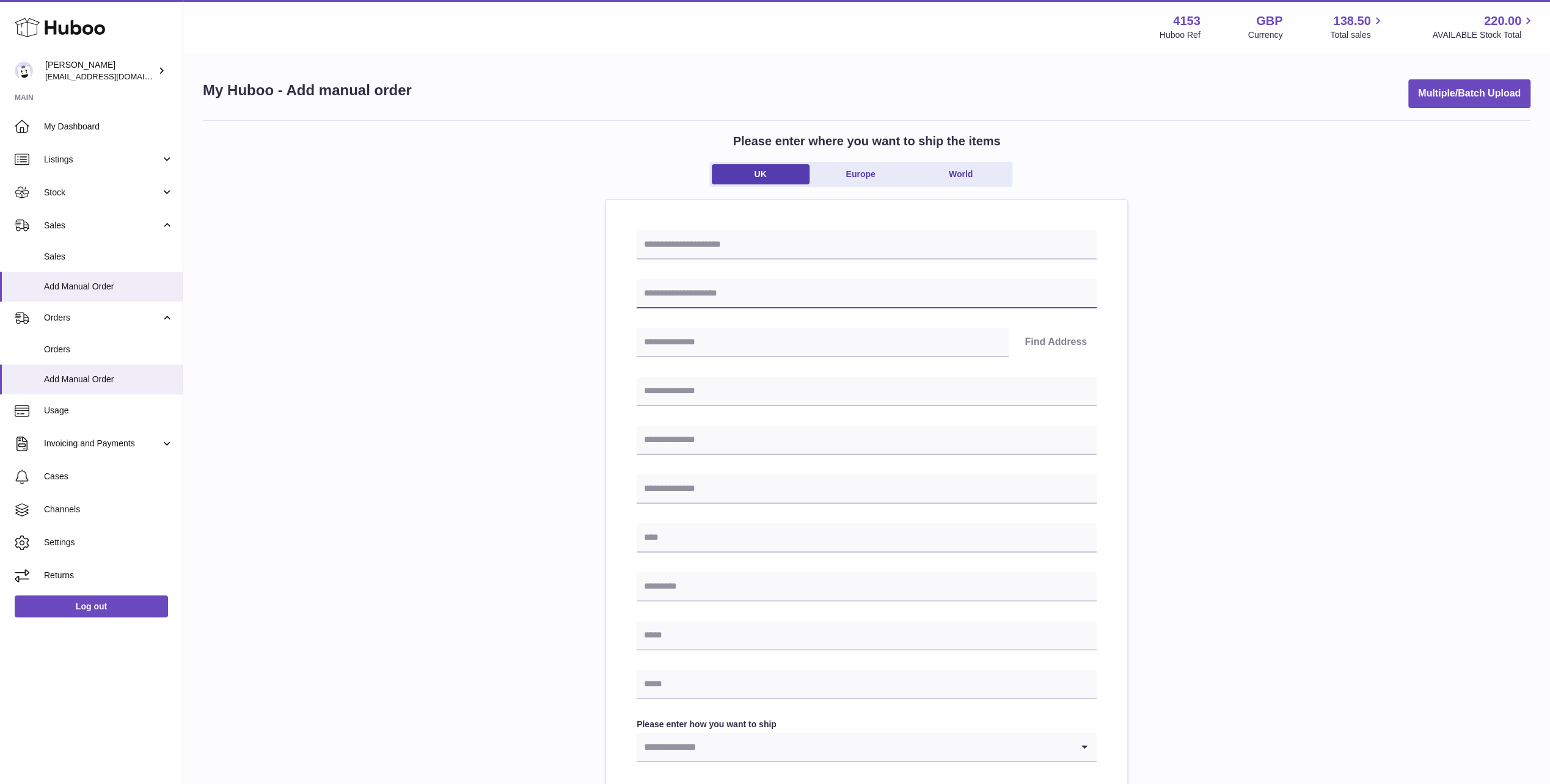
click at [725, 287] on input "text" at bounding box center [867, 294] width 460 height 29
type input "**********"
click at [1044, 342] on div "Find Address" at bounding box center [867, 342] width 460 height 29
click at [898, 330] on input "text" at bounding box center [822, 342] width 372 height 29
type input "******"
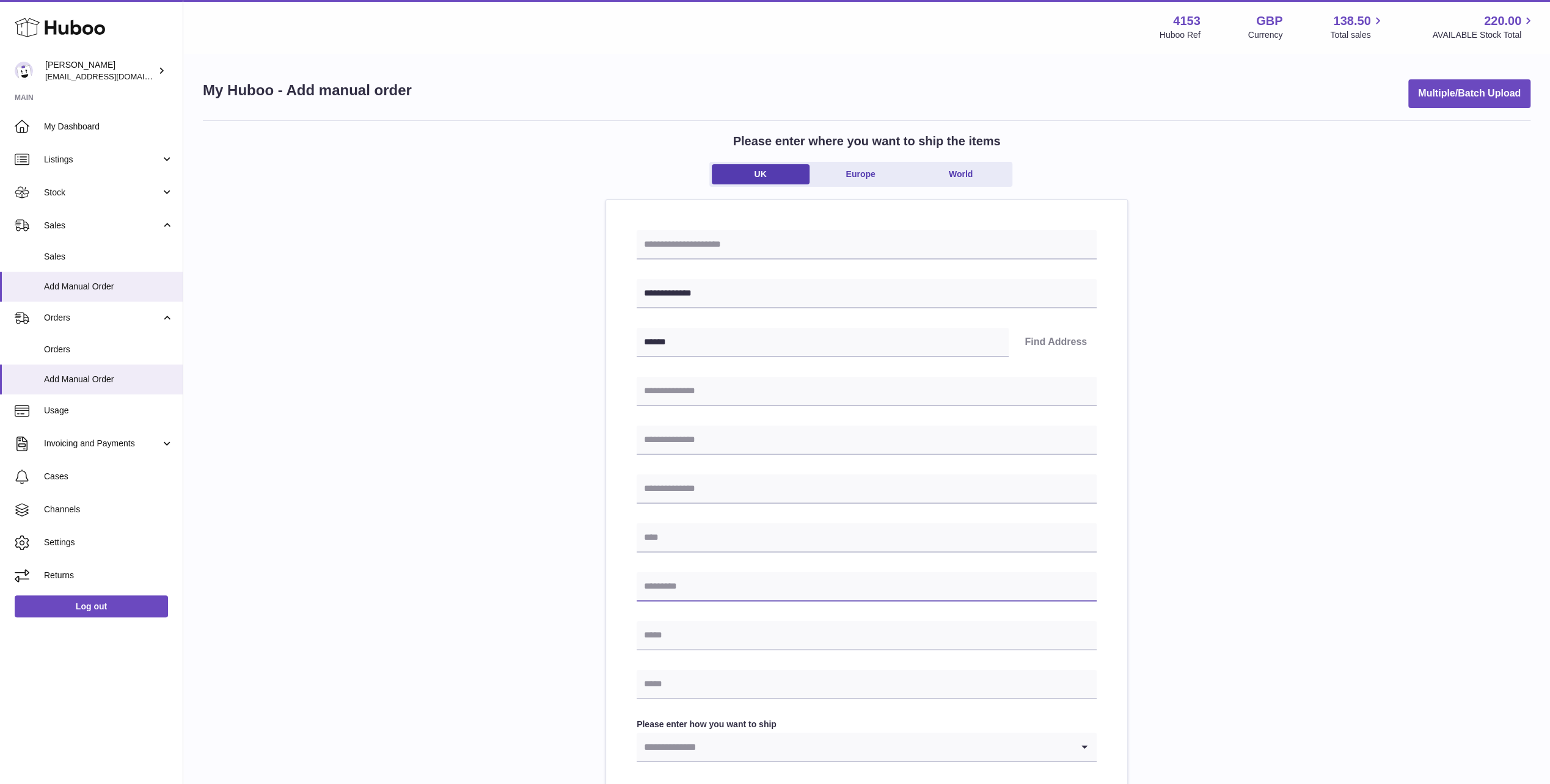
type input "******"
type input "**********"
click at [1049, 340] on button "Find Address" at bounding box center [1055, 342] width 82 height 29
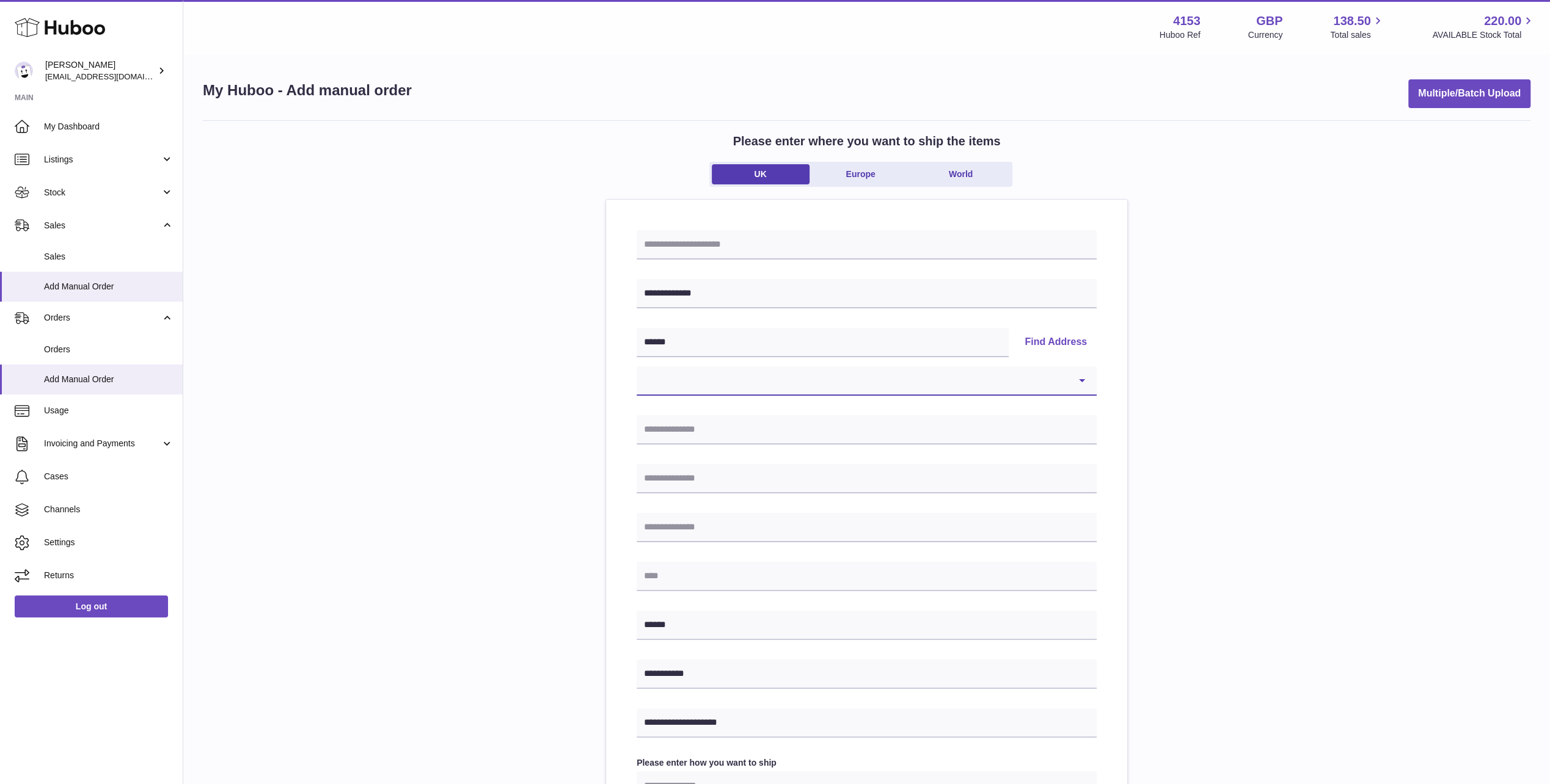
click at [1055, 380] on select "**********" at bounding box center [867, 381] width 460 height 29
select select "*"
click at [637, 367] on select "**********" at bounding box center [867, 381] width 460 height 29
type input "**********"
type input "******"
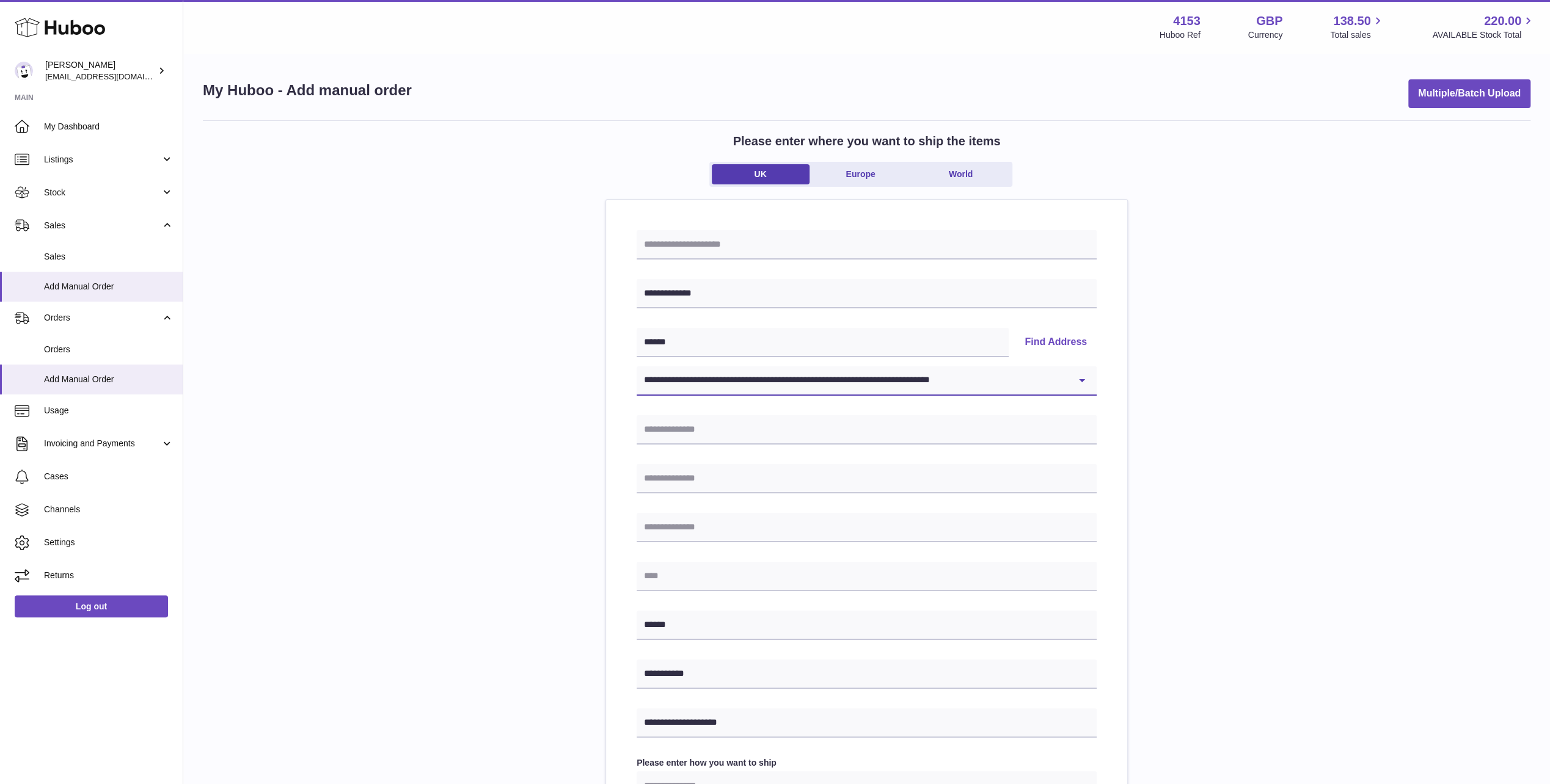
type input "*******"
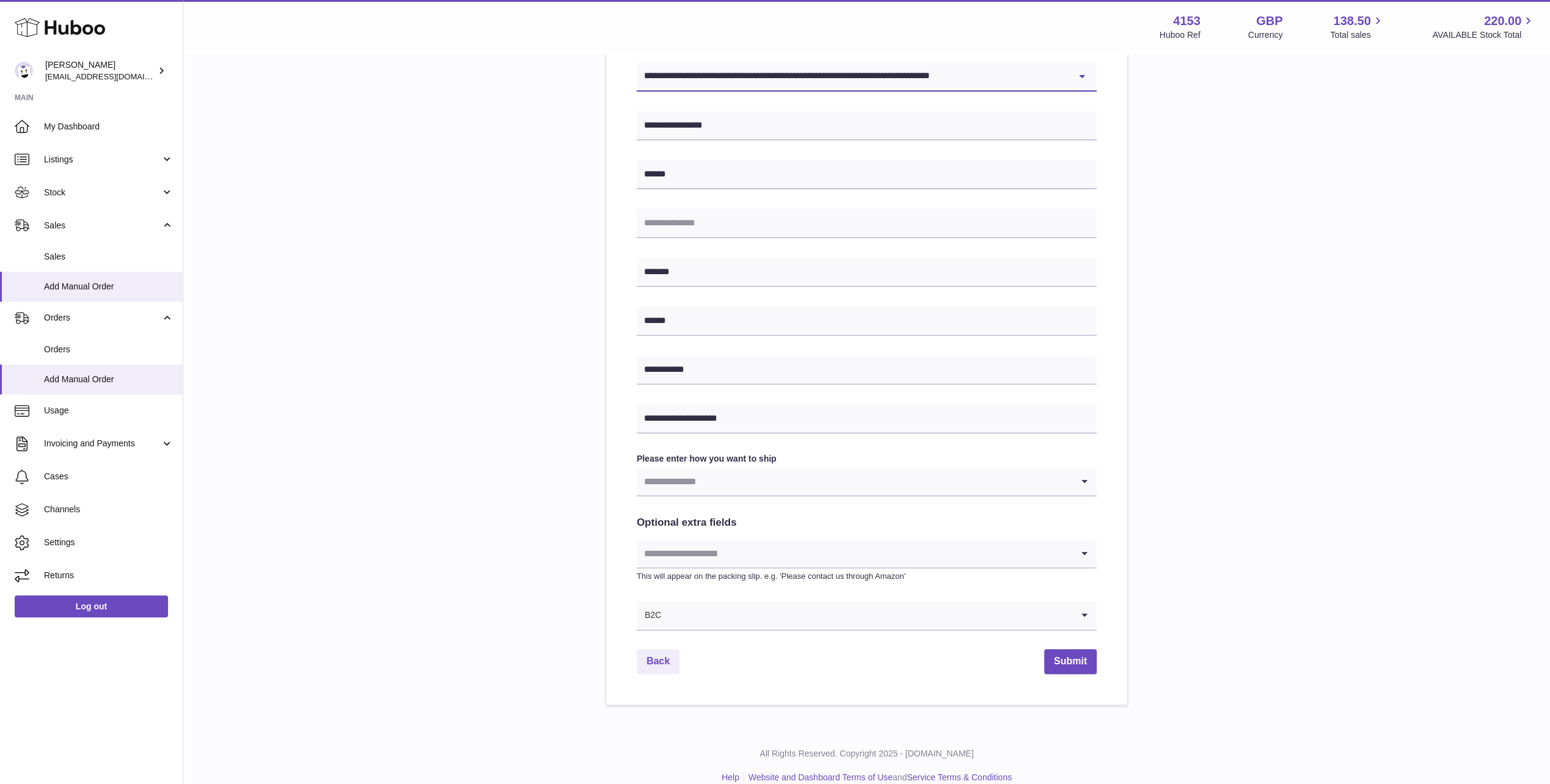
scroll to position [306, 0]
click at [823, 474] on input "Search for option" at bounding box center [854, 479] width 436 height 28
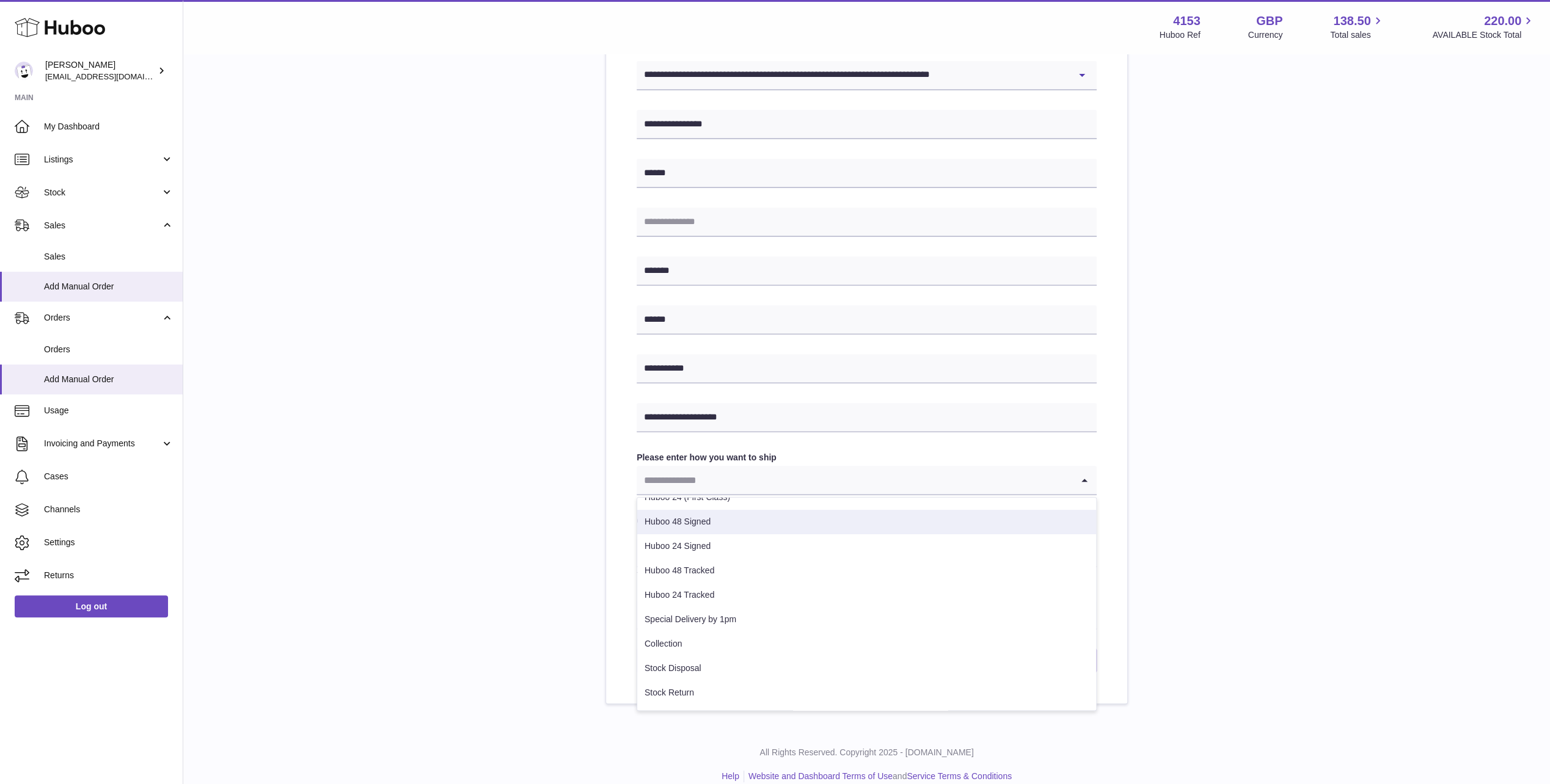
scroll to position [110, 0]
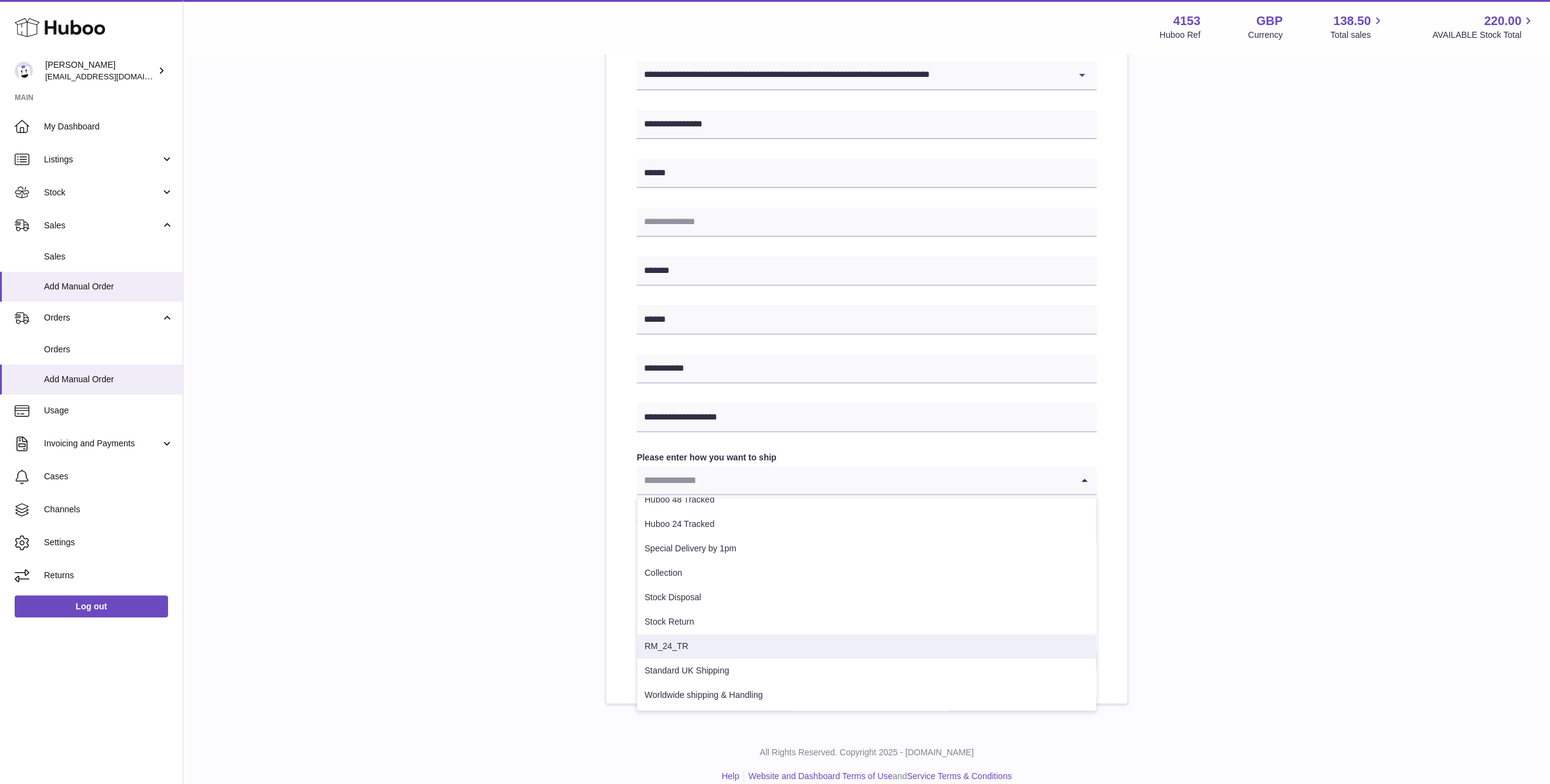
click at [754, 645] on li "RM_24_TR" at bounding box center [867, 647] width 459 height 25
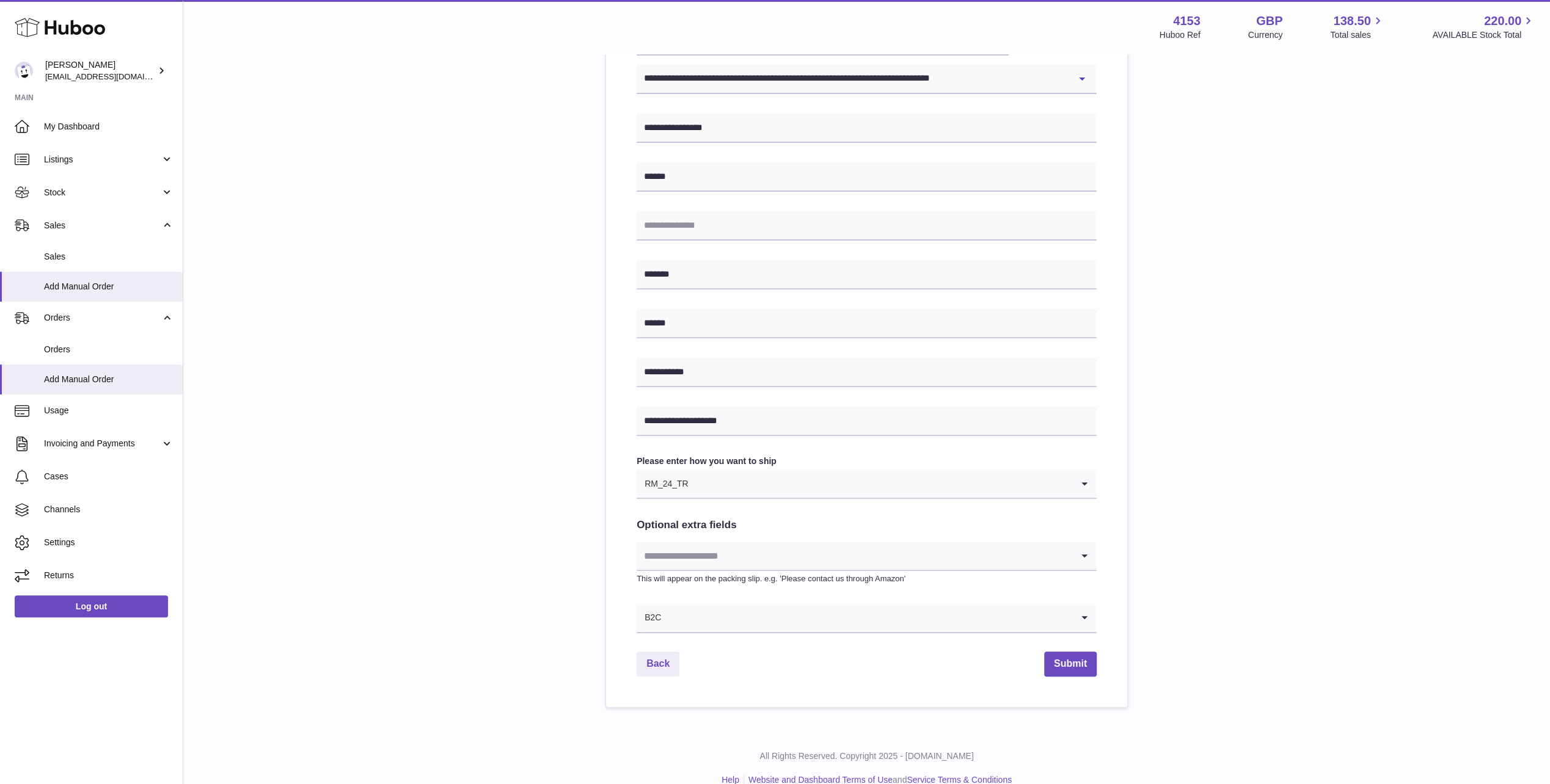
scroll to position [321, 0]
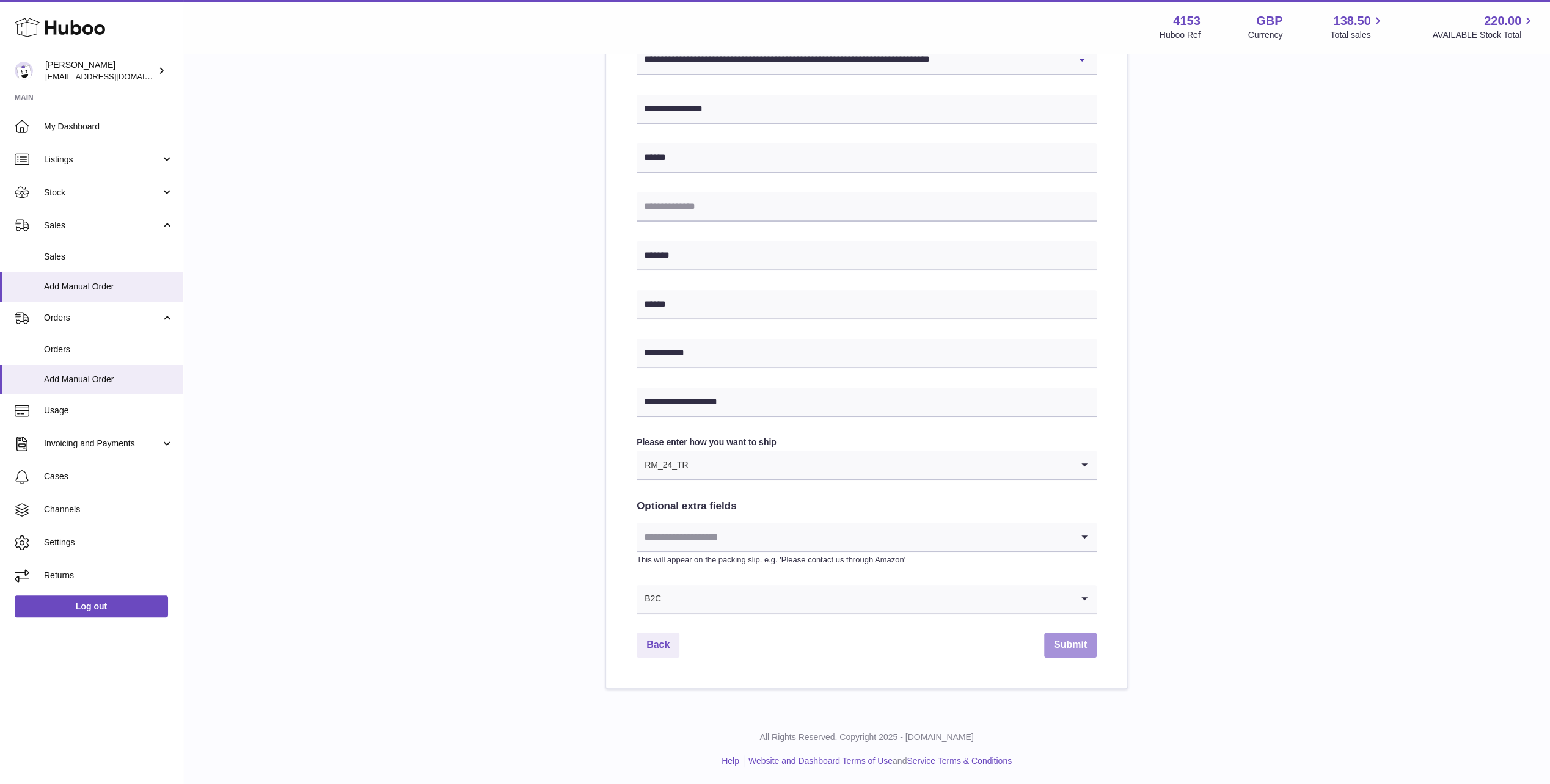
click at [1062, 645] on button "Submit" at bounding box center [1070, 645] width 52 height 25
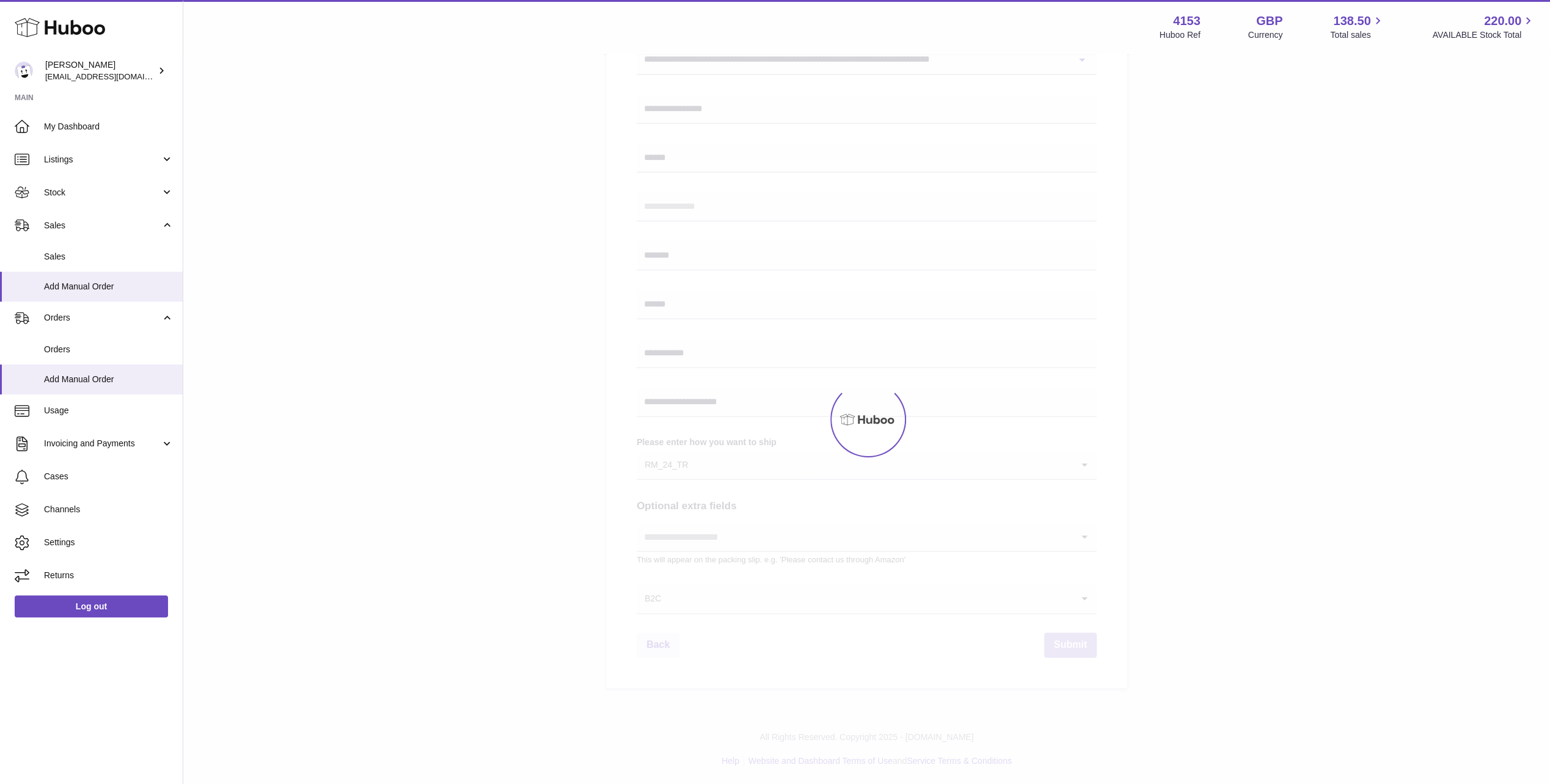
select select "**"
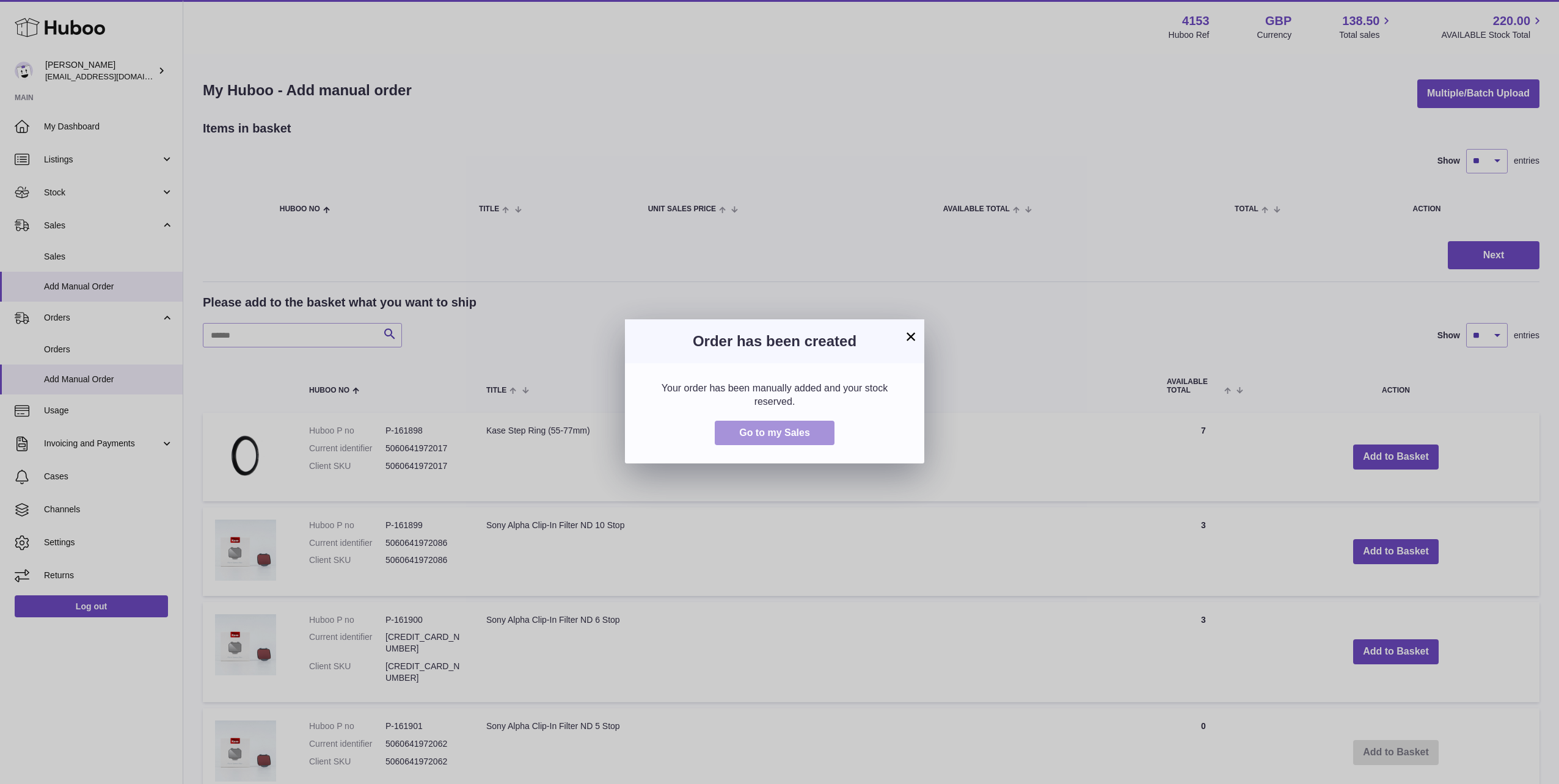
click at [760, 432] on span "Go to my Sales" at bounding box center [774, 432] width 71 height 10
